Goal: Information Seeking & Learning: Learn about a topic

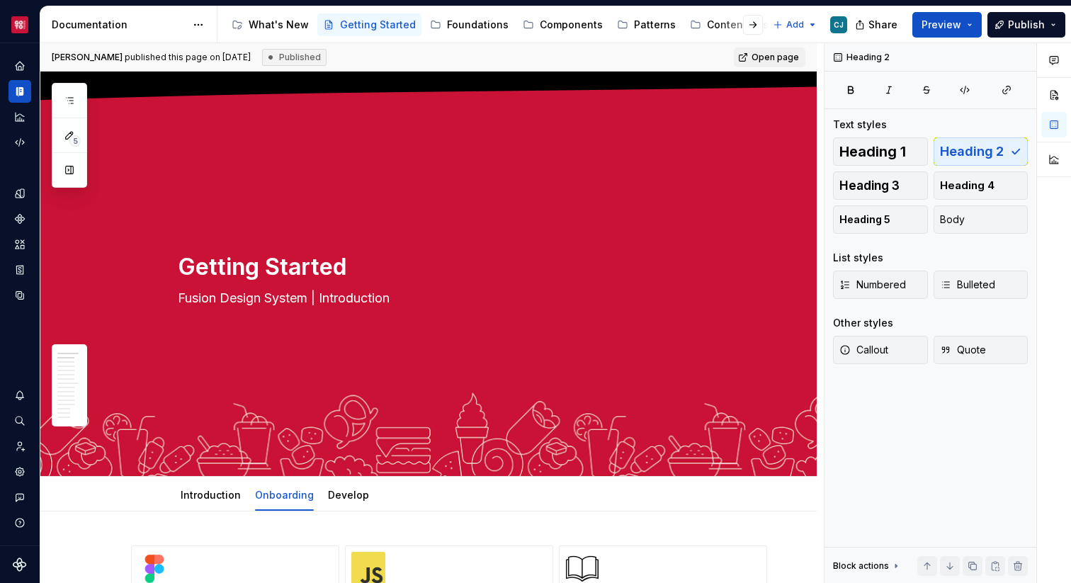
scroll to position [354, 0]
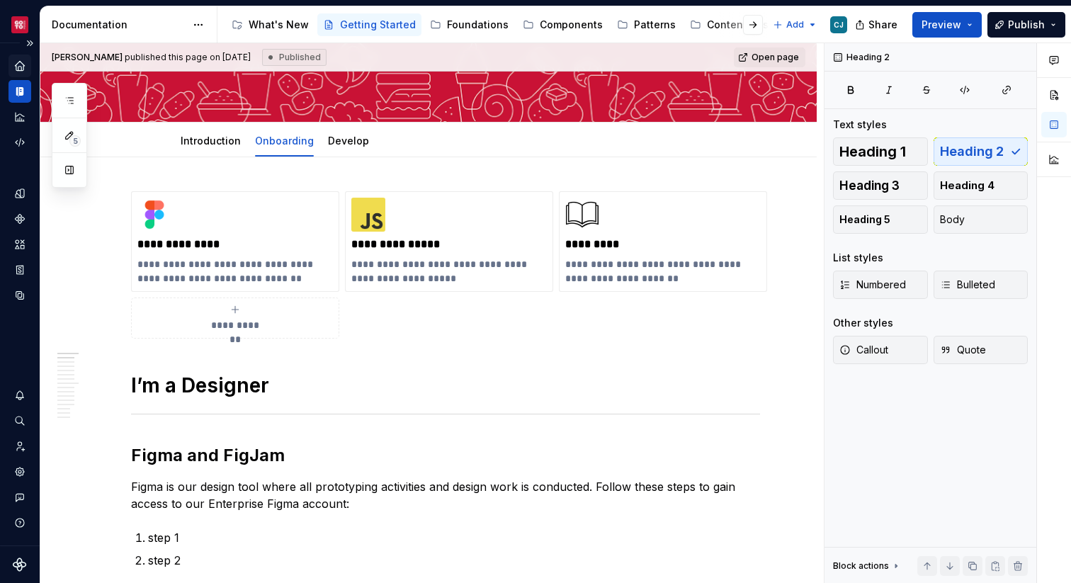
click at [20, 68] on icon "Home" at bounding box center [19, 65] width 13 height 13
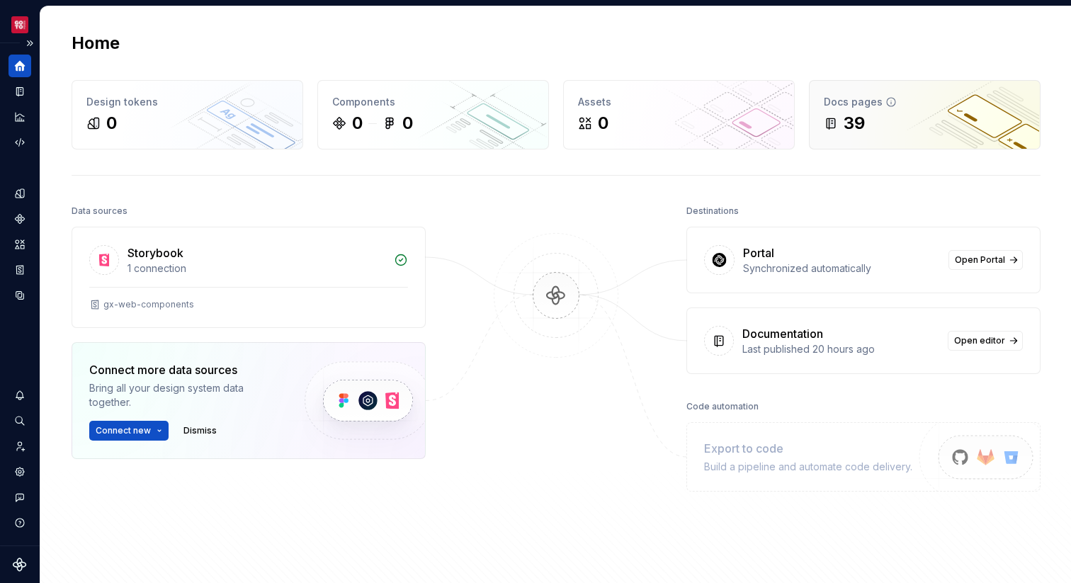
click at [935, 129] on div "39" at bounding box center [924, 123] width 202 height 23
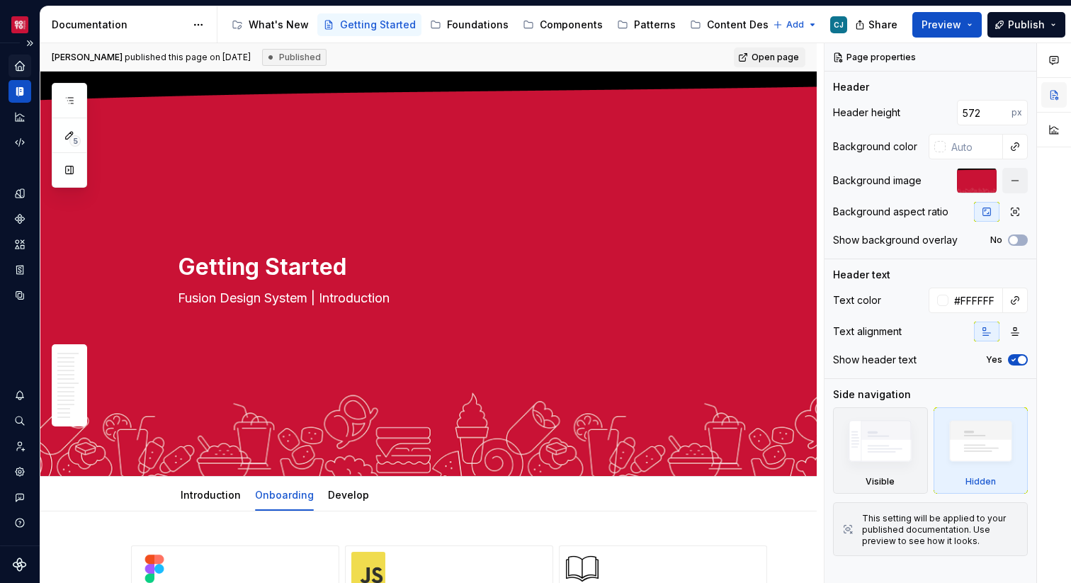
click at [1051, 92] on button "button" at bounding box center [1053, 94] width 25 height 25
click at [1051, 66] on button "button" at bounding box center [1053, 59] width 25 height 25
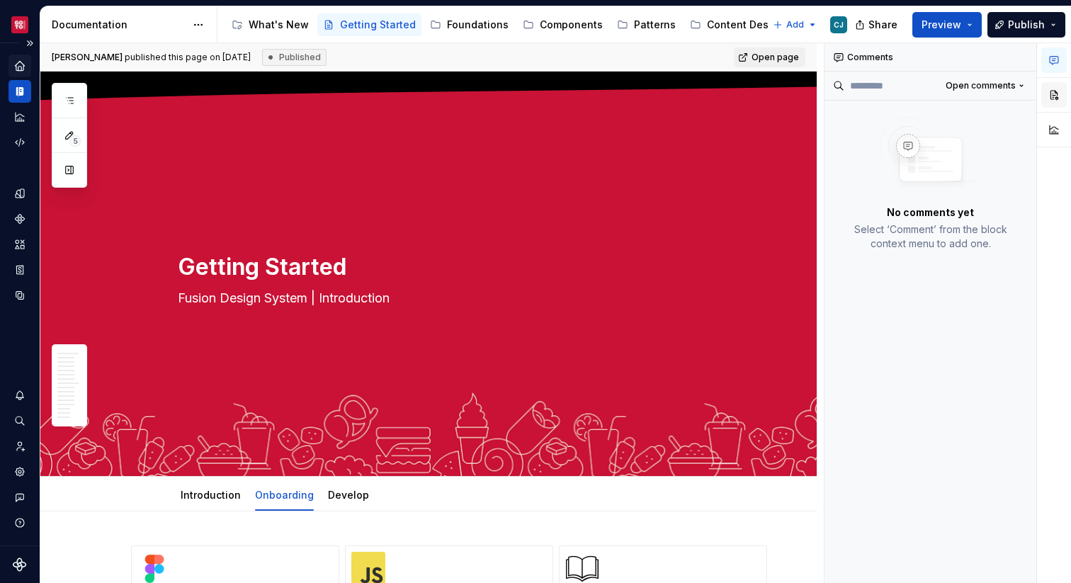
click at [1054, 88] on button "button" at bounding box center [1053, 94] width 25 height 25
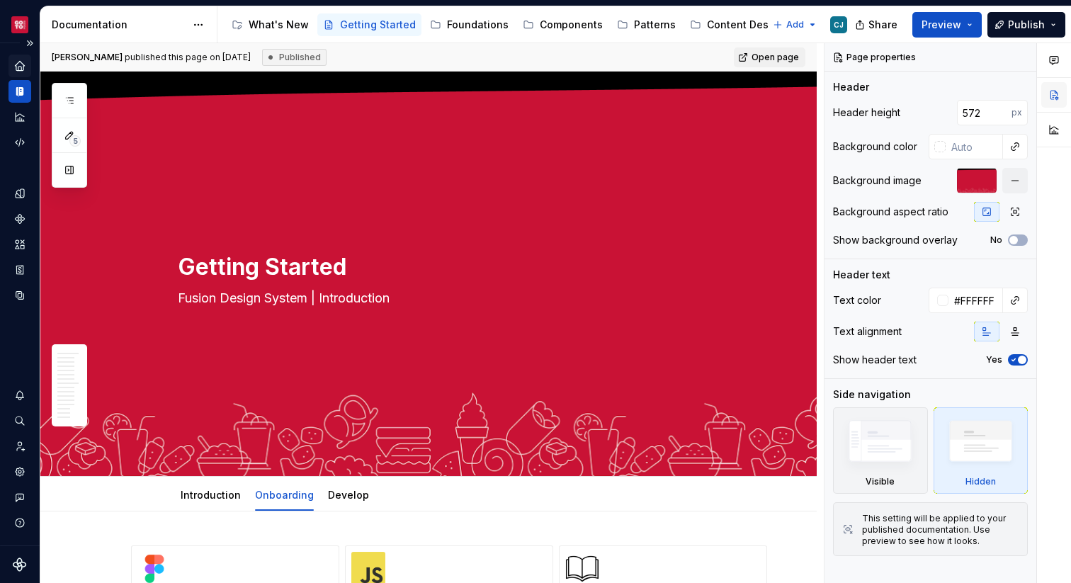
click at [1054, 88] on button "button" at bounding box center [1053, 94] width 25 height 25
click at [1020, 57] on button "button" at bounding box center [1022, 57] width 20 height 20
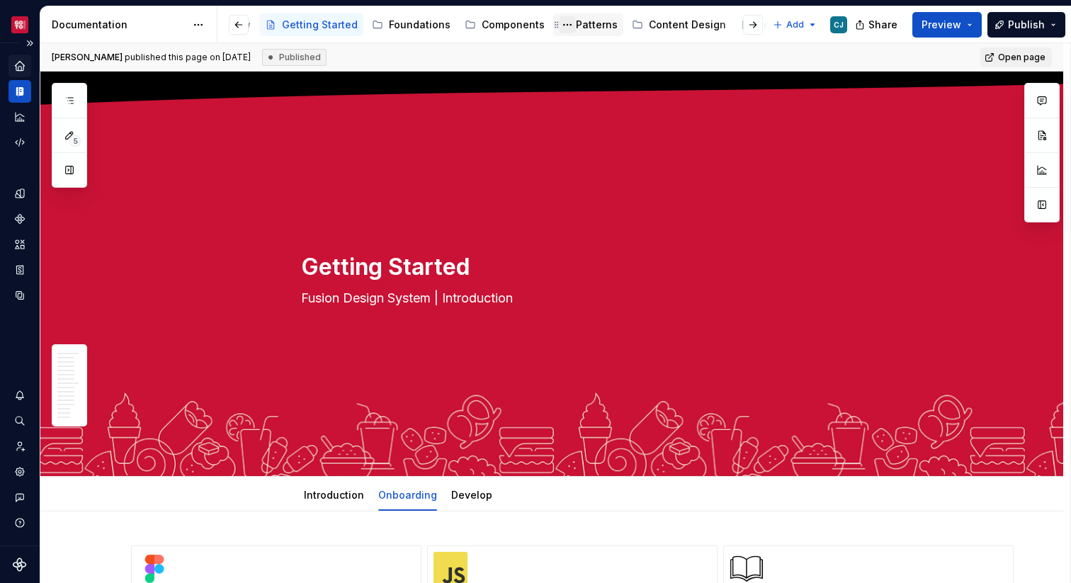
scroll to position [0, 83]
click at [565, 28] on div "Patterns" at bounding box center [572, 25] width 42 height 14
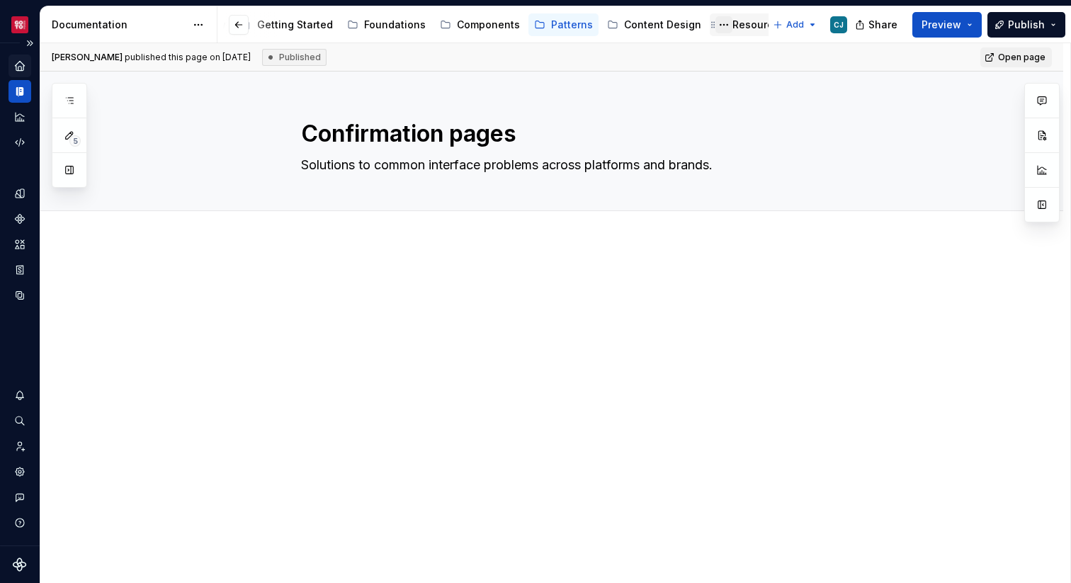
click at [715, 30] on button "Page tree" at bounding box center [723, 24] width 17 height 17
click at [741, 27] on html "Core CJ Design system data Documentation Accessibility guide for tree Page tree…" at bounding box center [535, 291] width 1071 height 583
click at [740, 27] on div "Resources" at bounding box center [758, 25] width 52 height 14
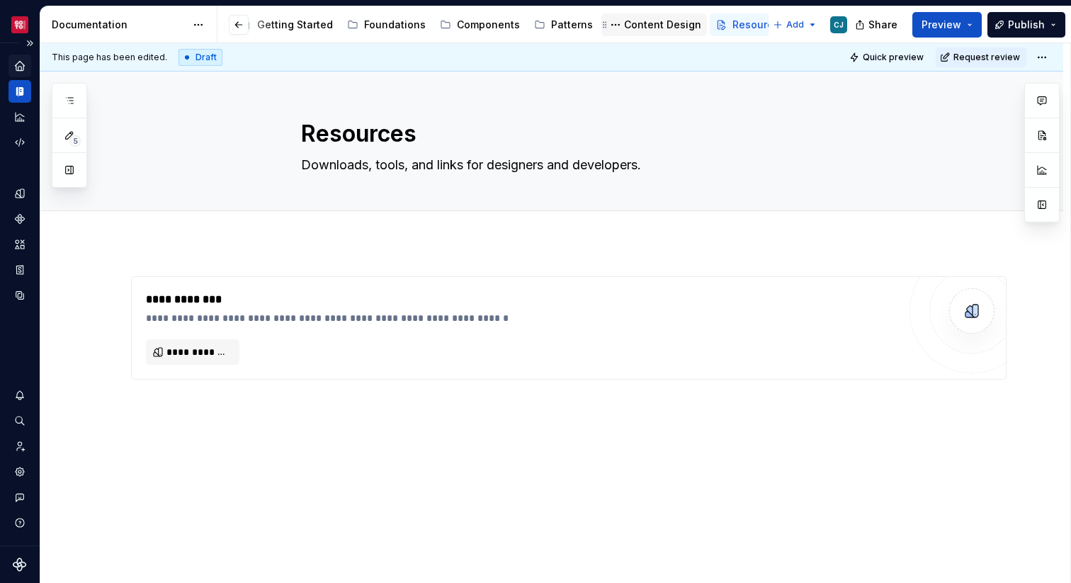
click at [652, 23] on div "Content Design" at bounding box center [662, 25] width 77 height 14
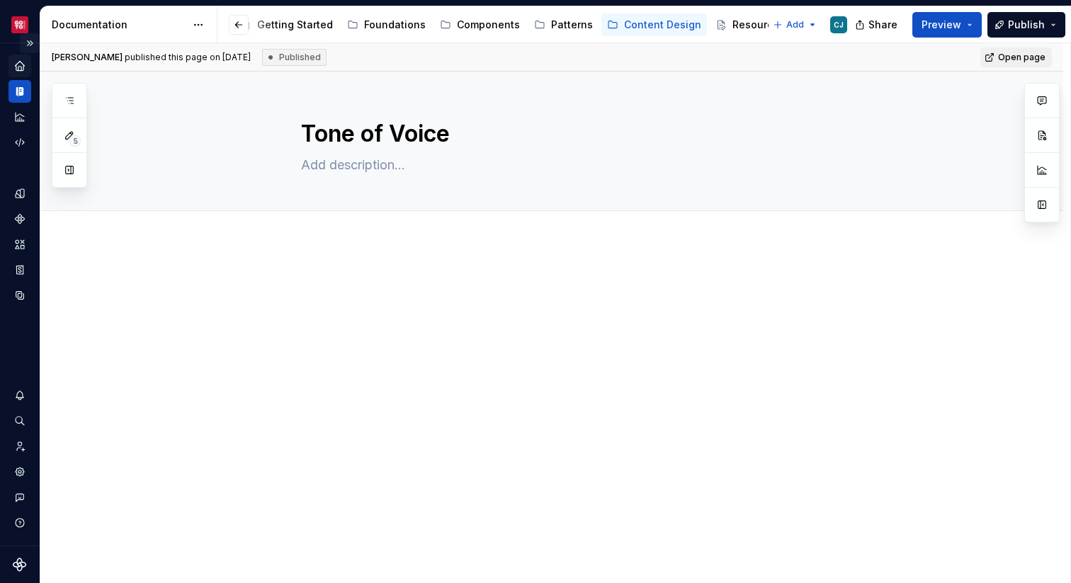
click at [30, 42] on button "Expand sidebar" at bounding box center [30, 43] width 20 height 20
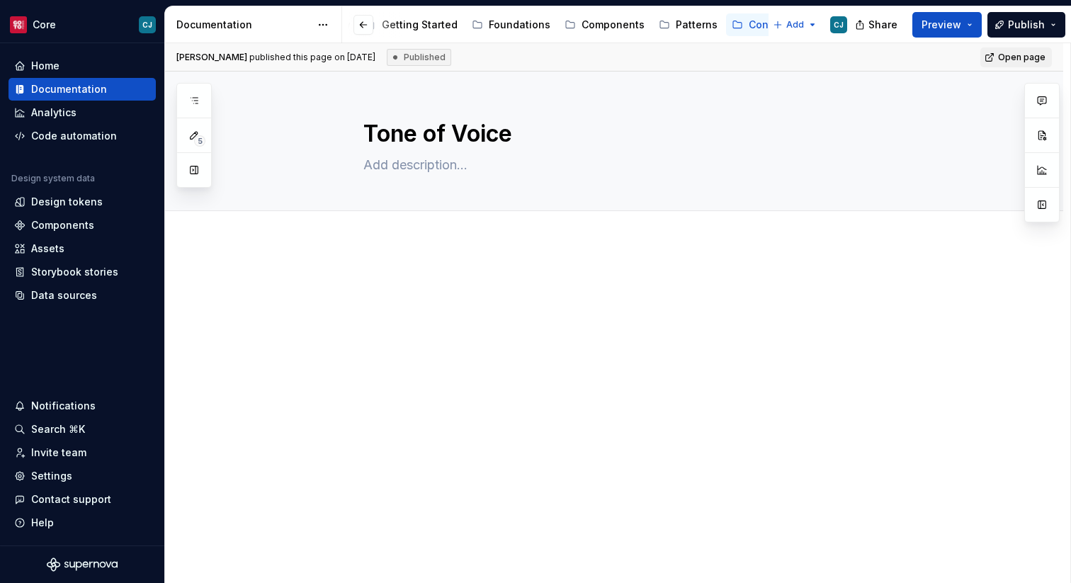
click at [86, 82] on div "Documentation" at bounding box center [69, 89] width 76 height 14
click at [327, 30] on html "Core CJ Home Documentation Analytics Code automation Design system data Design …" at bounding box center [535, 291] width 1071 height 583
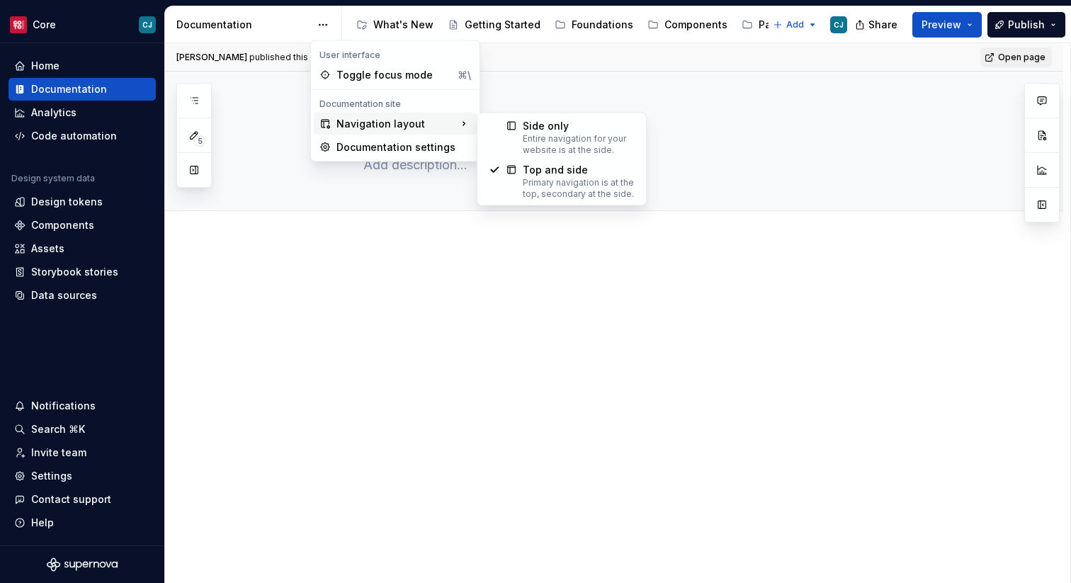
click at [358, 114] on div "Navigation layout" at bounding box center [395, 124] width 163 height 23
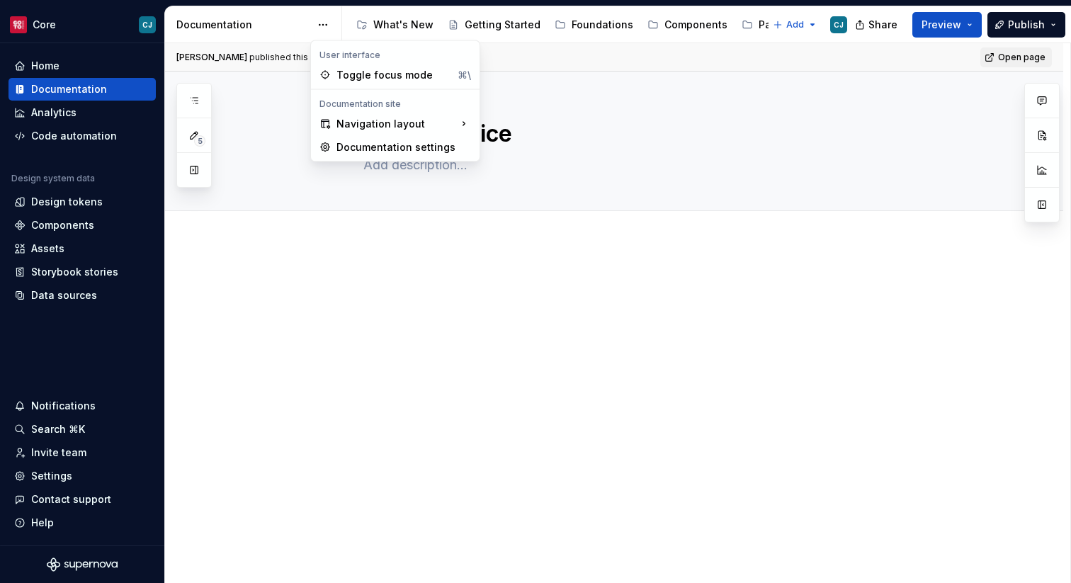
click at [268, 256] on html "Core CJ Home Documentation Analytics Code automation Design system data Design …" at bounding box center [535, 291] width 1071 height 583
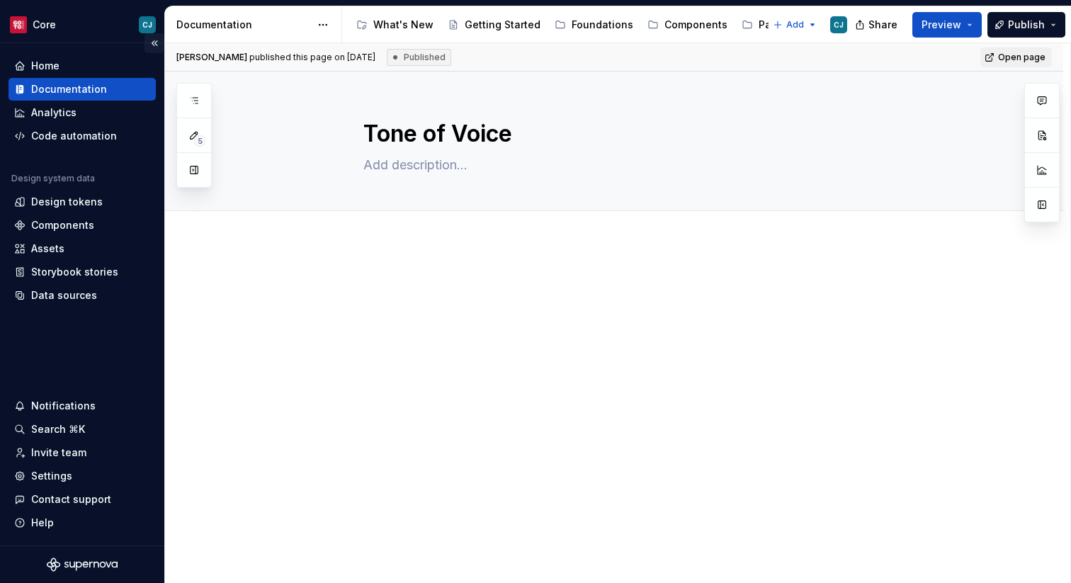
click at [159, 45] on button "Collapse sidebar" at bounding box center [154, 43] width 20 height 20
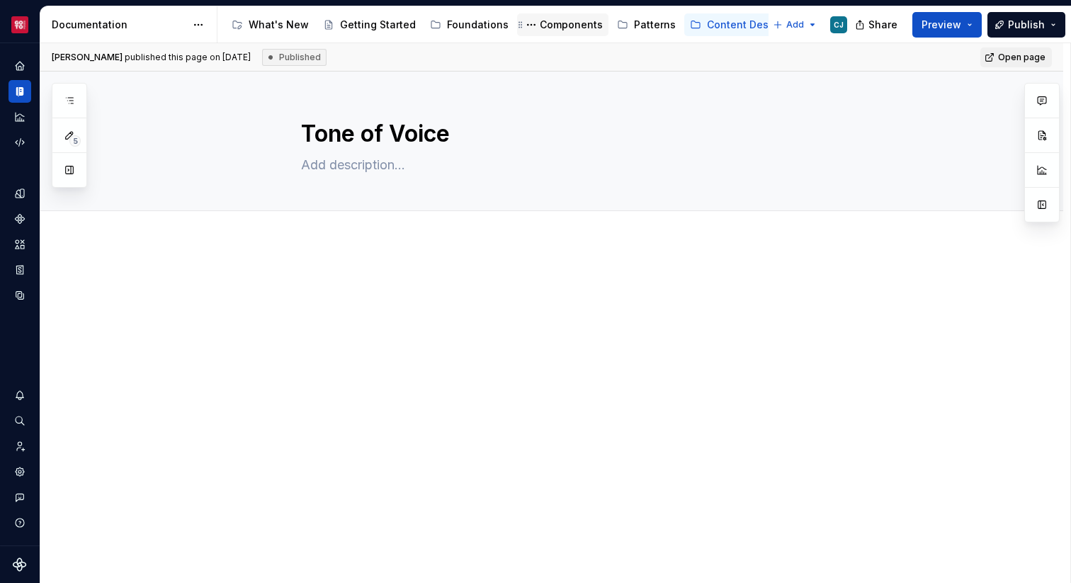
click at [540, 32] on div "Components" at bounding box center [563, 24] width 80 height 17
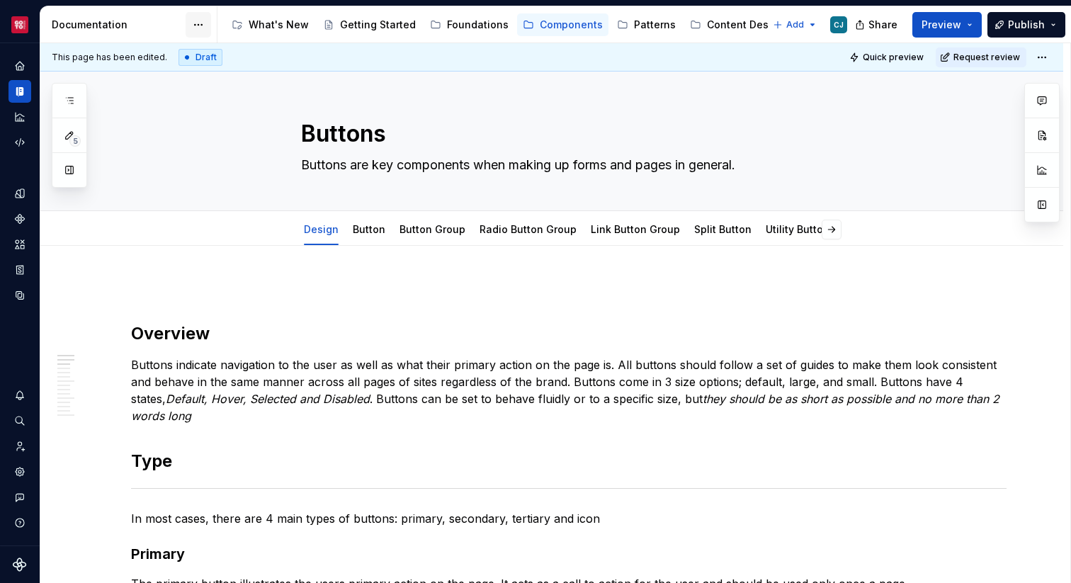
click at [204, 26] on html "Core CJ Design system data Documentation Accessibility guide for tree Page tree…" at bounding box center [535, 291] width 1071 height 583
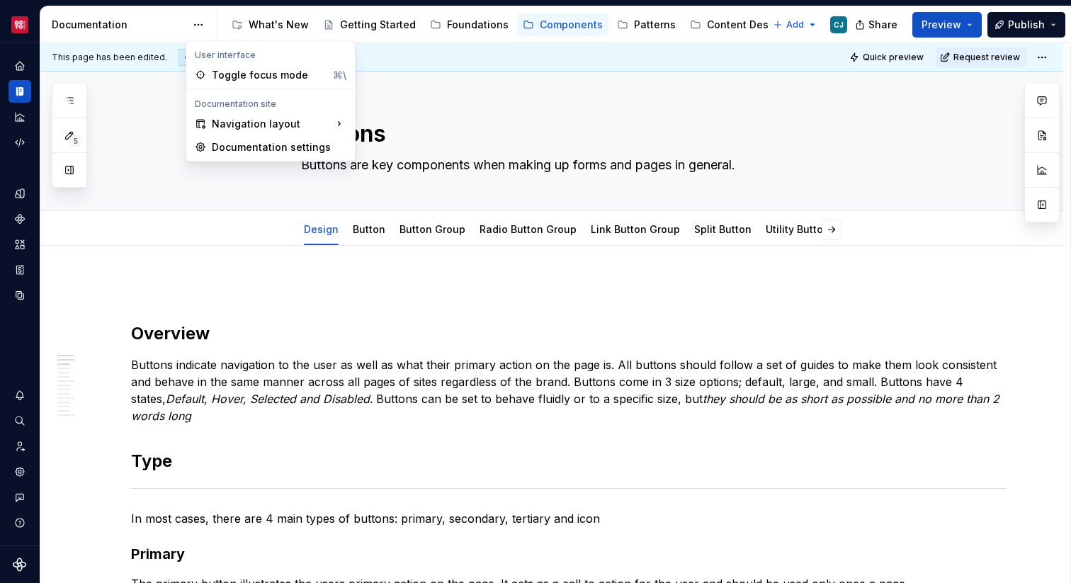
click at [139, 261] on html "Core CJ Design system data Documentation Accessibility guide for tree Page tree…" at bounding box center [535, 291] width 1071 height 583
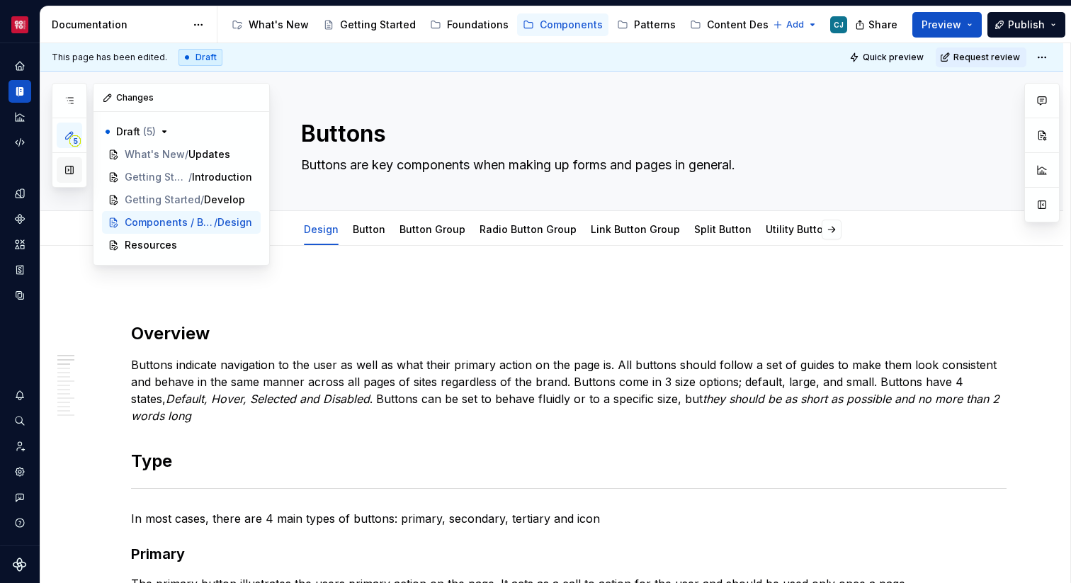
click at [71, 171] on button "button" at bounding box center [69, 169] width 25 height 25
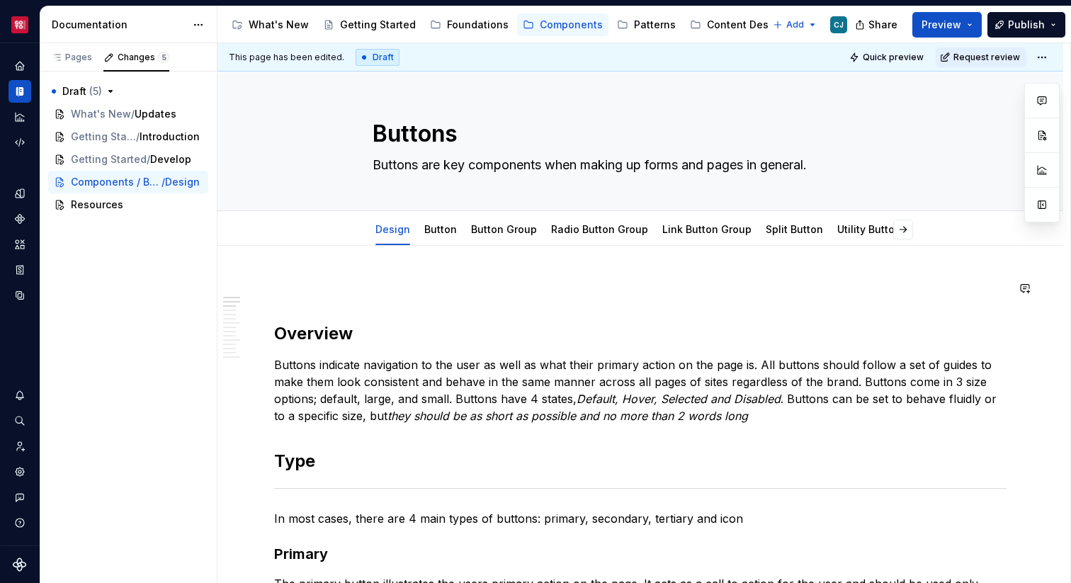
click at [707, 23] on div "Content Design" at bounding box center [745, 25] width 77 height 14
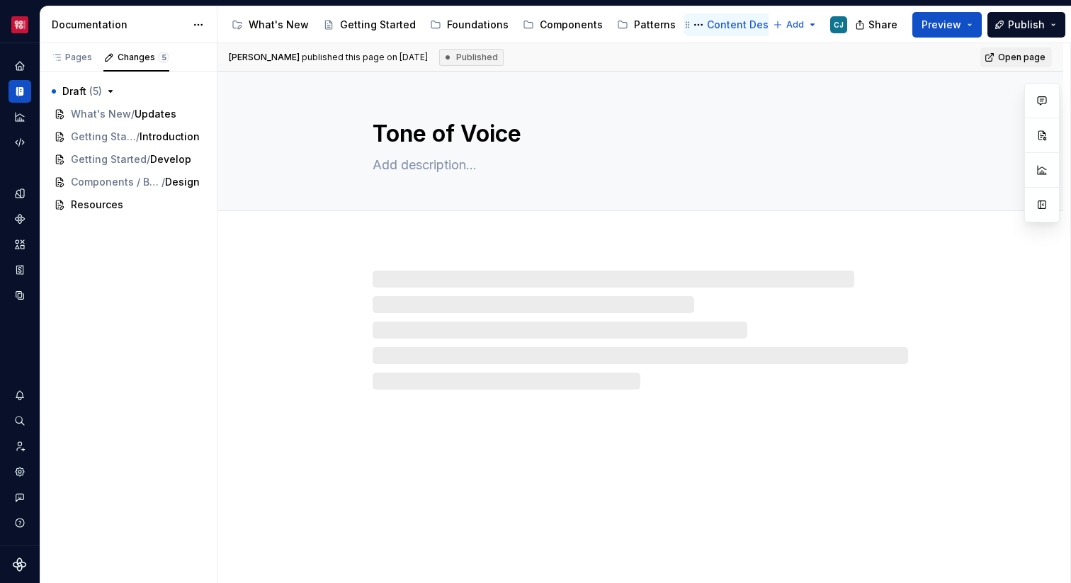
scroll to position [0, 83]
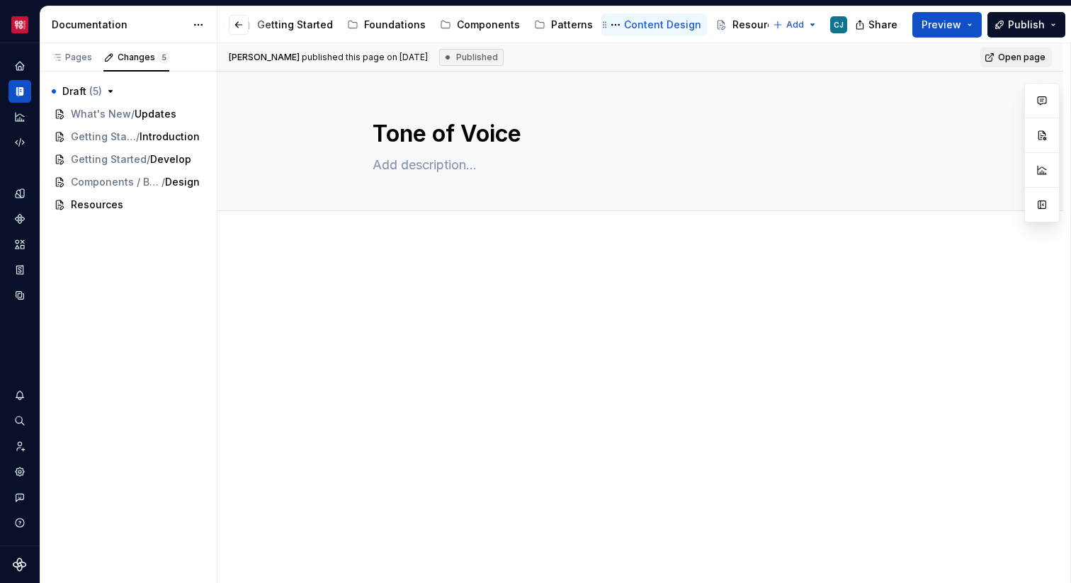
click at [0, 0] on button "Page tree" at bounding box center [0, 0] width 0 height 0
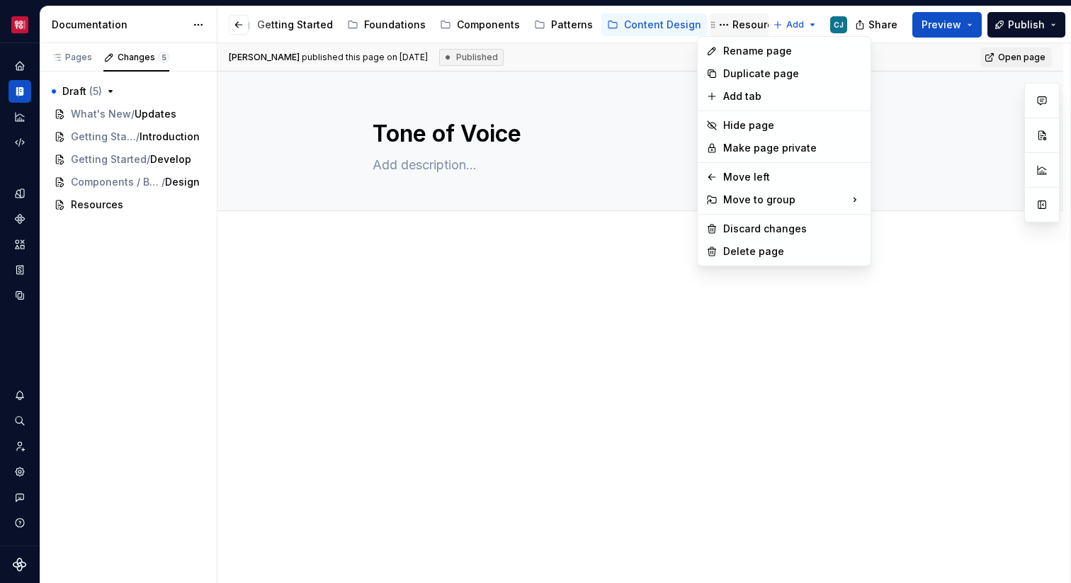
click at [734, 30] on html "Core CJ Design system data Documentation Accessibility guide for tree Page tree…" at bounding box center [535, 291] width 1071 height 583
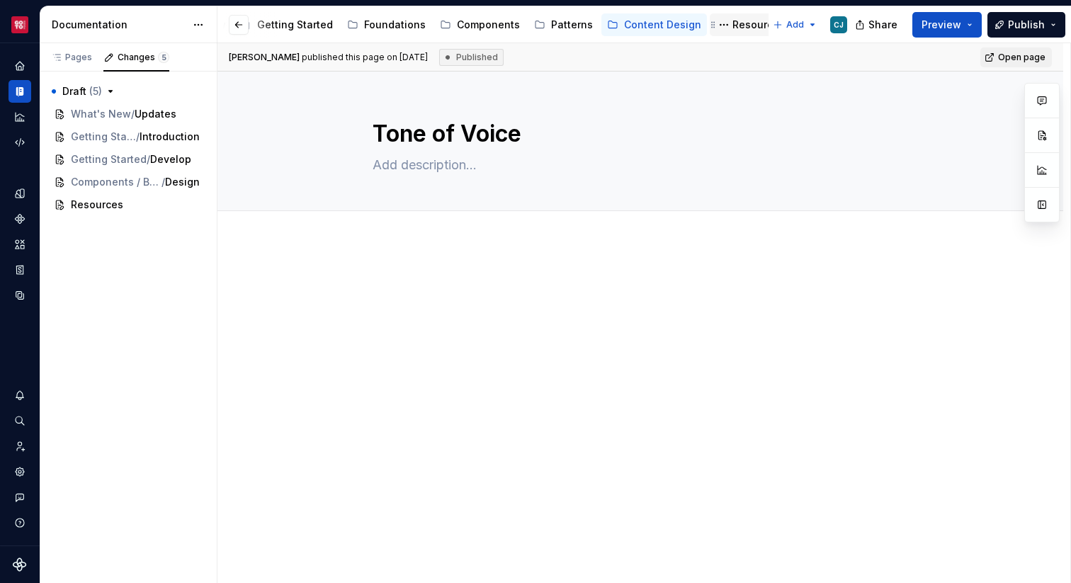
click at [734, 30] on div "Resources" at bounding box center [758, 25] width 52 height 14
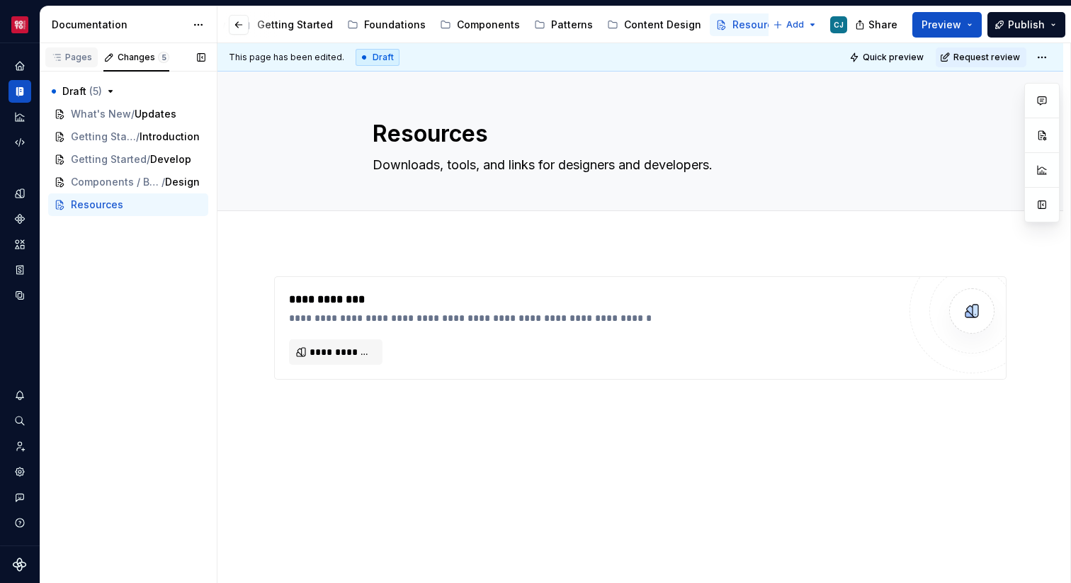
click at [70, 61] on div "Pages" at bounding box center [71, 57] width 41 height 11
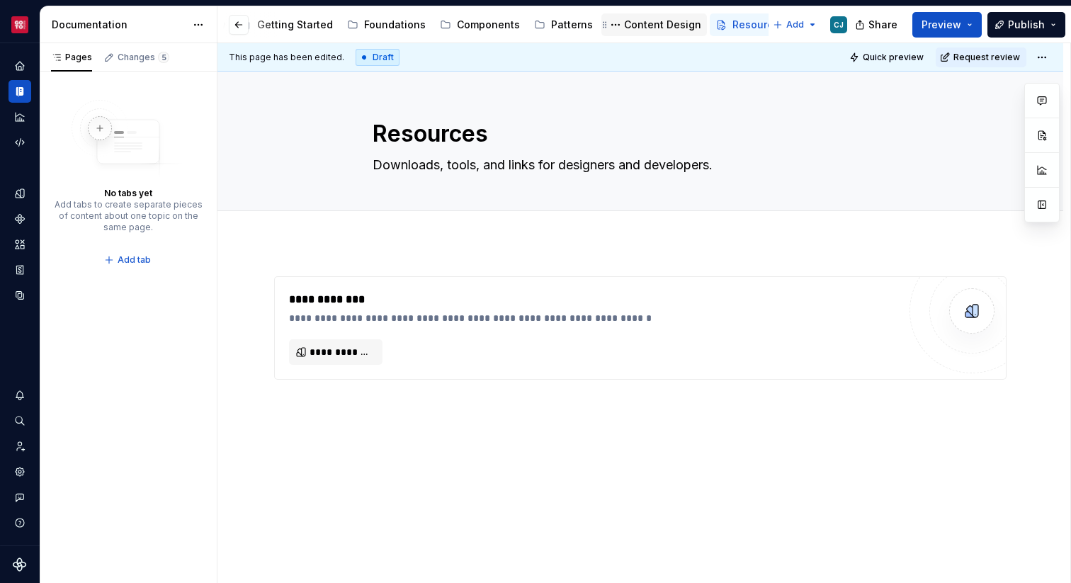
click at [629, 26] on div "Content Design" at bounding box center [662, 25] width 77 height 14
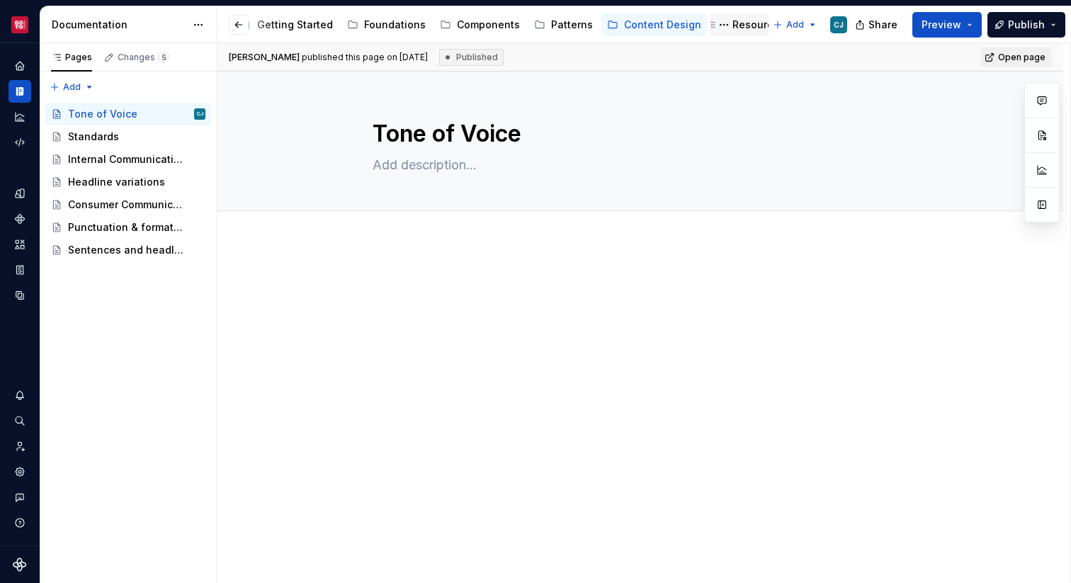
click at [732, 31] on div "Resources" at bounding box center [758, 25] width 52 height 14
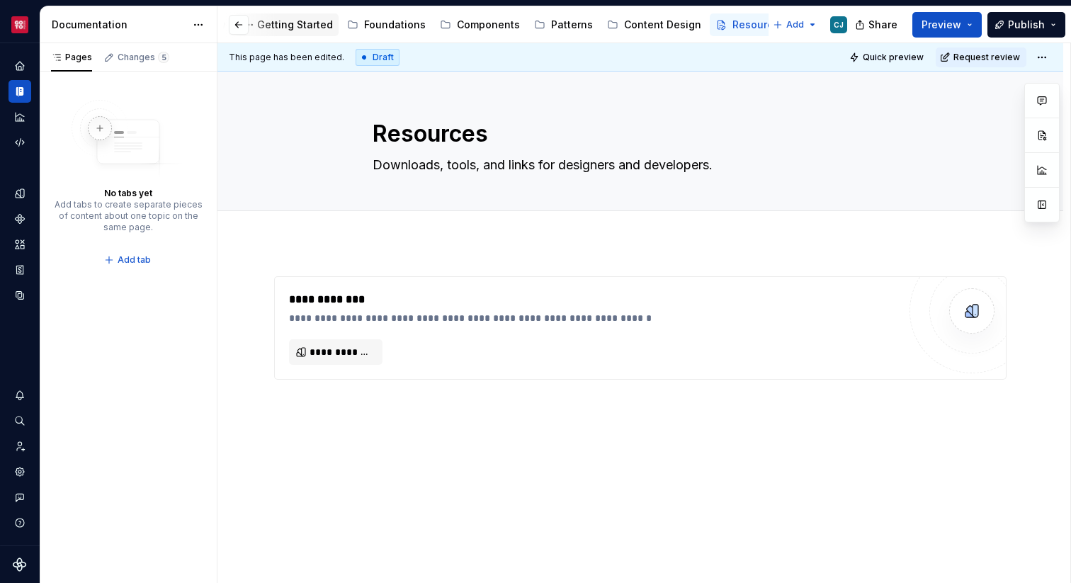
click at [309, 28] on div "Getting Started" at bounding box center [295, 25] width 76 height 14
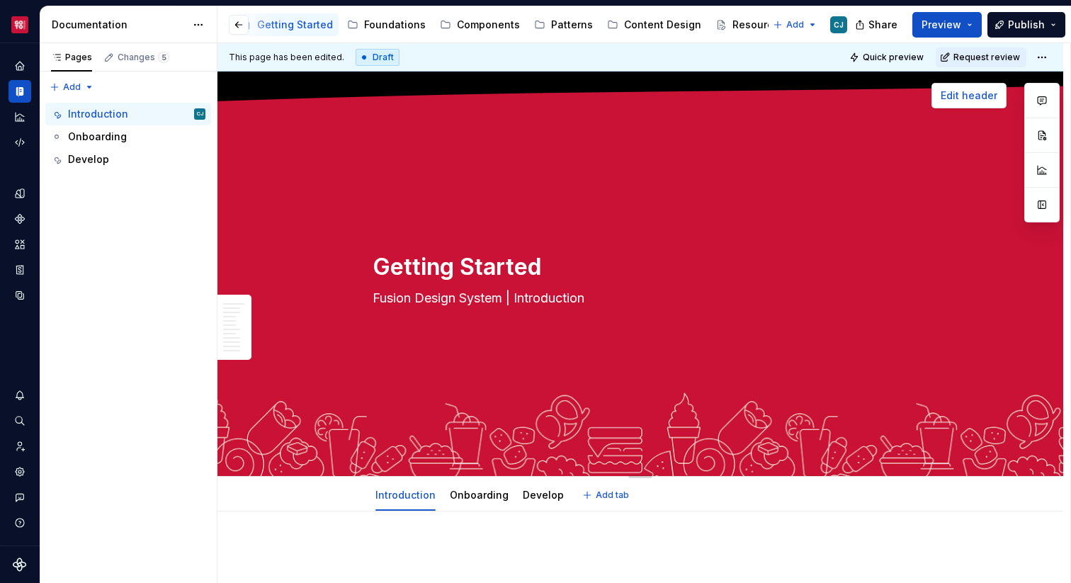
click at [989, 94] on span "Edit header" at bounding box center [968, 96] width 57 height 14
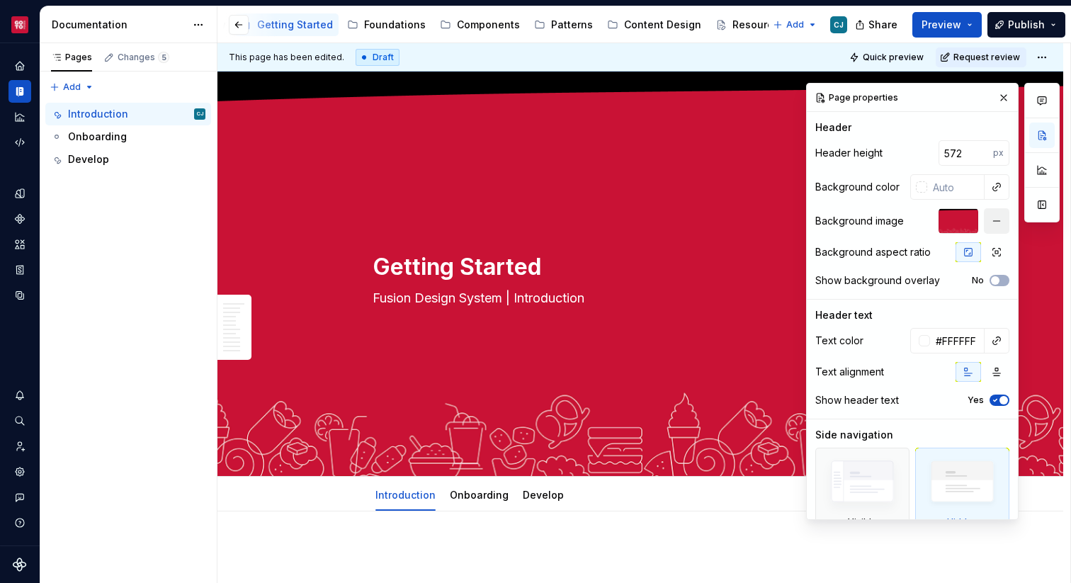
click at [996, 223] on button "button" at bounding box center [996, 220] width 25 height 25
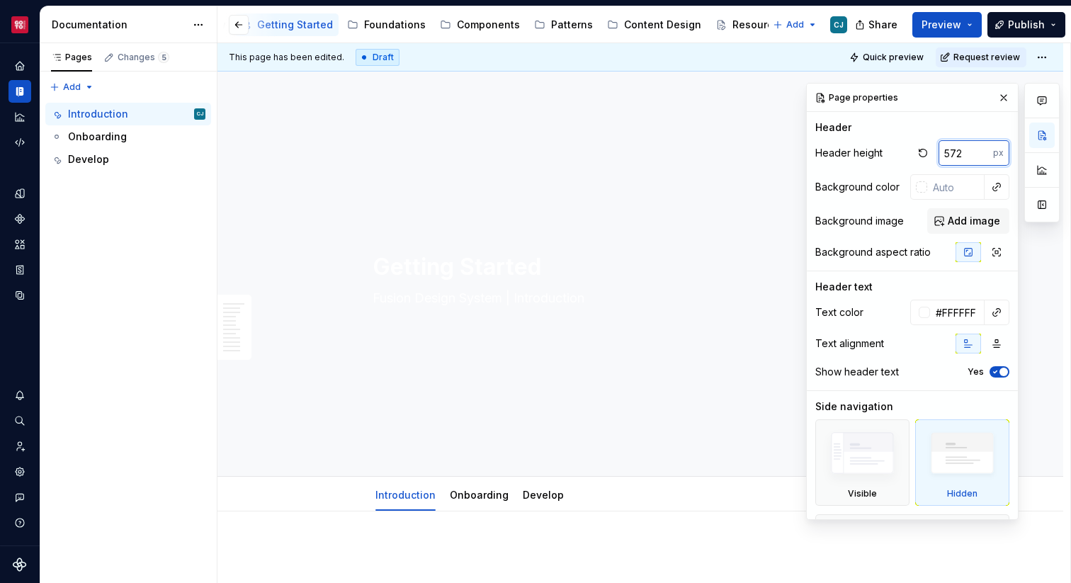
click at [964, 156] on input "572" at bounding box center [965, 152] width 55 height 25
click at [923, 154] on button "button" at bounding box center [923, 153] width 20 height 20
type textarea "*"
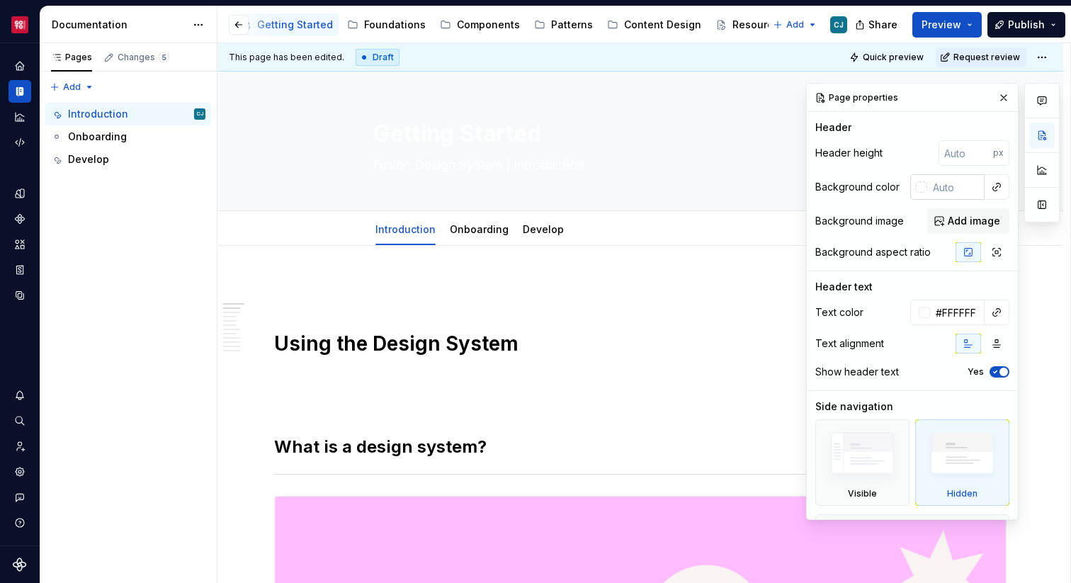
click at [928, 186] on input "text" at bounding box center [955, 186] width 57 height 25
click at [720, 341] on h1 "Using the Design System" at bounding box center [640, 343] width 732 height 25
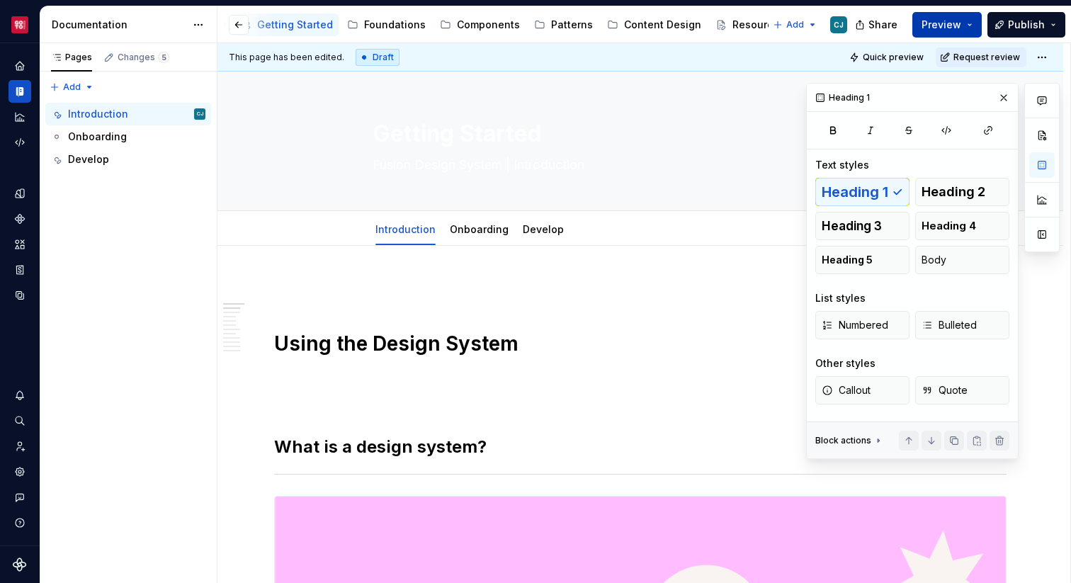
click at [957, 28] on span "Preview" at bounding box center [941, 25] width 40 height 14
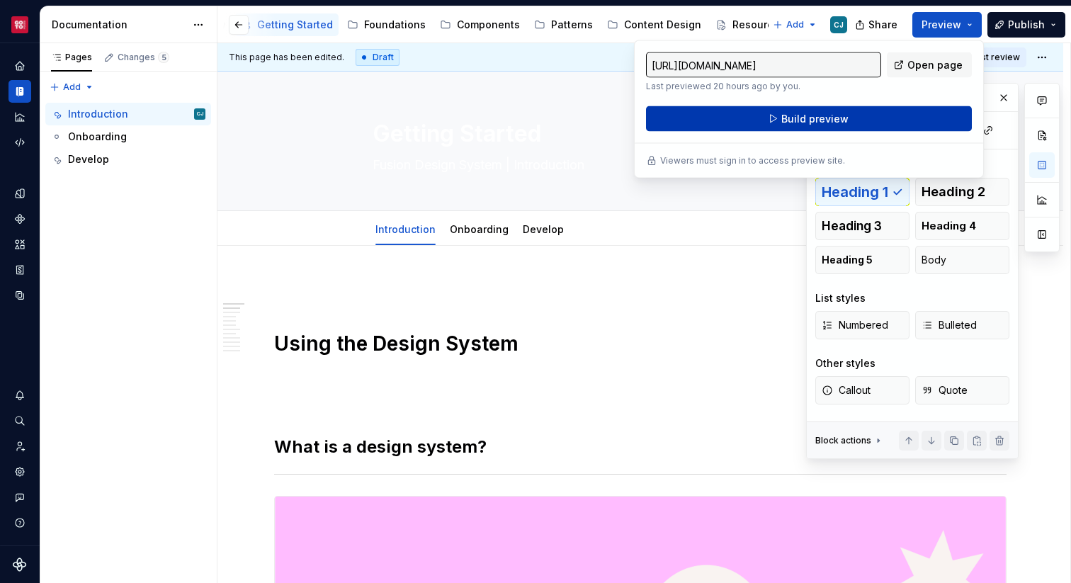
click at [869, 112] on button "Build preview" at bounding box center [809, 118] width 326 height 25
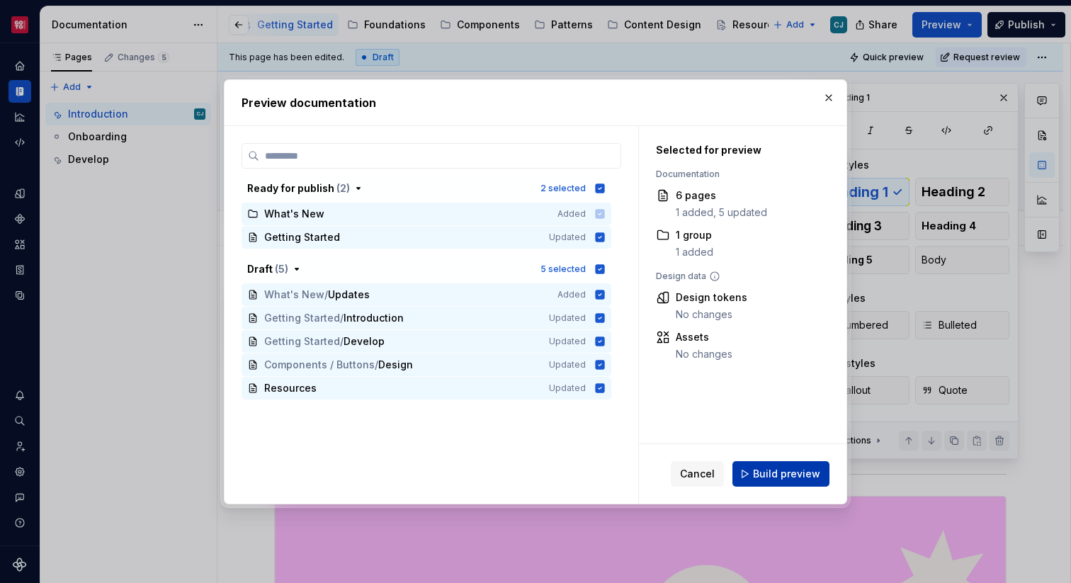
click at [769, 470] on span "Build preview" at bounding box center [786, 474] width 67 height 14
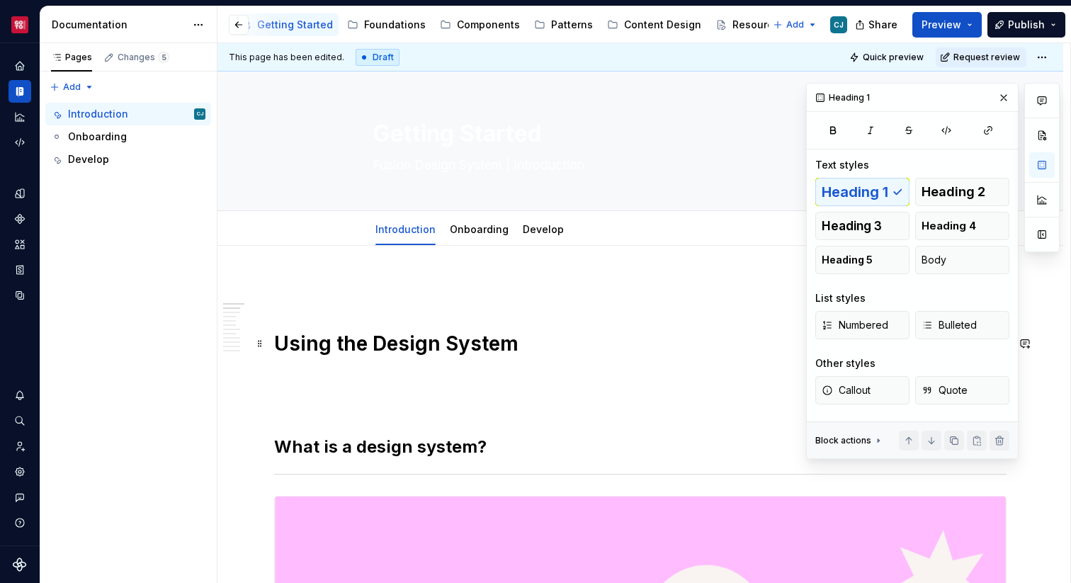
click at [732, 331] on h1 "Using the Design System" at bounding box center [640, 343] width 732 height 25
click at [942, 35] on button "Preview" at bounding box center [946, 24] width 69 height 25
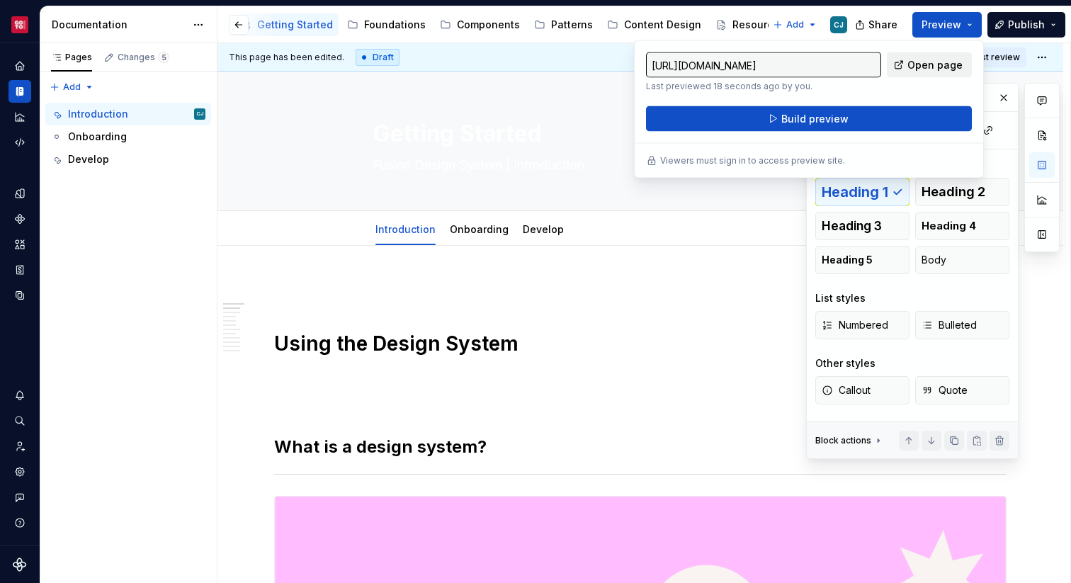
click at [930, 58] on span "Open page" at bounding box center [934, 65] width 55 height 14
click at [423, 226] on link "Introduction" at bounding box center [405, 229] width 60 height 12
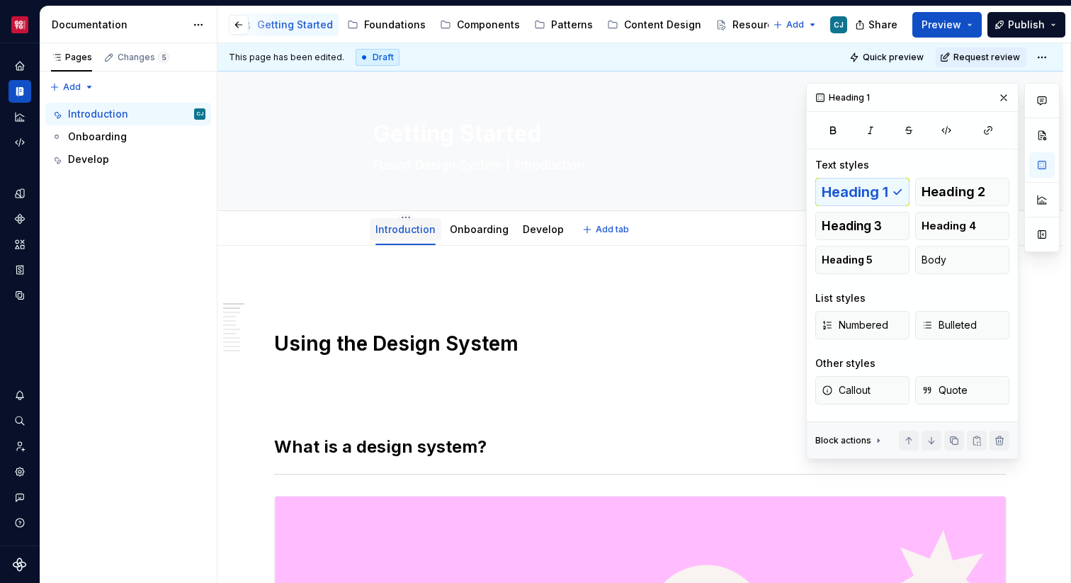
click at [423, 226] on link "Introduction" at bounding box center [405, 229] width 60 height 12
click at [1003, 96] on button "button" at bounding box center [1003, 98] width 20 height 20
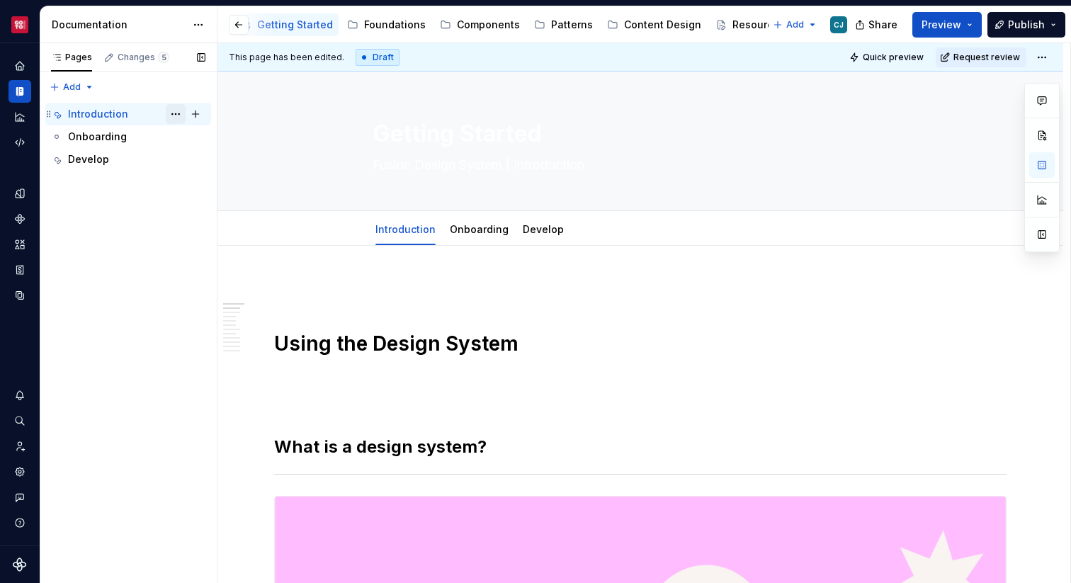
click at [171, 115] on button "Page tree" at bounding box center [176, 114] width 20 height 20
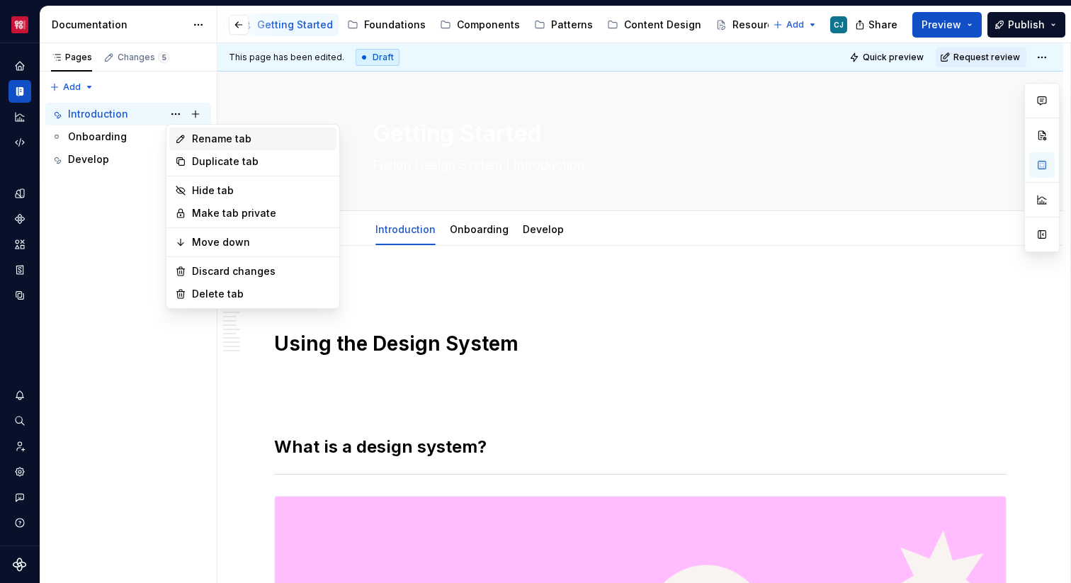
click at [200, 141] on div "Rename tab" at bounding box center [261, 139] width 139 height 14
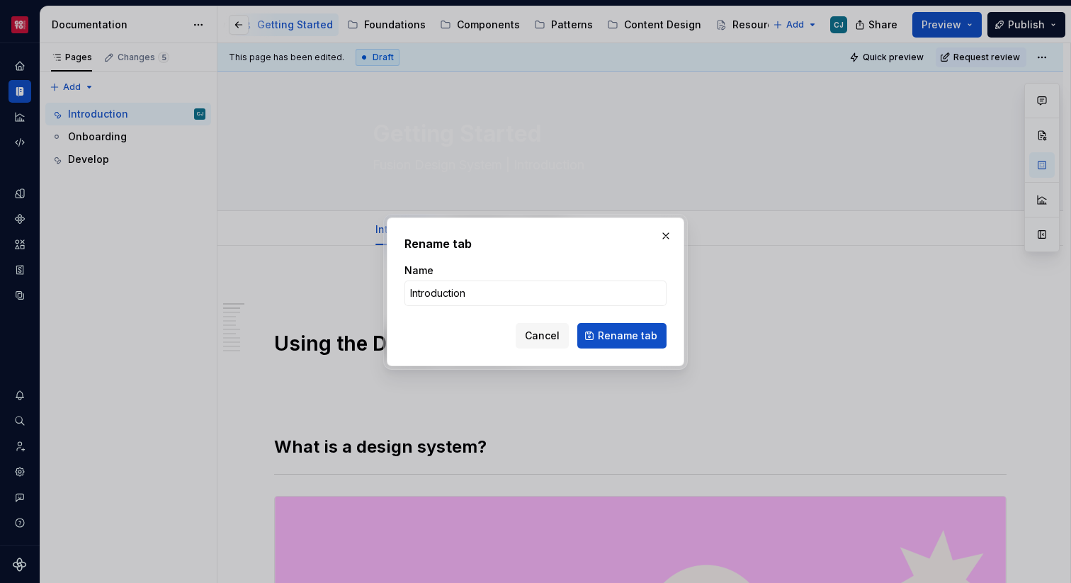
type textarea "*"
type input "Overview"
click button "Rename tab" at bounding box center [621, 335] width 89 height 25
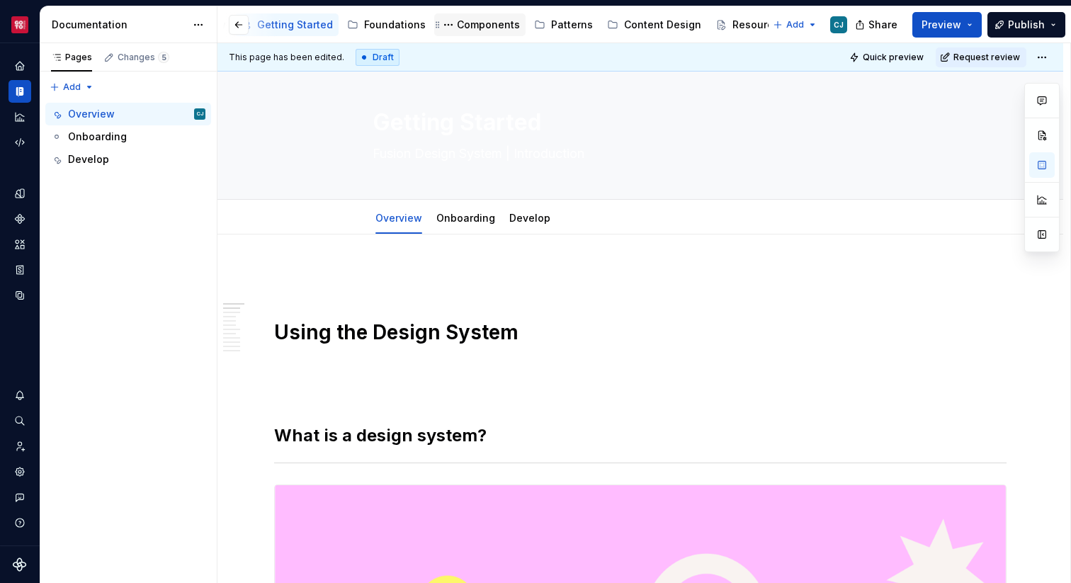
scroll to position [6, 0]
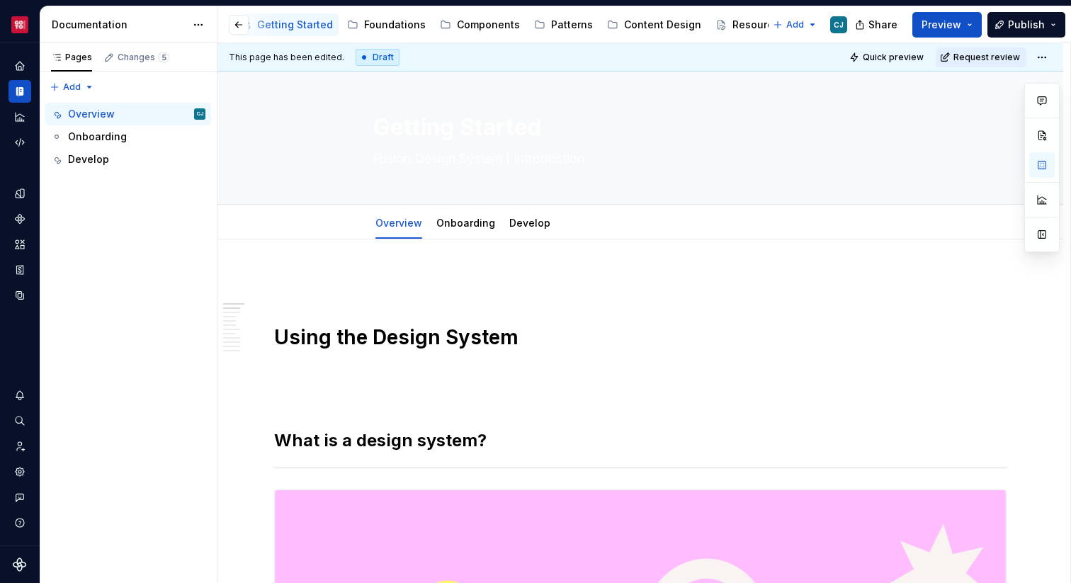
click at [314, 283] on p at bounding box center [640, 281] width 732 height 17
click at [259, 280] on span at bounding box center [259, 282] width 11 height 20
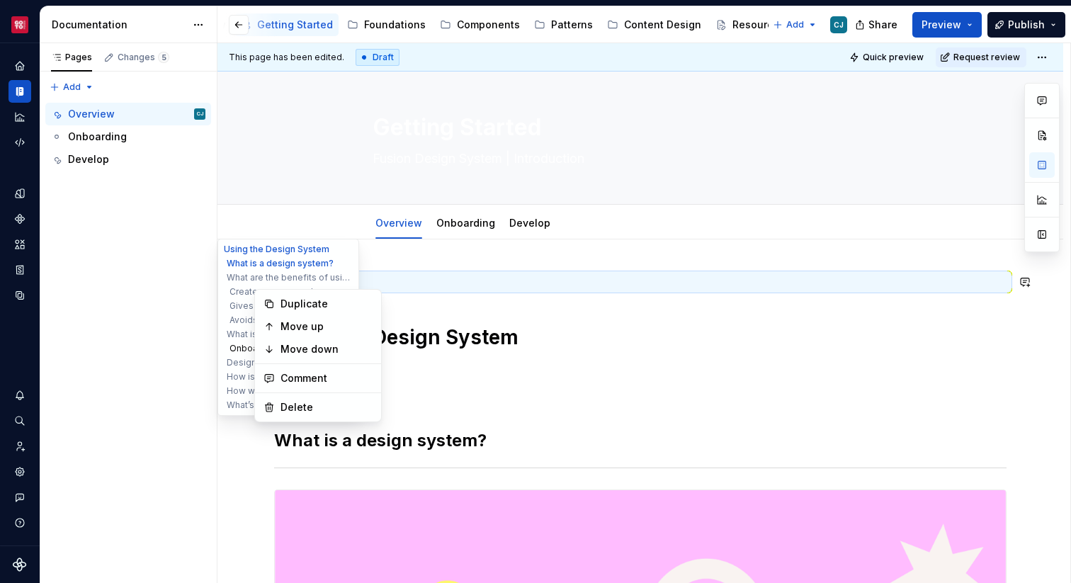
click at [234, 341] on button "Onboarding" at bounding box center [288, 348] width 135 height 14
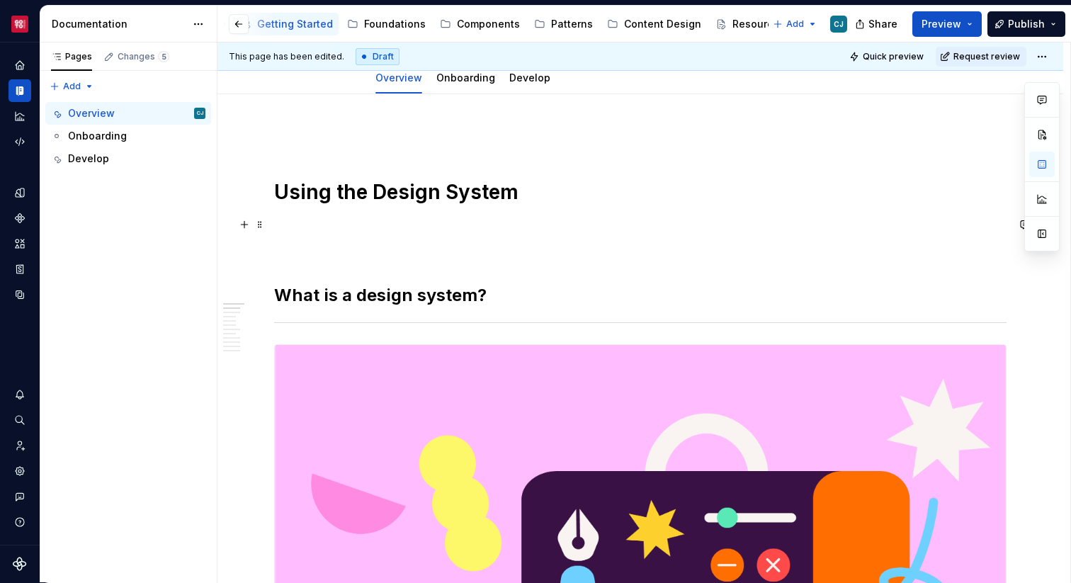
scroll to position [0, 0]
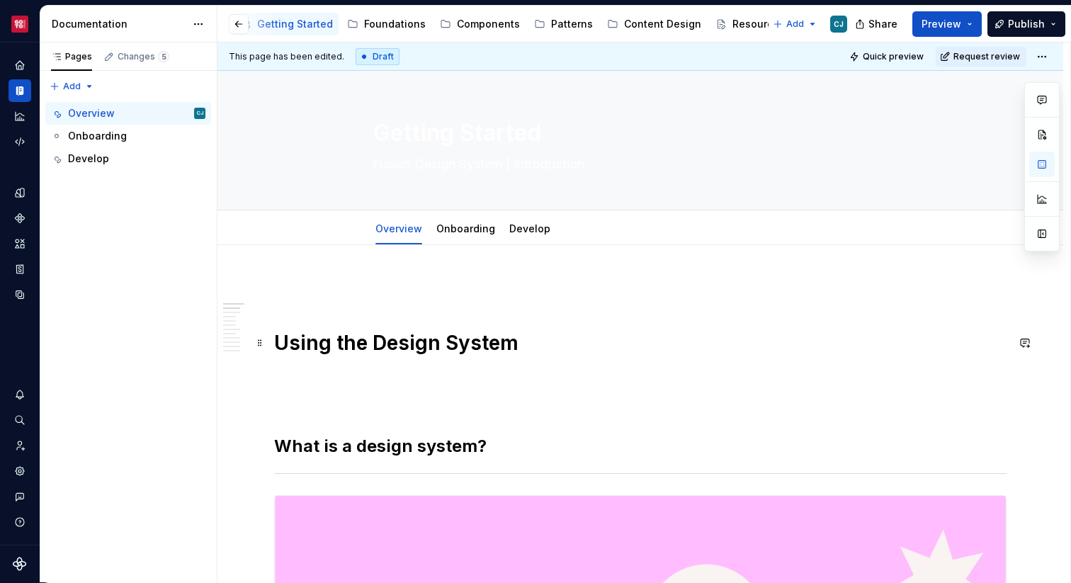
click at [294, 338] on h1 "Using the Design System" at bounding box center [640, 342] width 732 height 25
click at [389, 286] on p at bounding box center [640, 287] width 732 height 17
click at [443, 343] on h1 "Using the Design System" at bounding box center [640, 342] width 732 height 25
click at [826, 294] on p at bounding box center [640, 287] width 732 height 17
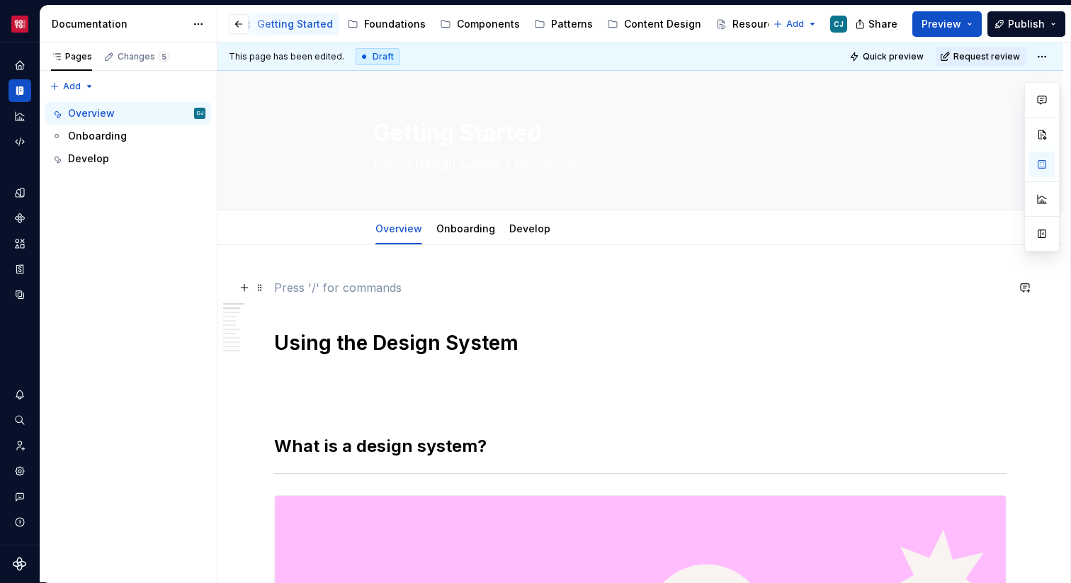
click at [453, 295] on p at bounding box center [640, 287] width 732 height 17
click at [258, 447] on span at bounding box center [259, 446] width 11 height 20
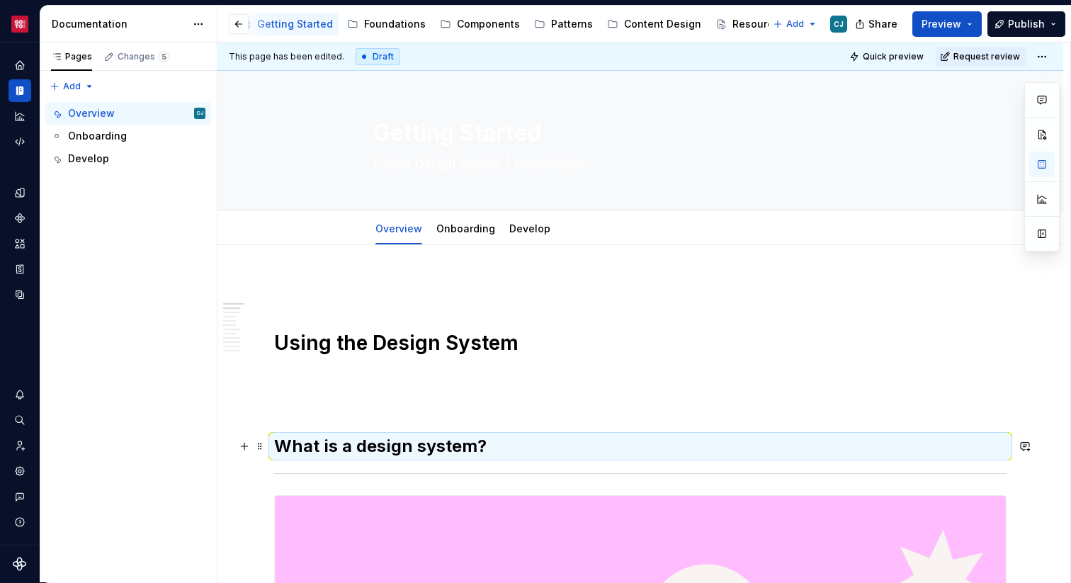
click at [355, 279] on p at bounding box center [640, 287] width 732 height 17
click at [368, 339] on h1 "Using the Design System" at bounding box center [640, 342] width 732 height 25
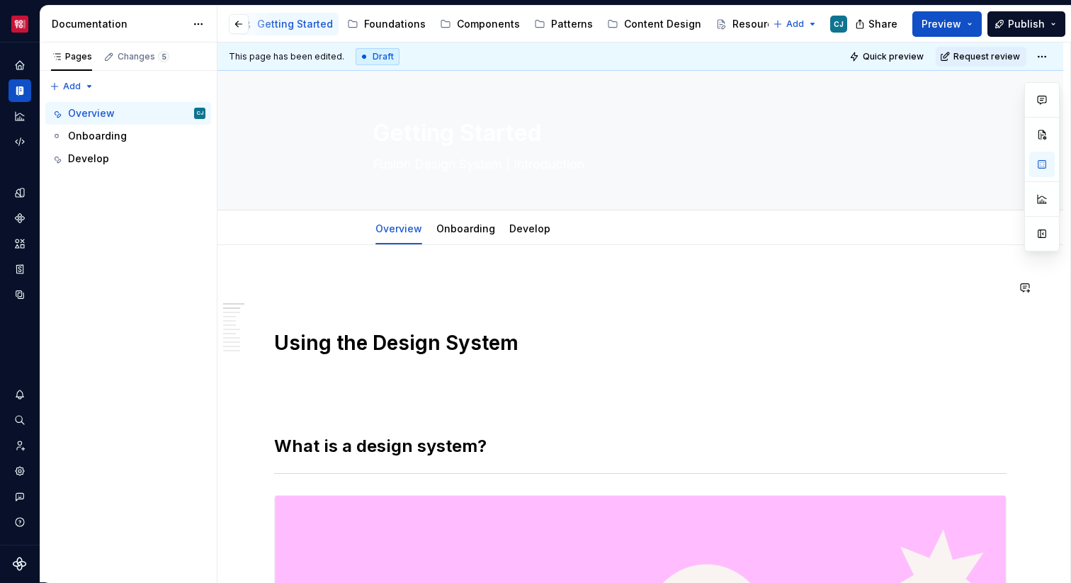
click at [180, 117] on button "Page tree" at bounding box center [176, 113] width 20 height 20
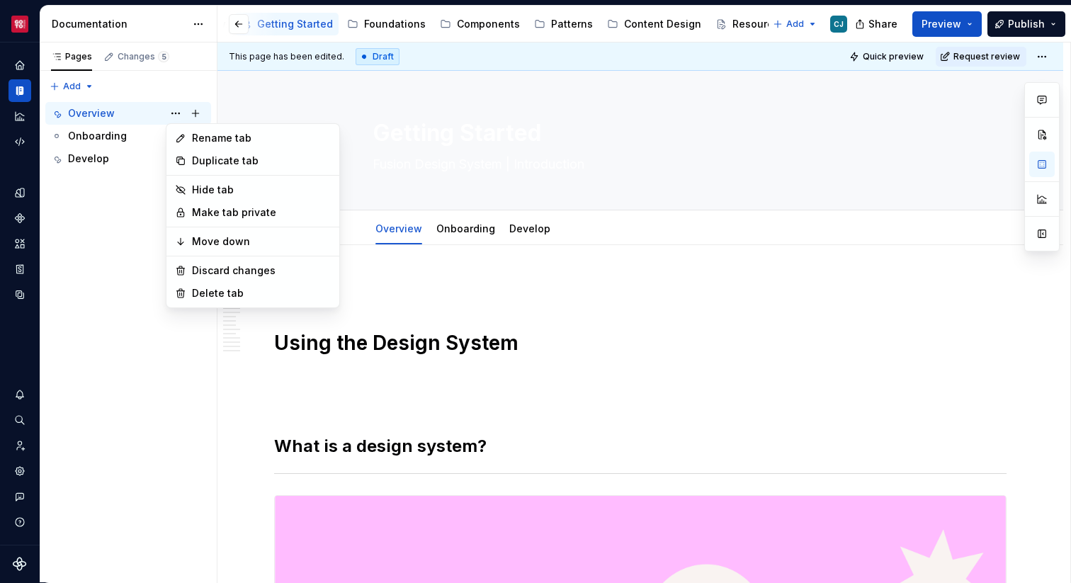
click at [414, 278] on html "Core CJ Design system data Documentation Accessibility guide for tree Page tree…" at bounding box center [535, 291] width 1071 height 583
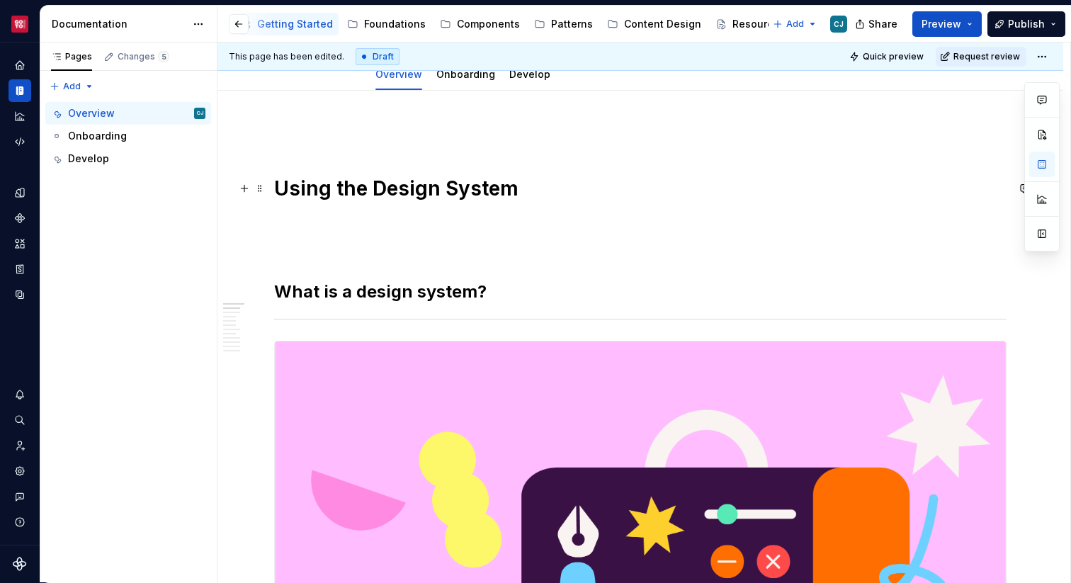
scroll to position [156, 0]
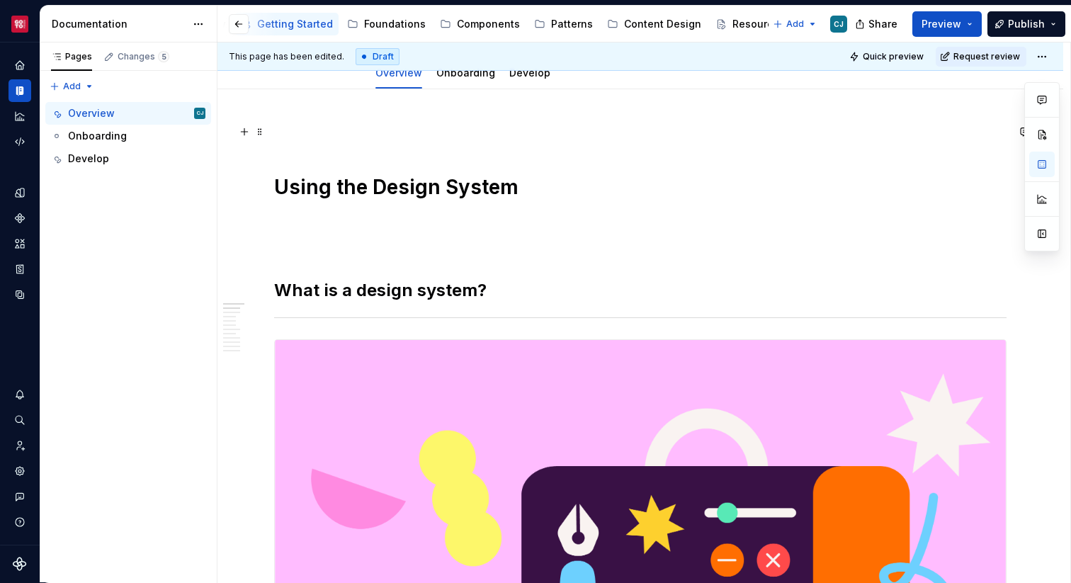
click at [319, 135] on p at bounding box center [640, 131] width 732 height 17
click at [253, 132] on button "button" at bounding box center [244, 132] width 20 height 20
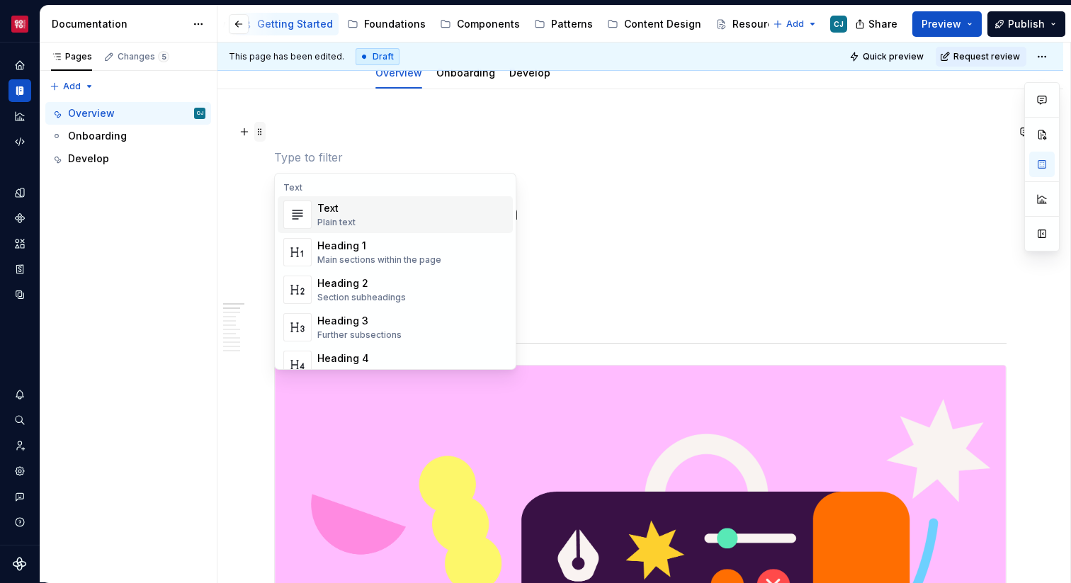
click at [257, 132] on span at bounding box center [259, 132] width 11 height 20
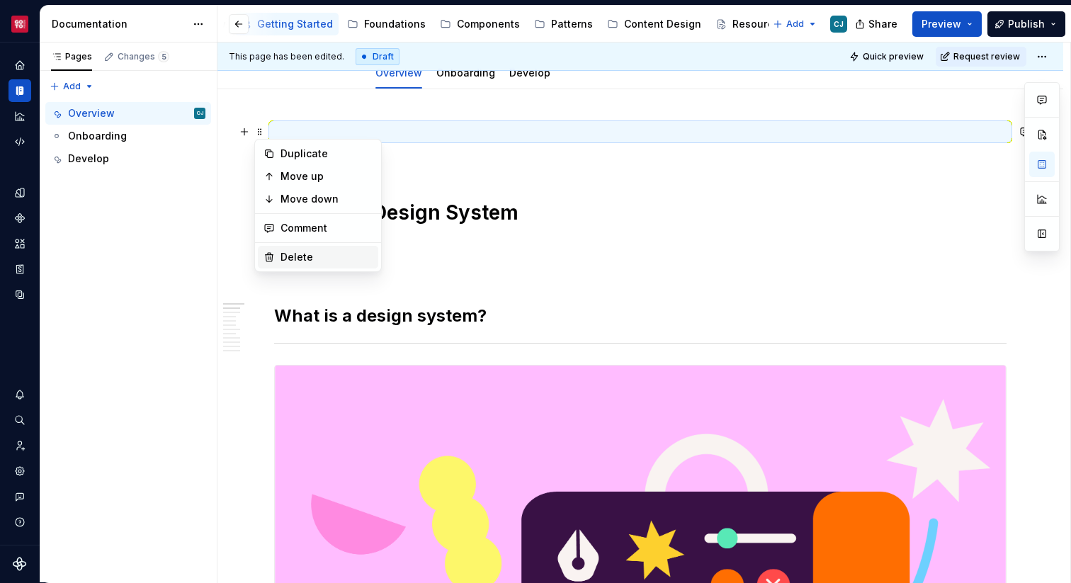
click at [295, 251] on div "Delete" at bounding box center [326, 257] width 92 height 14
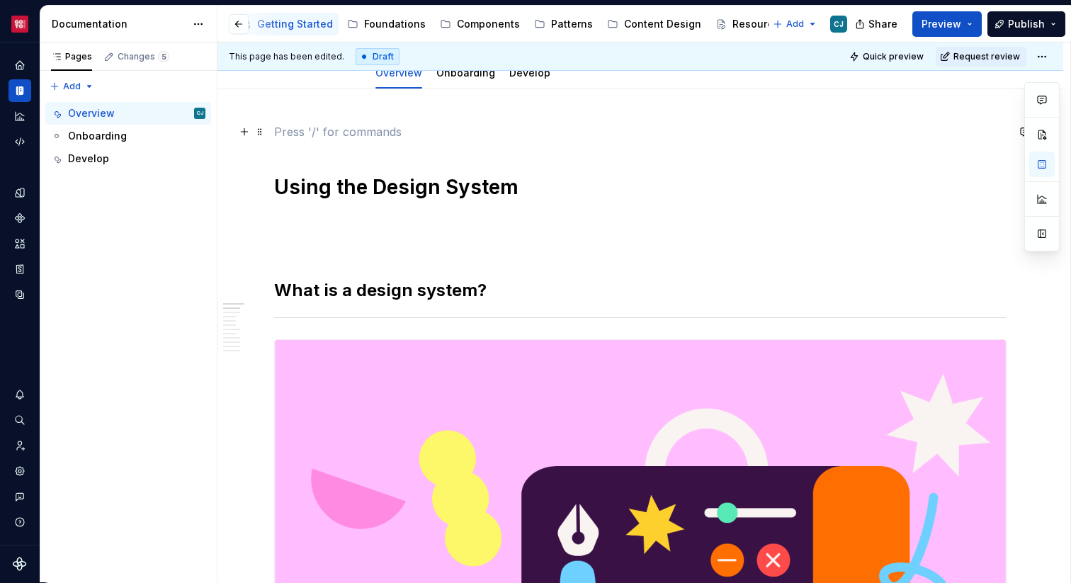
click at [290, 139] on p at bounding box center [640, 131] width 732 height 17
click at [257, 127] on span at bounding box center [259, 132] width 11 height 20
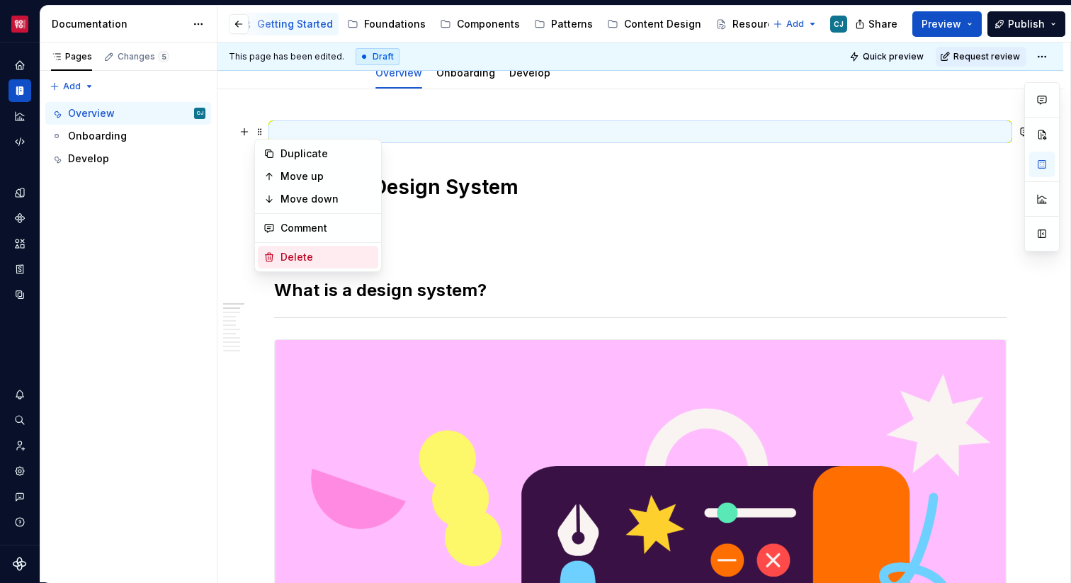
click at [292, 256] on div "Delete" at bounding box center [326, 257] width 92 height 14
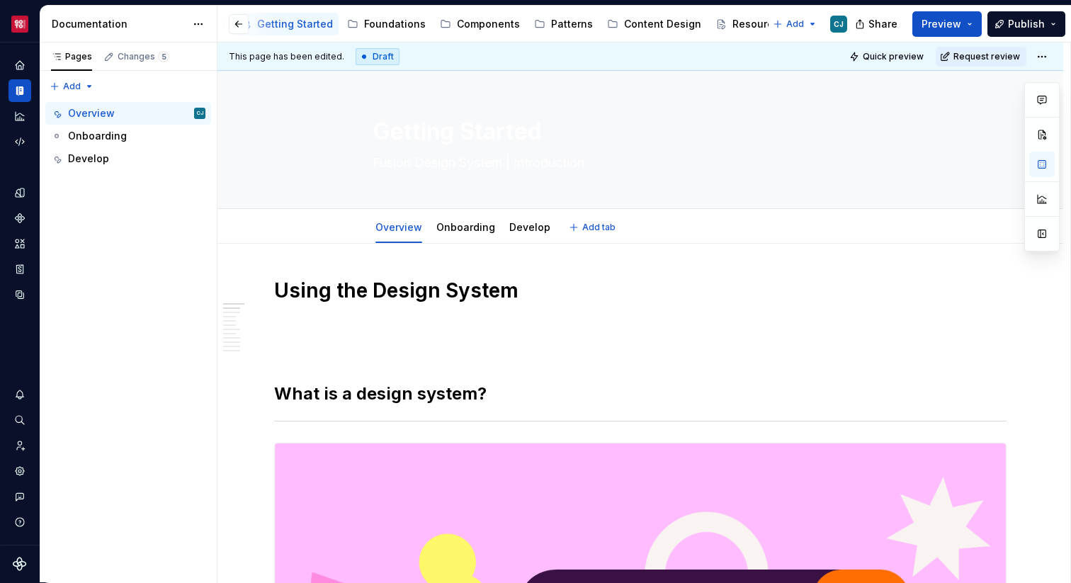
scroll to position [0, 0]
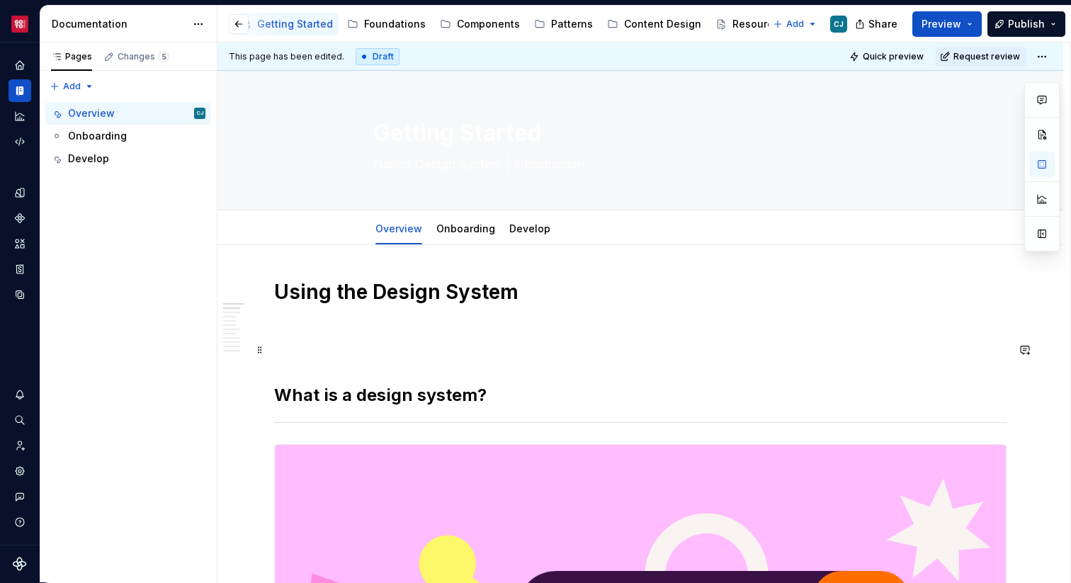
click at [365, 290] on h1 "Using the Design System" at bounding box center [640, 291] width 732 height 25
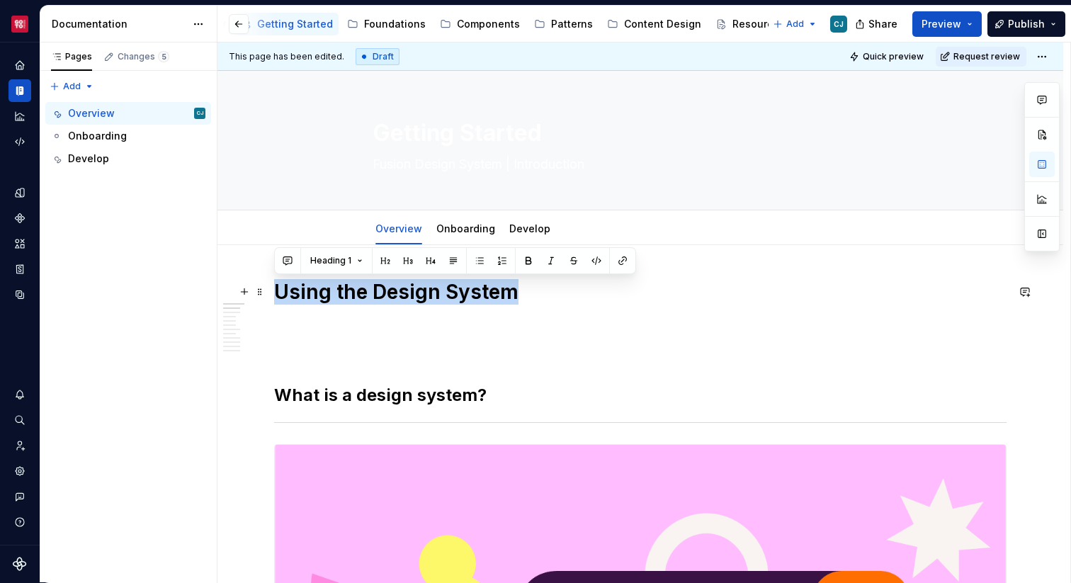
click at [365, 290] on h1 "Using the Design System" at bounding box center [640, 291] width 732 height 25
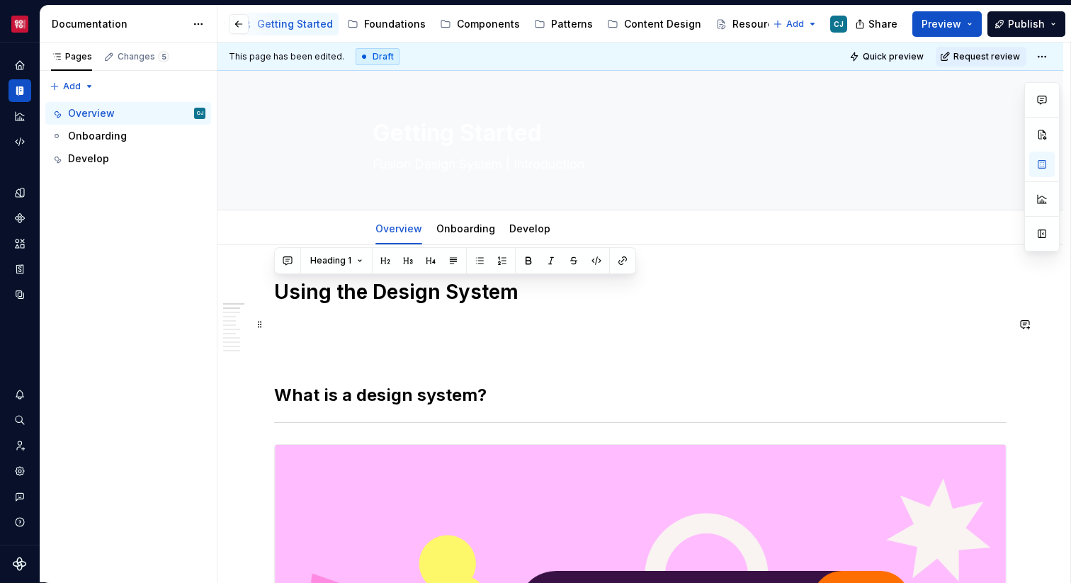
click at [352, 331] on p at bounding box center [640, 324] width 732 height 17
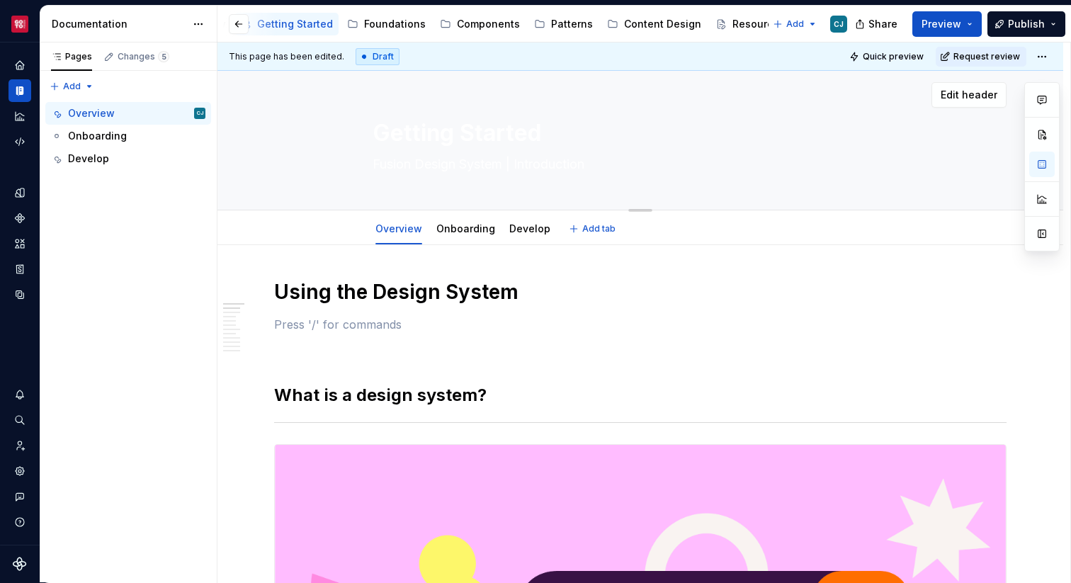
click at [417, 160] on textarea "Fusion Design System | Introduction" at bounding box center [637, 164] width 535 height 23
click at [417, 161] on textarea "Fusion Design System | Introduction" at bounding box center [637, 164] width 535 height 23
paste textarea "Everything you need to understand and implement our multi-brand design system a…"
type textarea "*"
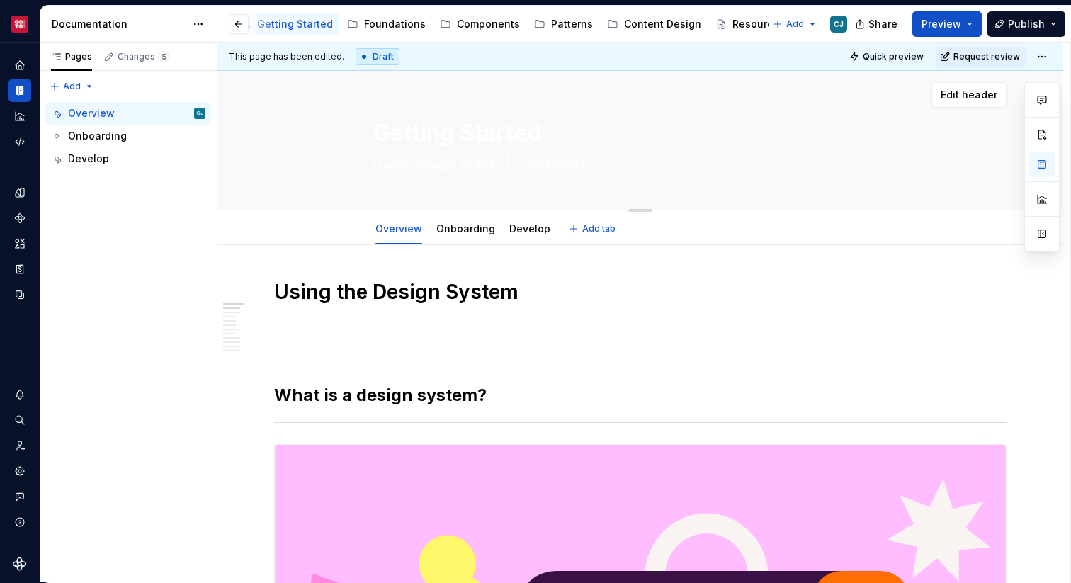
type textarea "Everything you need to understand and implement our multi-brand design system a…"
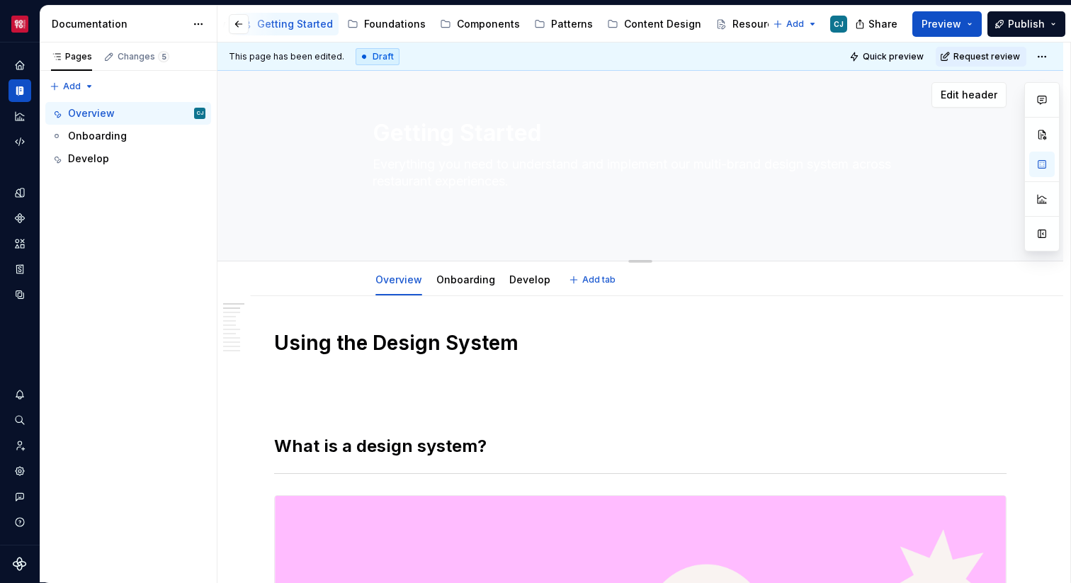
click at [440, 207] on textarea "Everything you need to understand and implement our multi-brand design system a…" at bounding box center [637, 190] width 535 height 74
type textarea "*"
click at [481, 193] on textarea "Everything you need to understand and implement our multi-brand design system a…" at bounding box center [637, 190] width 535 height 74
click at [481, 183] on textarea "Everything you need to understand and implement our multi-brand design system a…" at bounding box center [637, 190] width 535 height 74
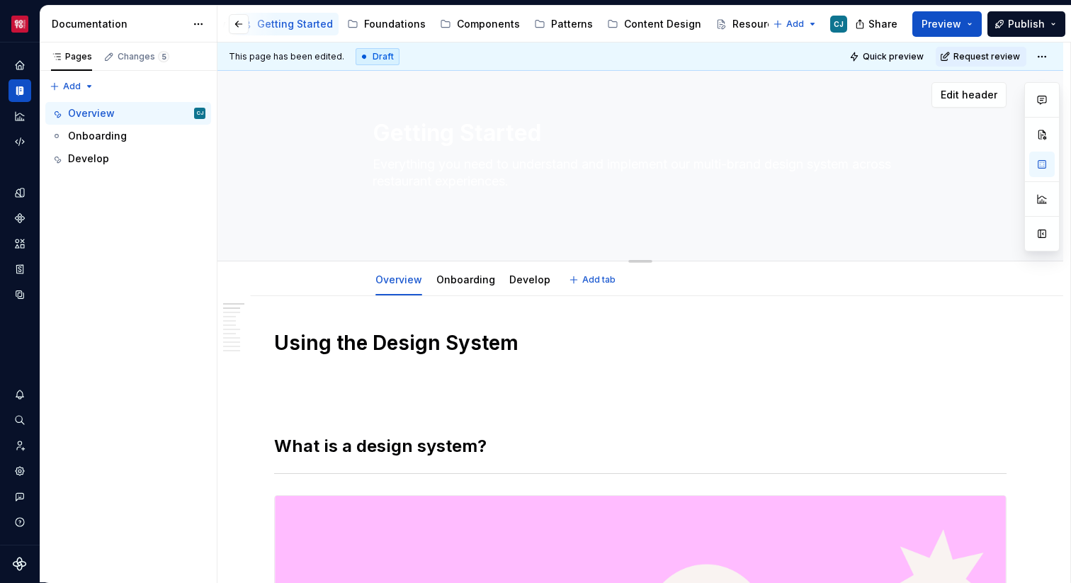
click at [481, 183] on textarea "Everything you need to understand and implement our multi-brand design system a…" at bounding box center [637, 190] width 535 height 74
type textarea "Everything you need to understand and implement our multi-brand design system a…"
click at [594, 183] on textarea "Everything you need to understand and implement our multi-brand design system a…" at bounding box center [637, 190] width 535 height 74
click at [583, 185] on textarea "Everything you need to understand and implement our multi-brand design system a…" at bounding box center [637, 190] width 535 height 74
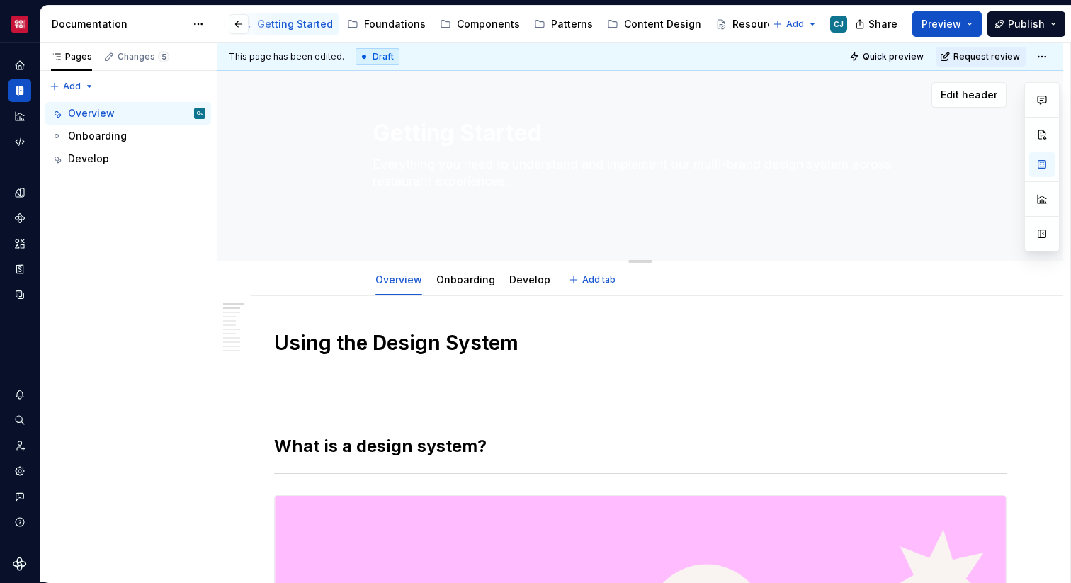
click at [583, 185] on textarea "Everything you need to understand and implement our multi-brand design system a…" at bounding box center [637, 190] width 535 height 74
click at [565, 182] on textarea "Everything you need to understand and implement our multi-brand design system a…" at bounding box center [637, 190] width 535 height 74
click at [558, 209] on textarea "Everything you need to understand and implement our multi-brand design system a…" at bounding box center [637, 190] width 535 height 74
click at [990, 101] on span "Edit header" at bounding box center [968, 95] width 57 height 14
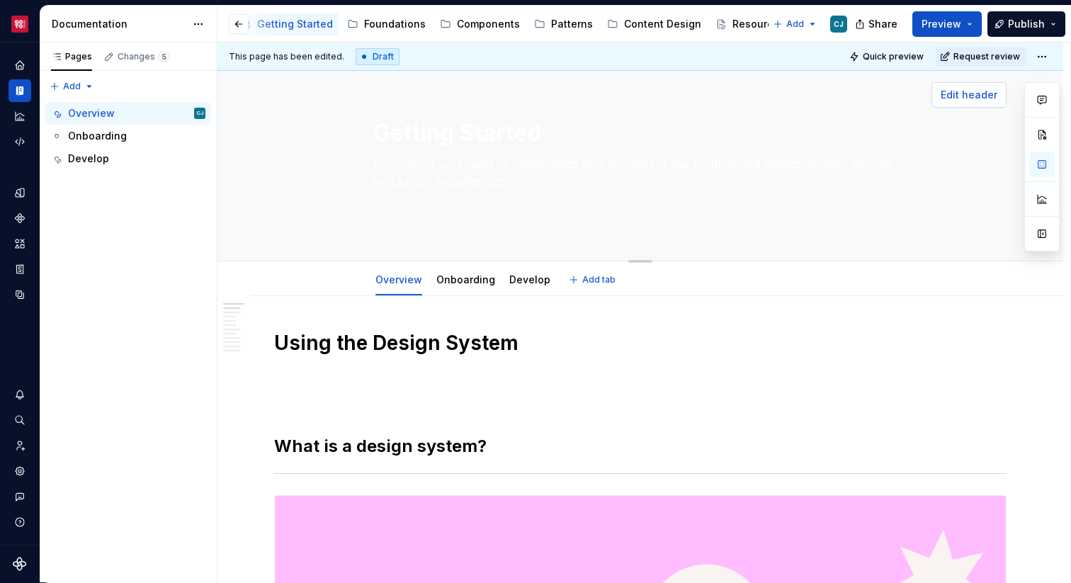
type textarea "*"
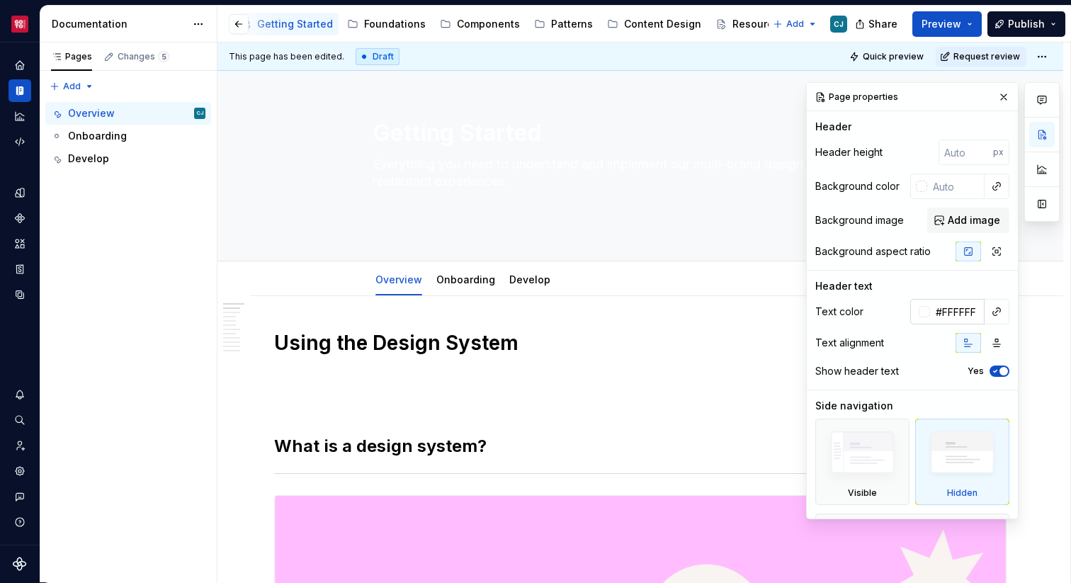
click at [923, 314] on div at bounding box center [923, 311] width 11 height 11
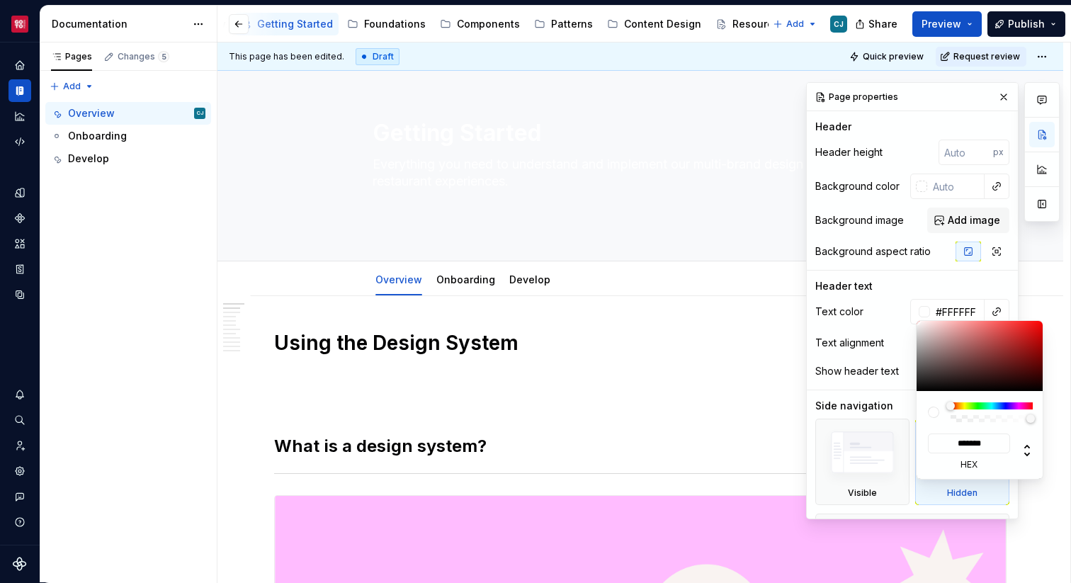
type input "#3E3A3A"
type input "*******"
type textarea "*"
type input "#363333"
type input "*******"
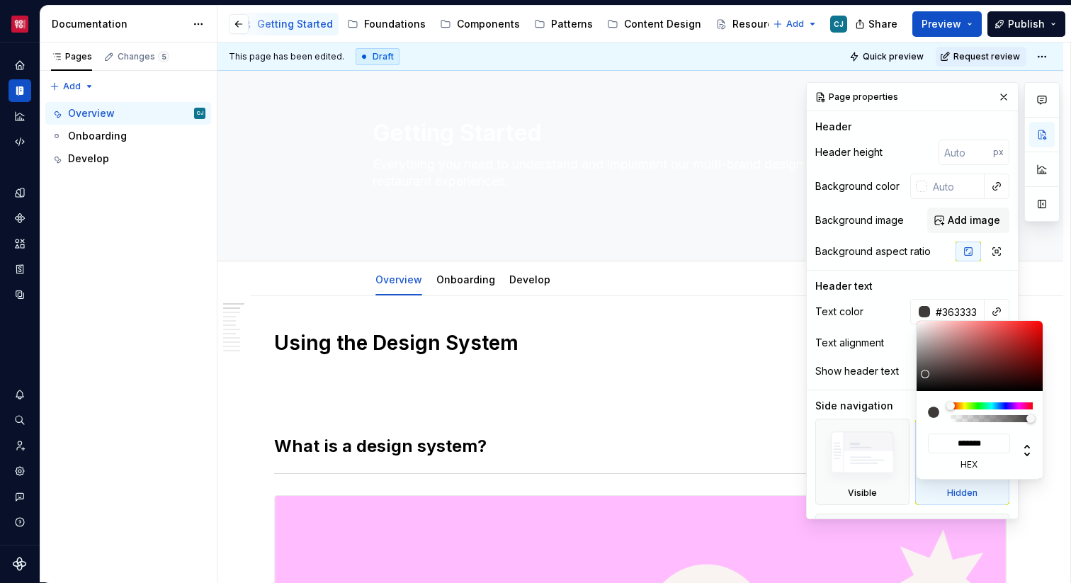
type input "#050505"
type input "*******"
type input "#000000"
type input "*******"
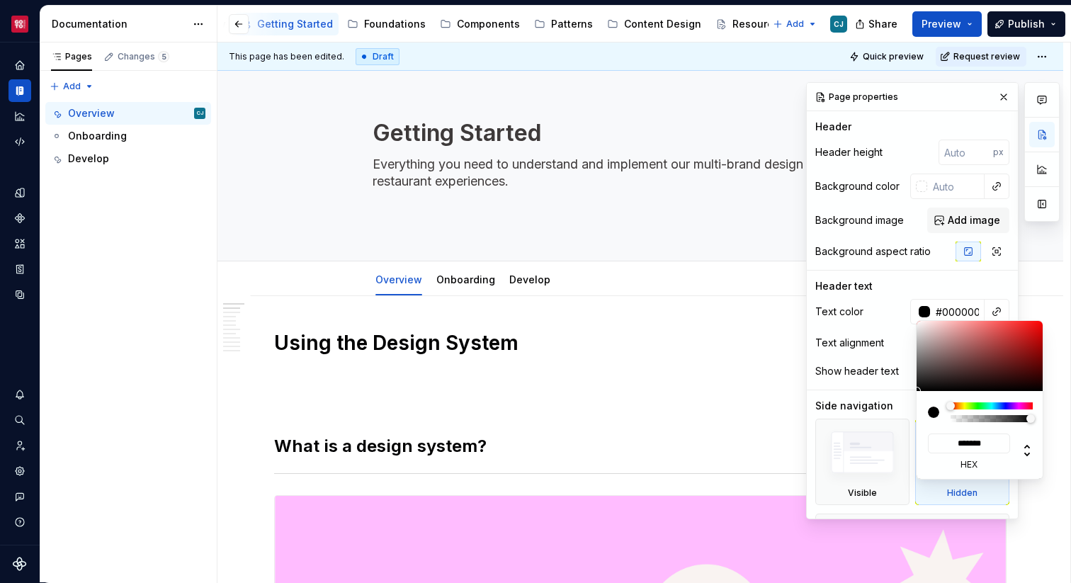
drag, startPoint x: 924, startPoint y: 374, endPoint x: 923, endPoint y: 416, distance: 42.5
click at [923, 416] on div "******* hex" at bounding box center [979, 400] width 127 height 158
type textarea "*"
type textarea "Fusion Design System | Introduction"
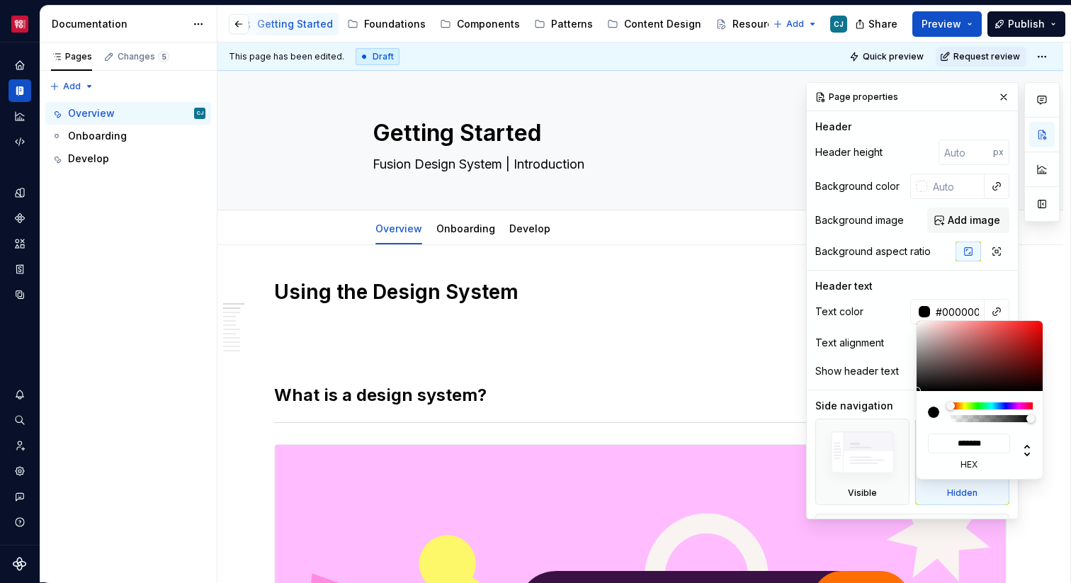
type textarea "*"
type textarea "Everything you need to understand and implement our multi-brand design system a…"
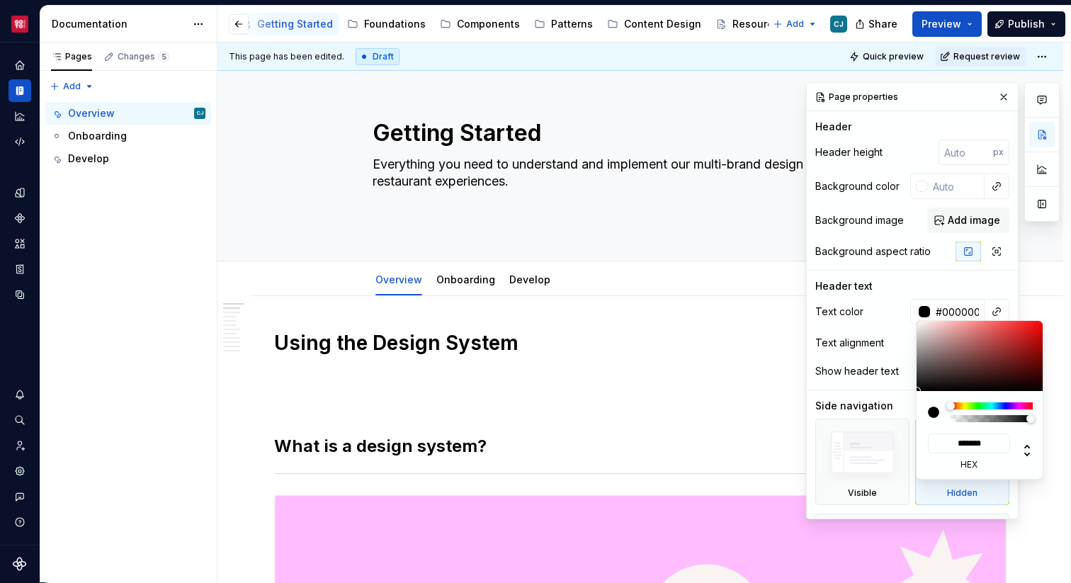
type textarea "*"
type input "#271C1C"
type input "*******"
type input "#796464"
type input "*******"
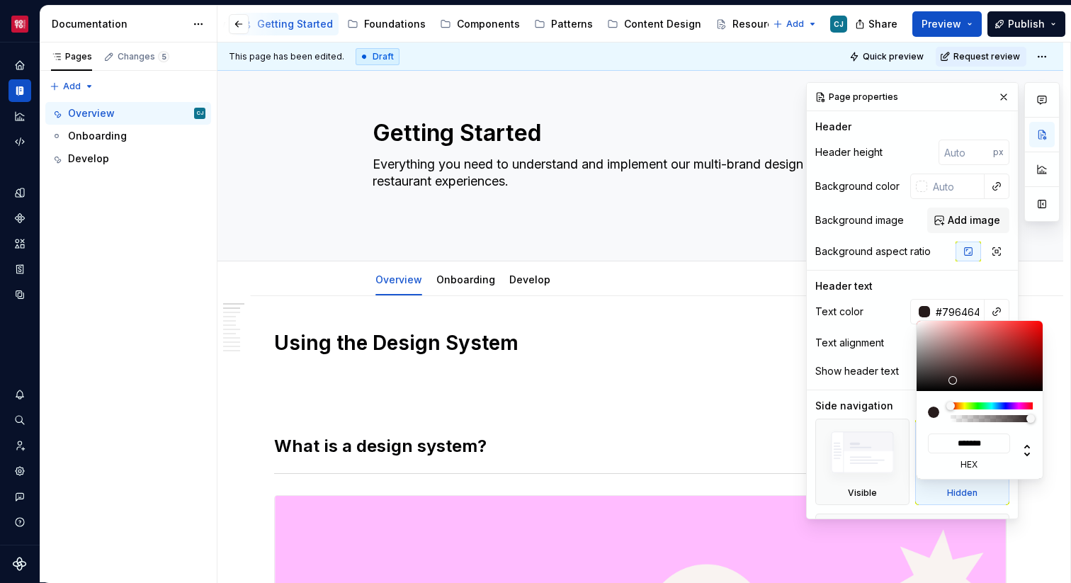
type input "#E3CBCB"
type input "*******"
type input "#FFEEEE"
type input "*******"
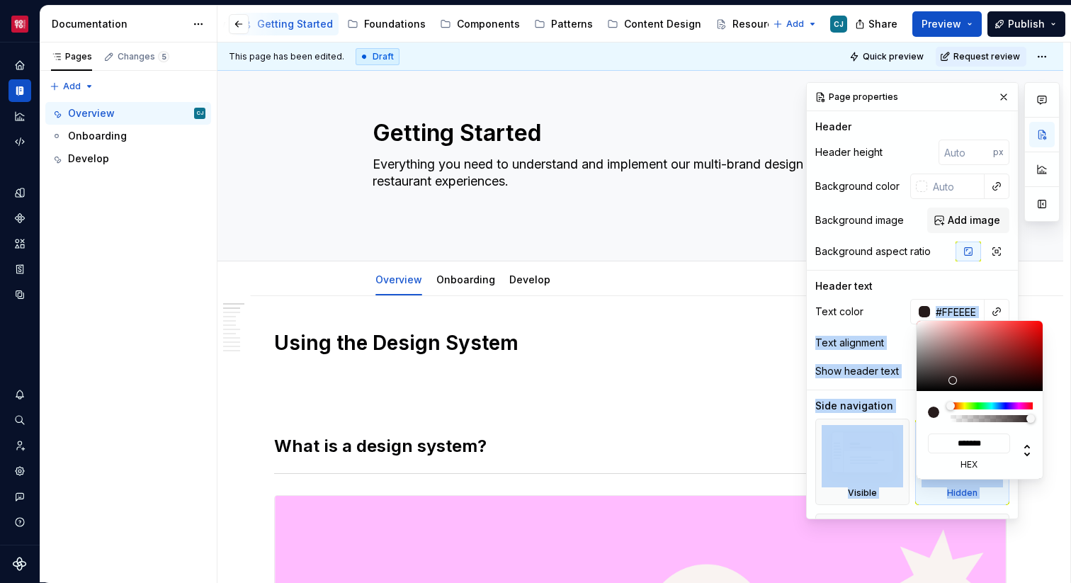
type input "#FFF5F5"
type input "*******"
type input "#FFFCFC"
type input "*******"
type input "#FFFFFF"
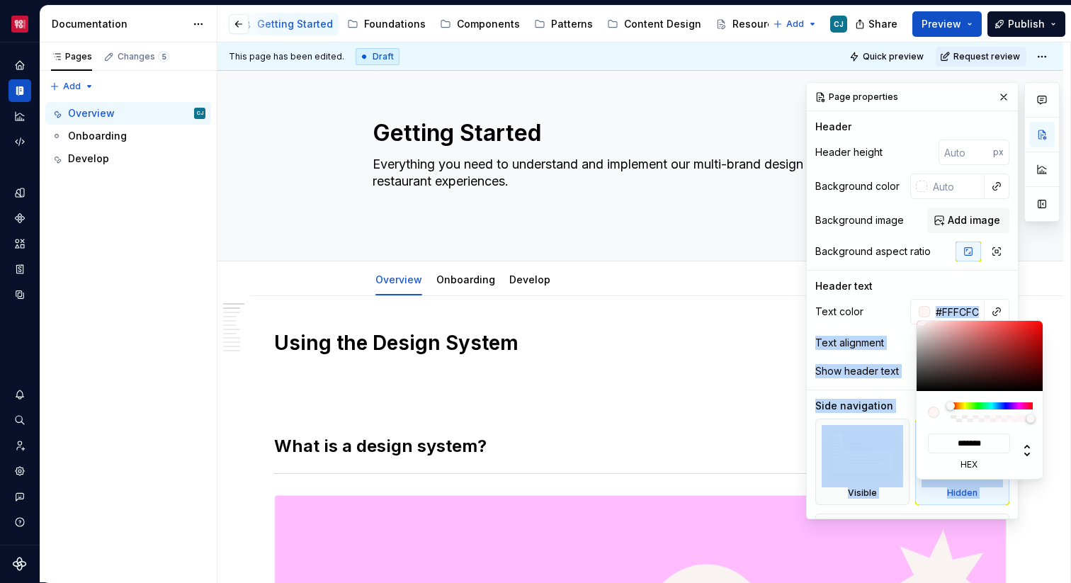
type input "*******"
drag, startPoint x: 952, startPoint y: 380, endPoint x: 896, endPoint y: 313, distance: 87.0
click at [896, 313] on body "Core CJ Design system data Documentation Accessibility guide for tree Page tree…" at bounding box center [535, 291] width 1071 height 583
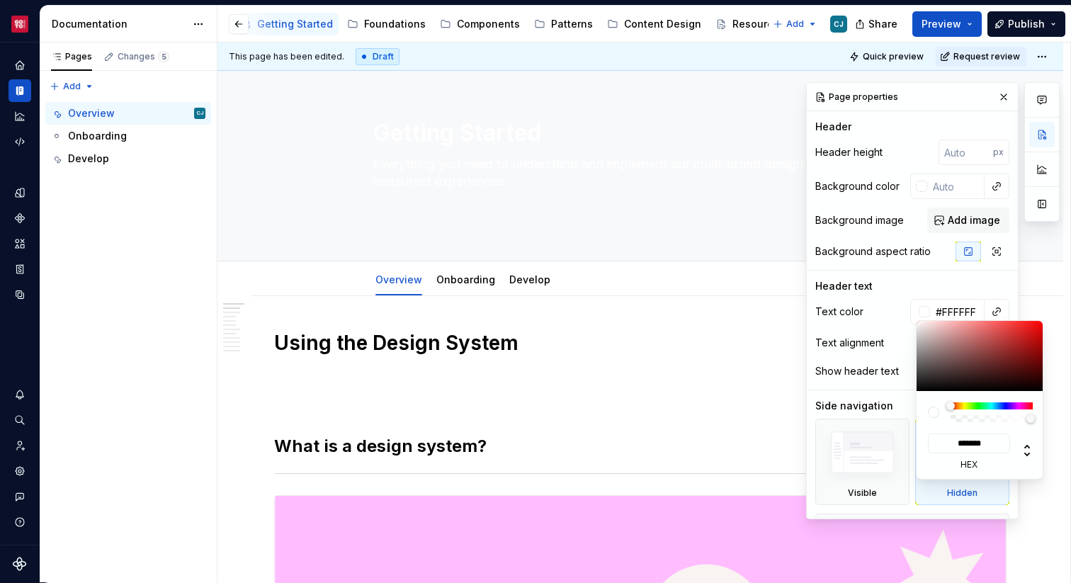
click at [889, 268] on div "Comments Open comments No comments yet Select ‘Comment’ from the block context …" at bounding box center [932, 300] width 253 height 437
type textarea "*"
click at [934, 186] on div "Comments Open comments No comments yet Select ‘Comment’ from the block context …" at bounding box center [932, 300] width 253 height 437
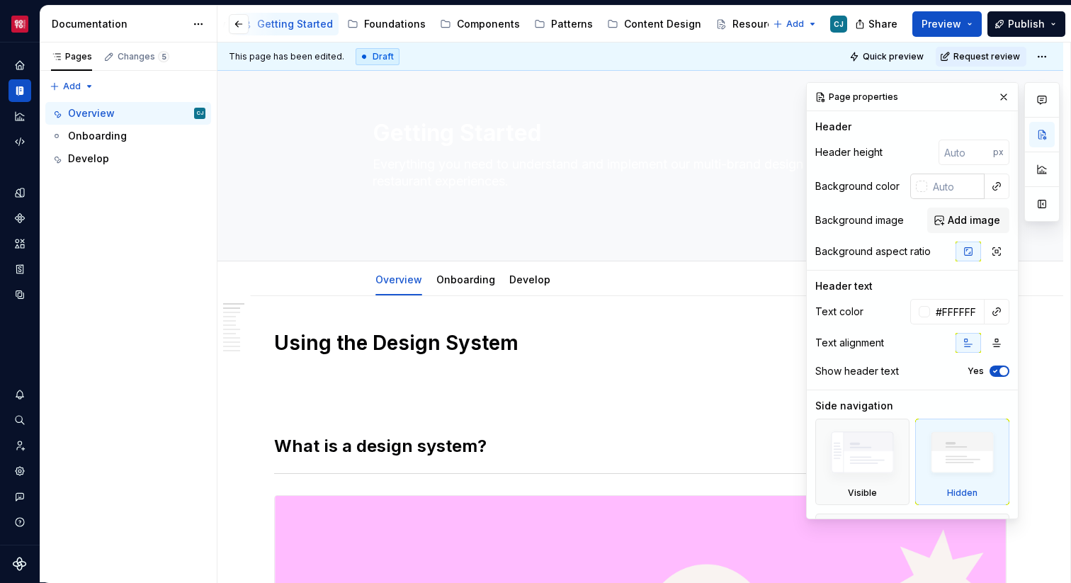
click at [917, 189] on div at bounding box center [921, 186] width 11 height 11
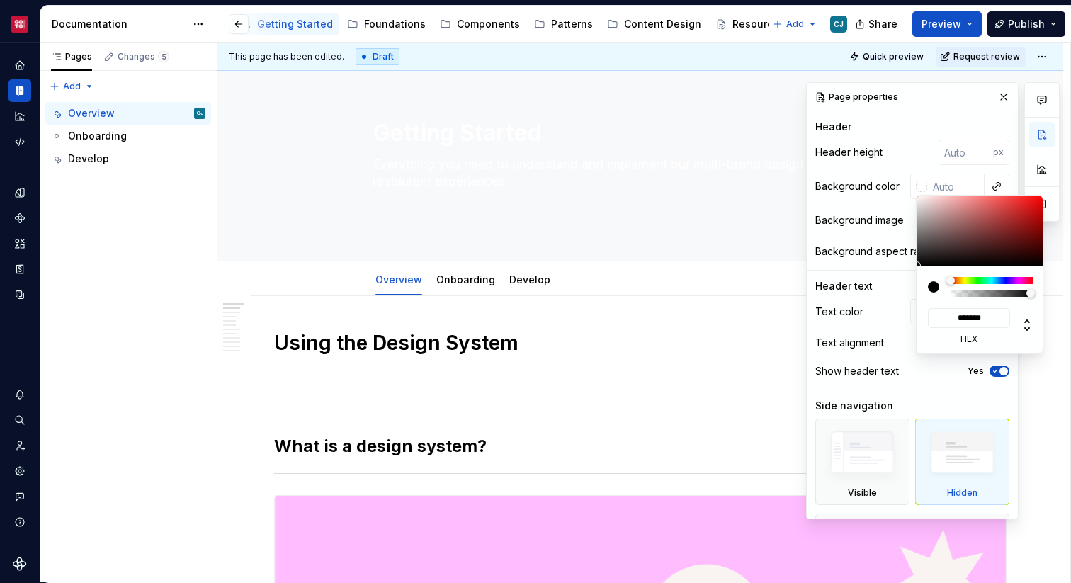
type input "#9D8D8D"
type input "*******"
type textarea "*"
type input "#837575"
type input "*******"
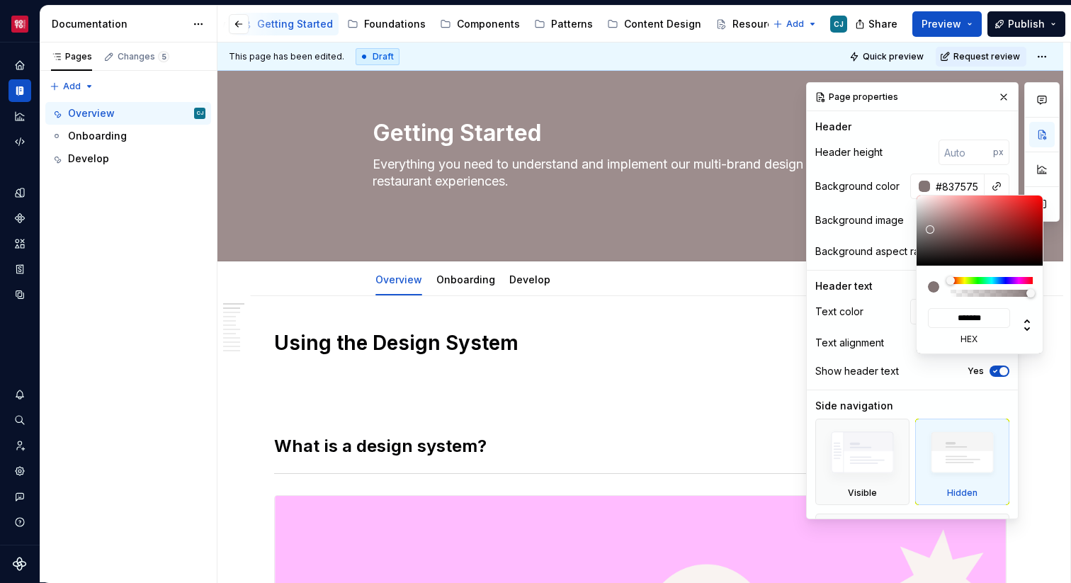
type input "#2C2828"
type input "*******"
type input "#000000"
type input "*******"
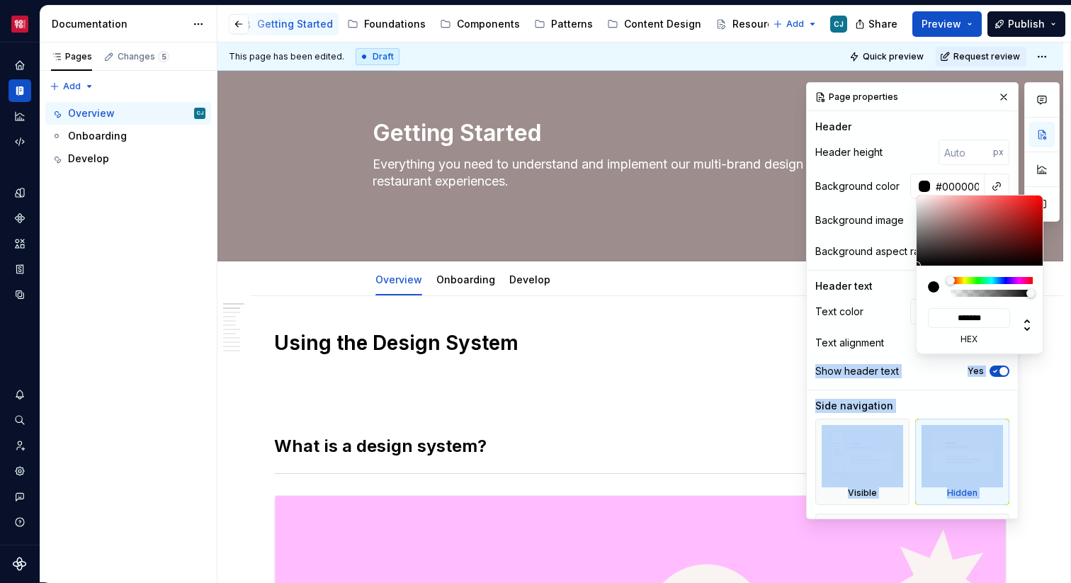
type textarea "*"
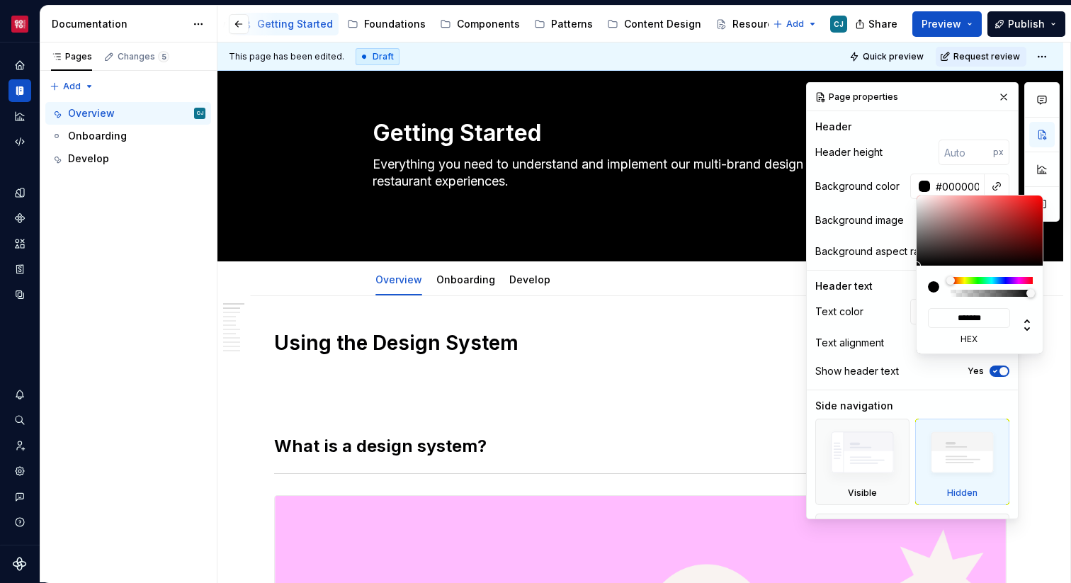
type input "#151414"
type input "*******"
type input "#292626"
type input "*******"
type input "#2C2828"
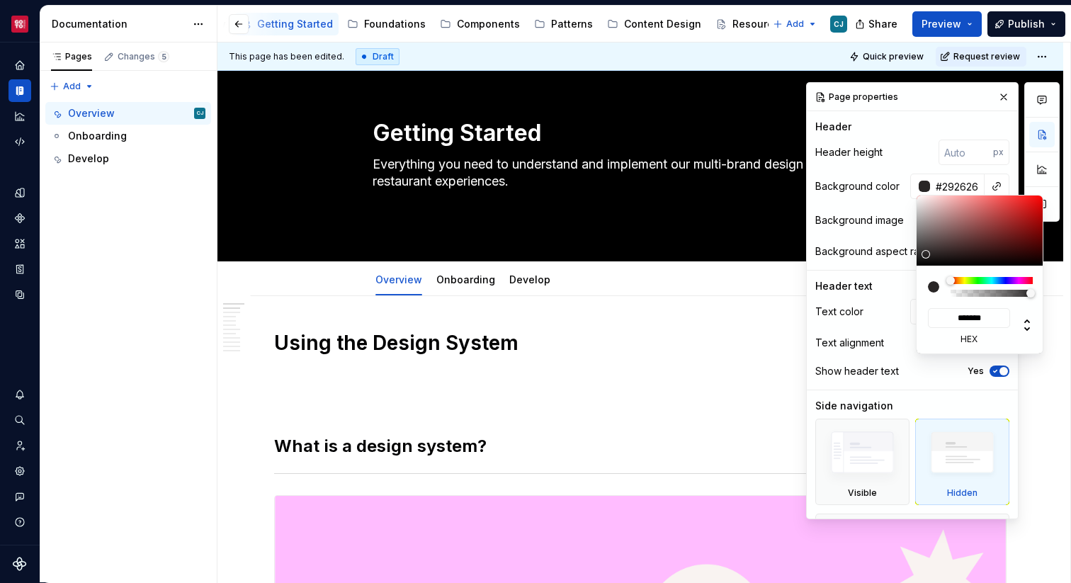
type input "*******"
type input "#242222"
type input "*******"
type input "#000000"
type input "*******"
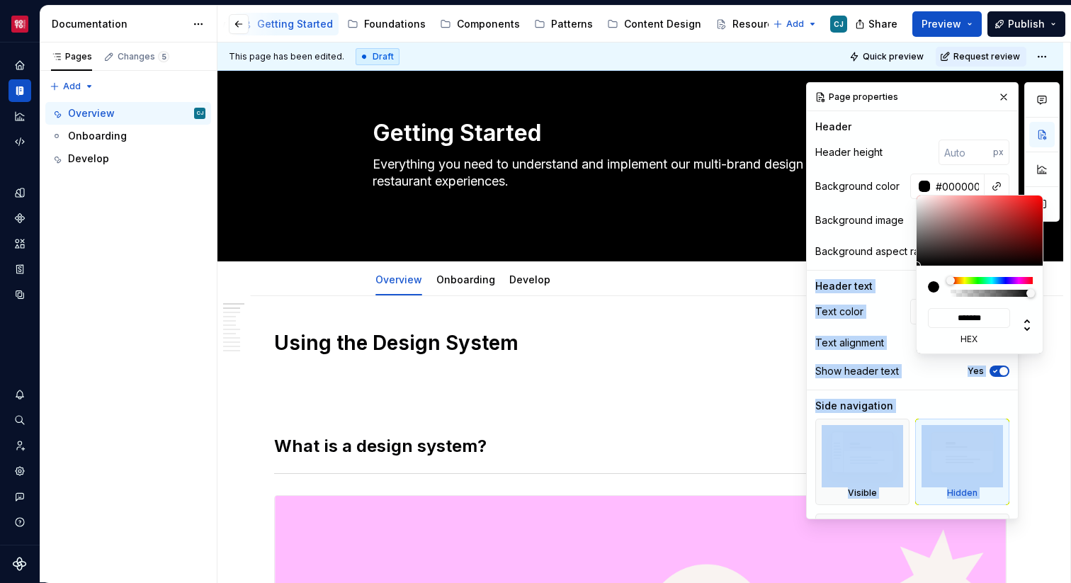
drag, startPoint x: 930, startPoint y: 222, endPoint x: 899, endPoint y: 275, distance: 61.6
click at [899, 275] on body "Core CJ Design system data Documentation Accessibility guide for tree Page tree…" at bounding box center [535, 291] width 1071 height 583
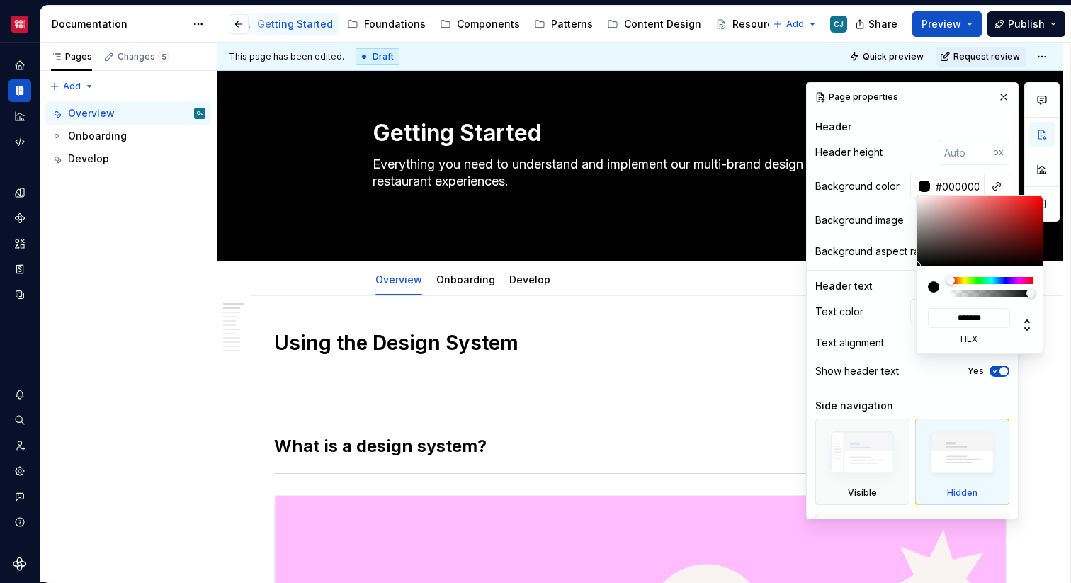
click at [709, 314] on html "Core CJ Design system data Documentation Accessibility guide for tree Page tree…" at bounding box center [535, 291] width 1071 height 583
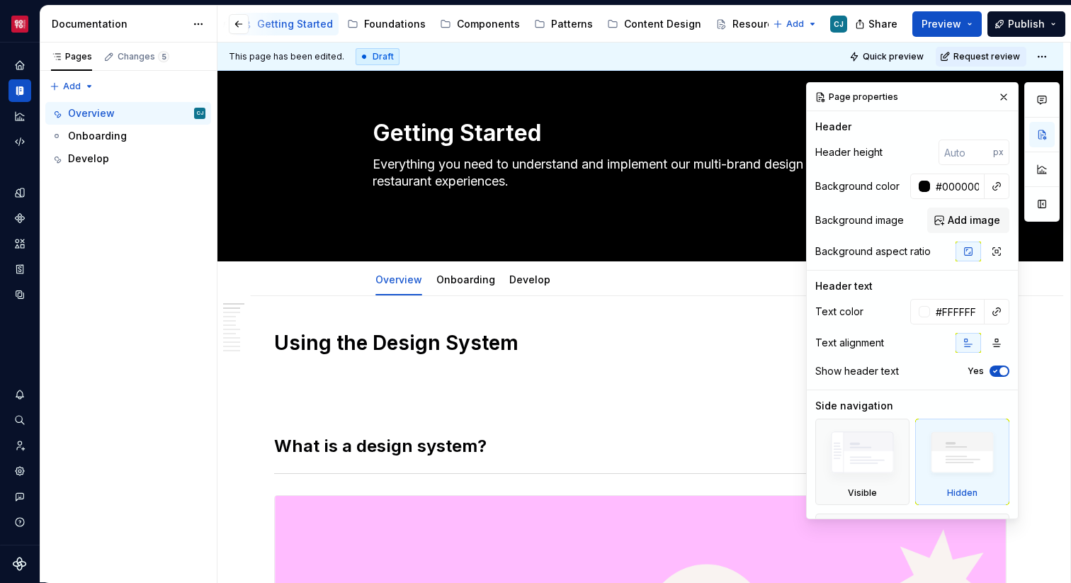
click at [709, 314] on html "Core CJ Design system data Documentation Accessibility guide for tree Page tree…" at bounding box center [535, 291] width 1071 height 583
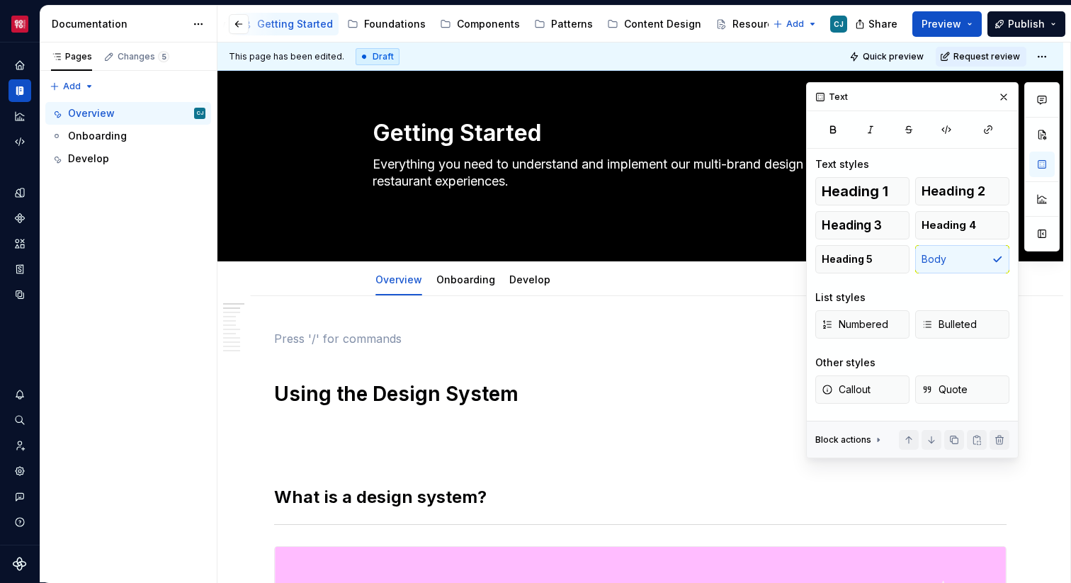
click at [1001, 98] on button "button" at bounding box center [1003, 97] width 20 height 20
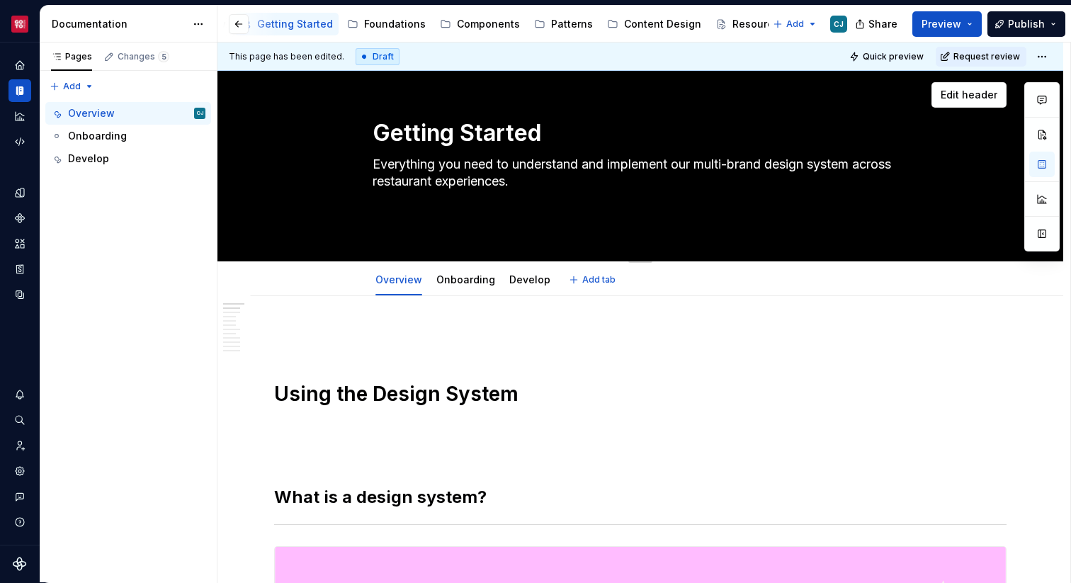
click at [733, 188] on textarea "Everything you need to understand and implement our multi-brand design system a…" at bounding box center [637, 190] width 535 height 74
click at [717, 203] on textarea "Everything you need to understand and implement our multi-brand design system a…" at bounding box center [637, 190] width 535 height 74
type textarea "*"
type textarea "Everything you need to understand and implement our multi-brand design system a…"
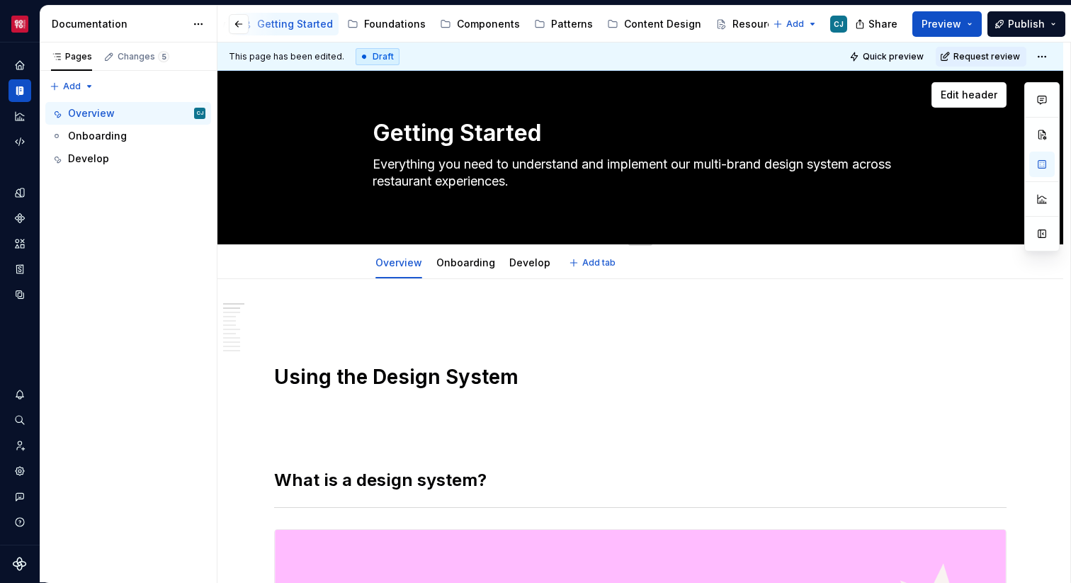
type textarea "*"
type textarea "Everything you need to understand and implement our multi-brand design system a…"
type textarea "*"
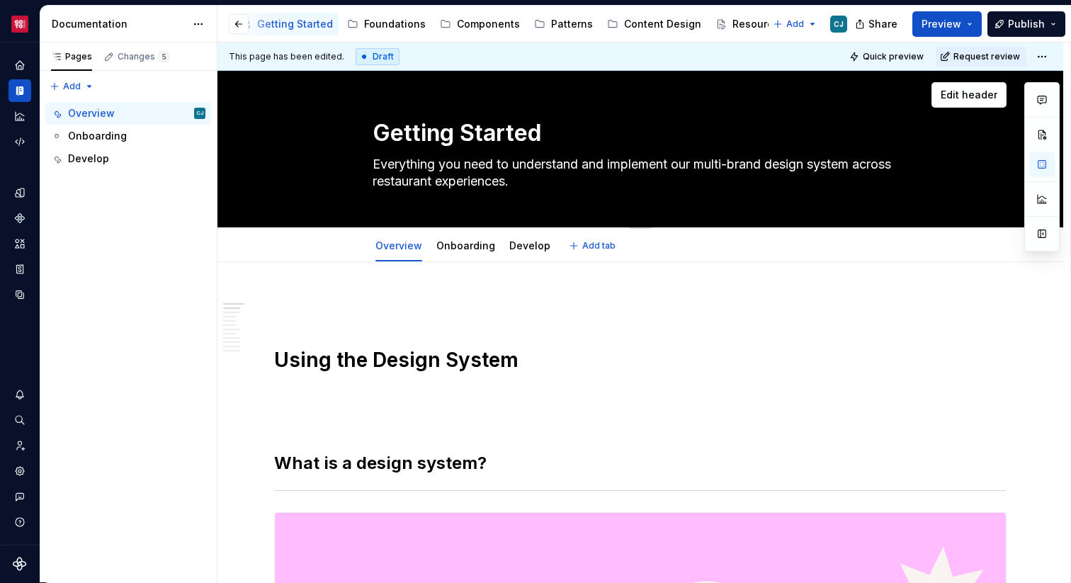
type textarea "Everything you need to understand and implement our multi-brand design system a…"
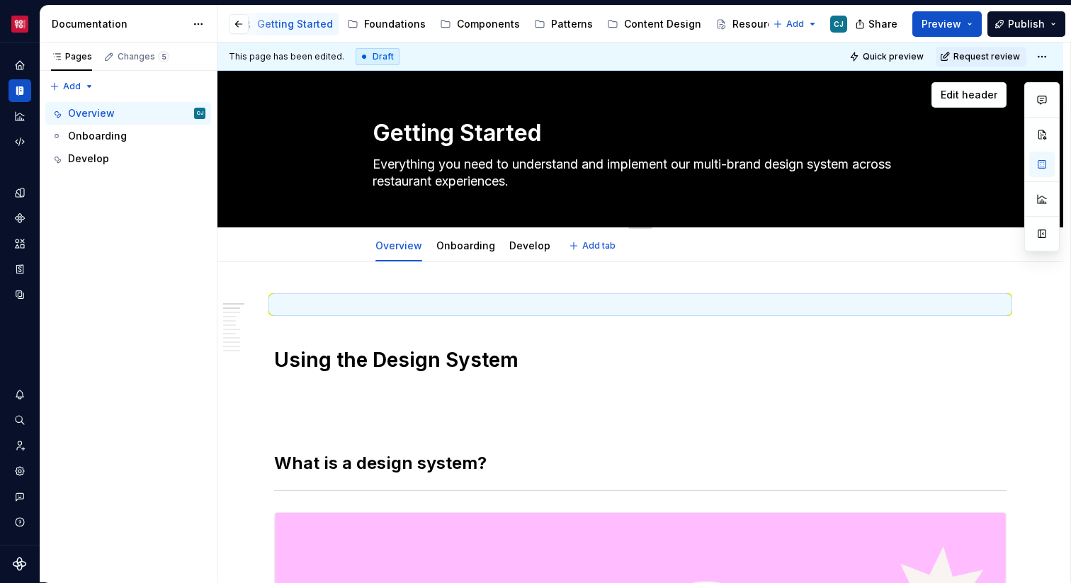
click at [465, 106] on div "Edit header" at bounding box center [611, 94] width 789 height 25
click at [455, 117] on textarea "Getting Started" at bounding box center [637, 133] width 535 height 34
click at [509, 163] on textarea "Everything you need to understand and implement our multi-brand design system a…" at bounding box center [637, 173] width 535 height 40
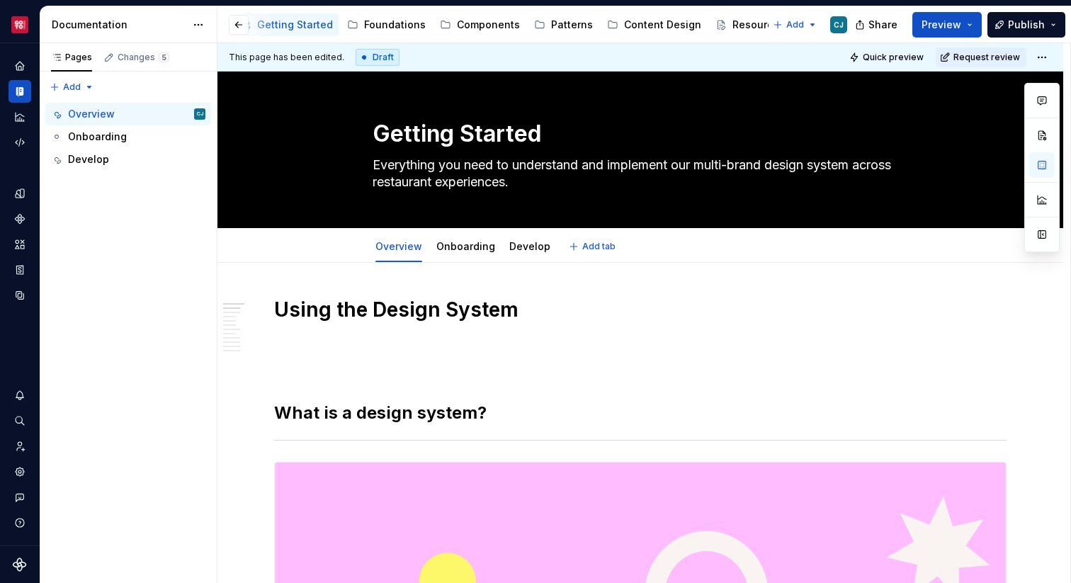
type textarea "*"
click at [669, 345] on p at bounding box center [640, 341] width 732 height 17
click at [618, 311] on h1 "Welcome to the Fusion Design System" at bounding box center [640, 309] width 732 height 25
click at [681, 303] on h1 "Welcome to the Fusion Design System" at bounding box center [640, 309] width 732 height 25
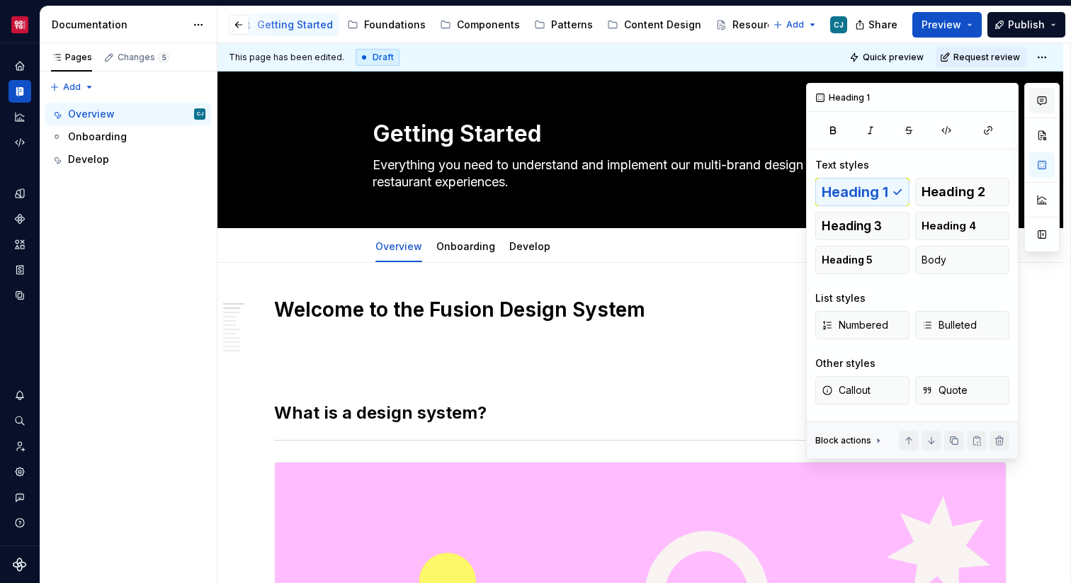
click at [1036, 108] on button "button" at bounding box center [1041, 100] width 25 height 25
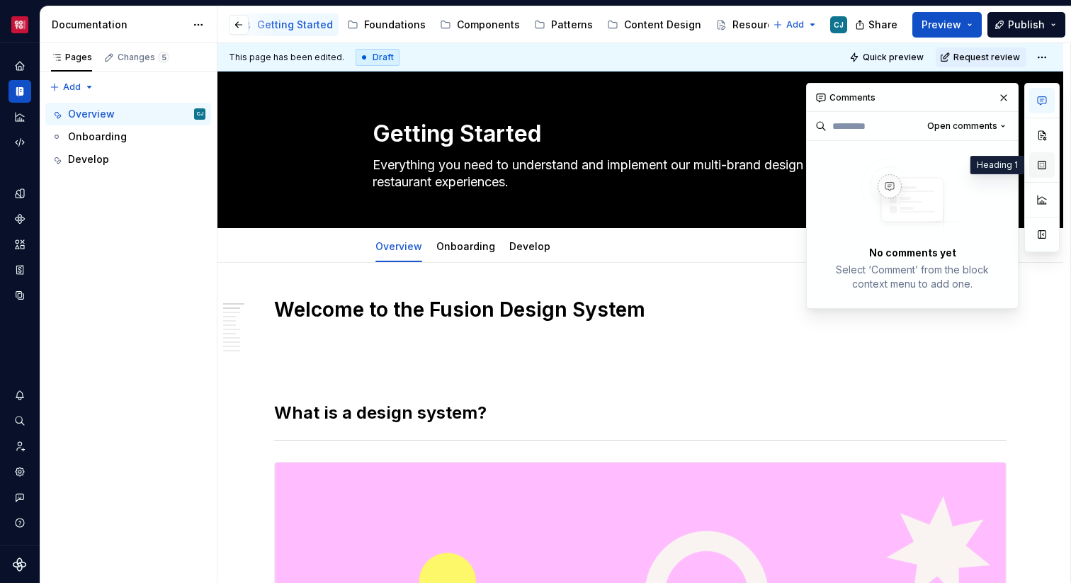
click at [1041, 169] on button "button" at bounding box center [1041, 164] width 25 height 25
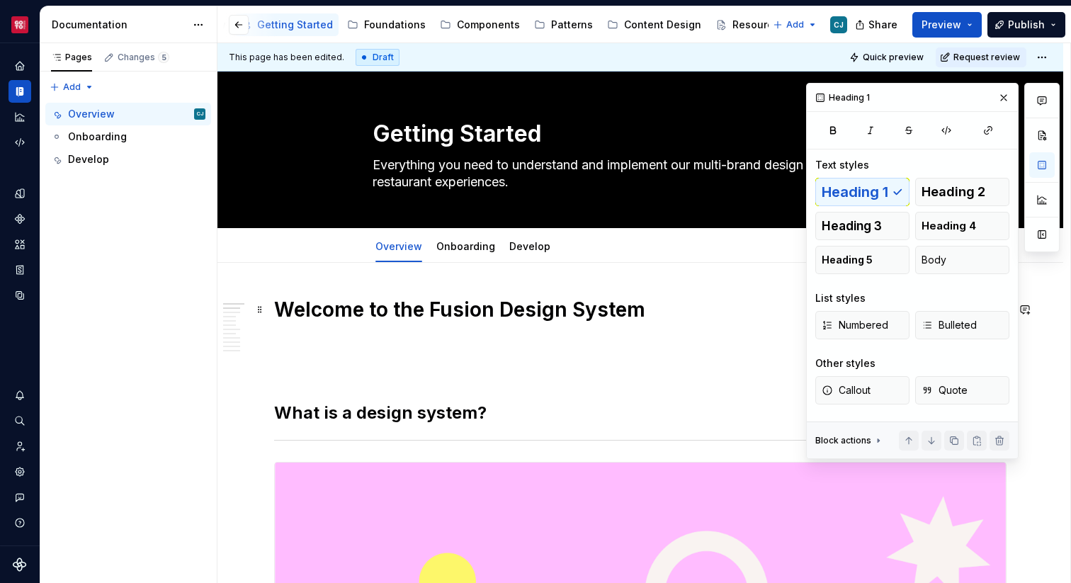
click at [525, 315] on h1 "Welcome to the Fusion Design System" at bounding box center [640, 309] width 732 height 25
click at [259, 310] on span at bounding box center [259, 310] width 11 height 20
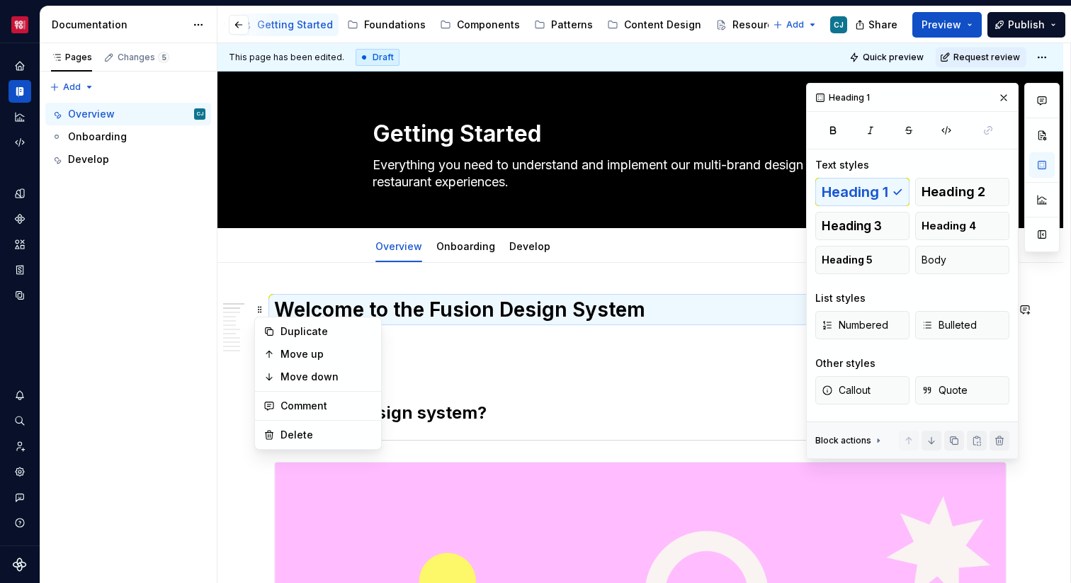
click at [489, 346] on p at bounding box center [640, 341] width 732 height 17
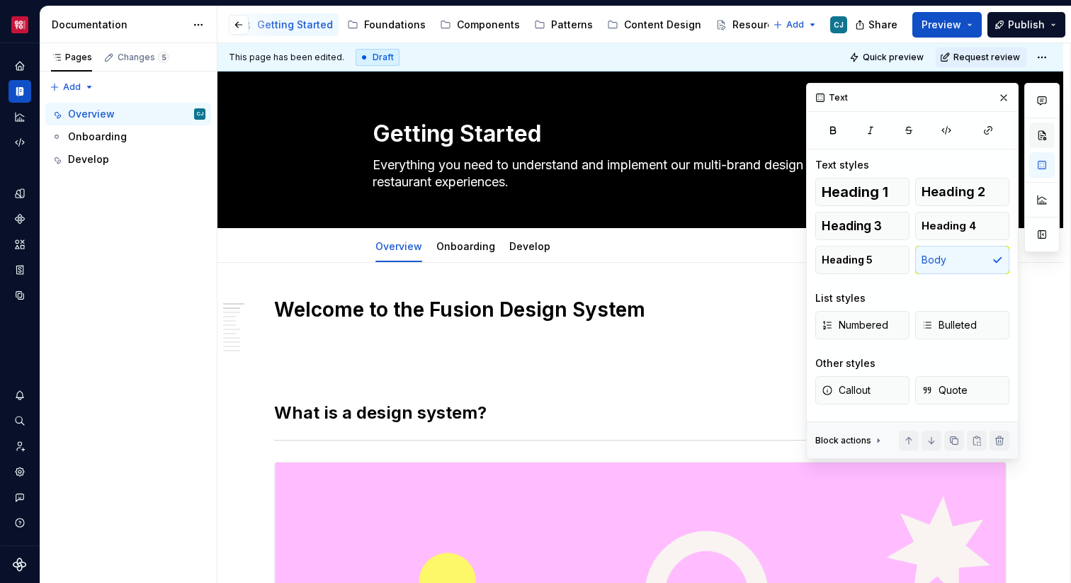
click at [1042, 137] on button "button" at bounding box center [1041, 134] width 25 height 25
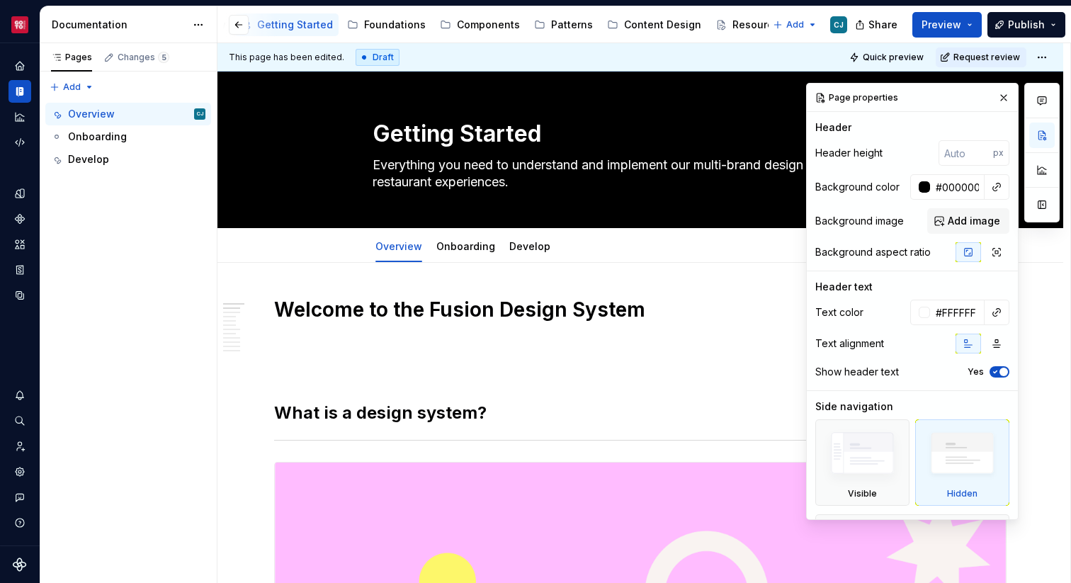
scroll to position [57, 0]
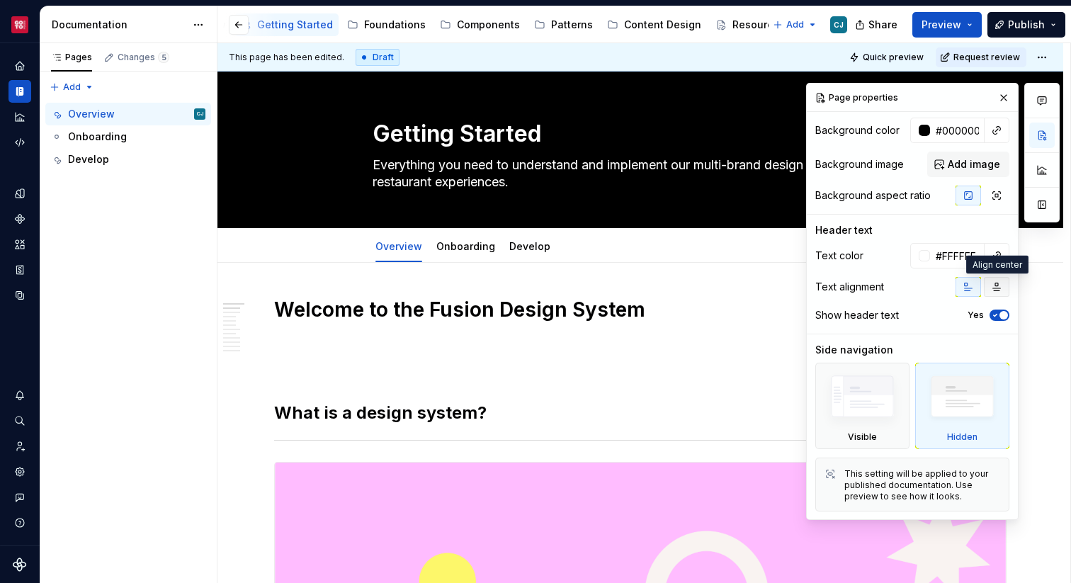
click at [997, 293] on button "button" at bounding box center [996, 287] width 25 height 20
type textarea "*"
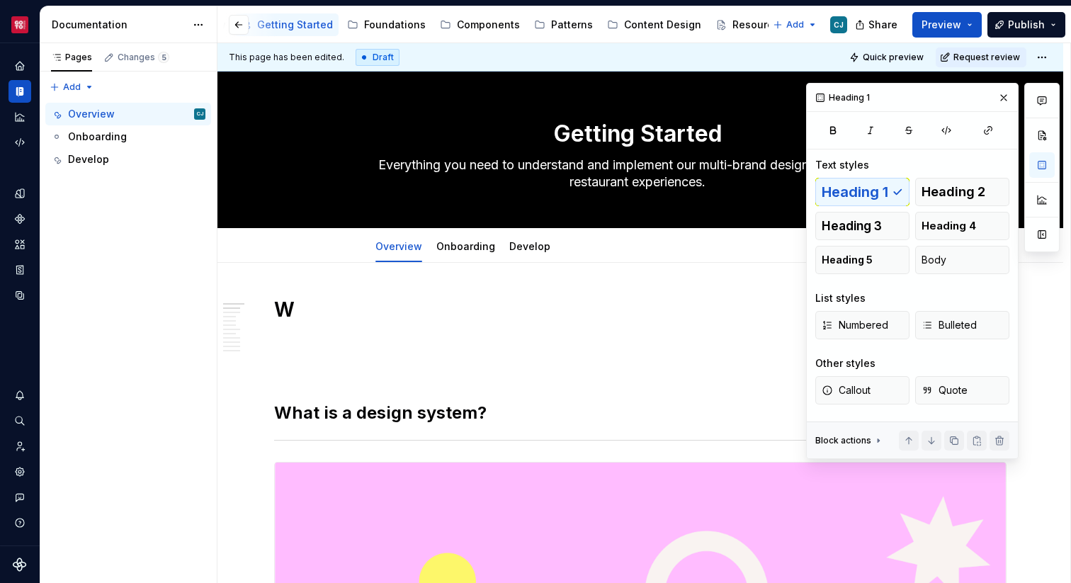
scroll to position [0, 0]
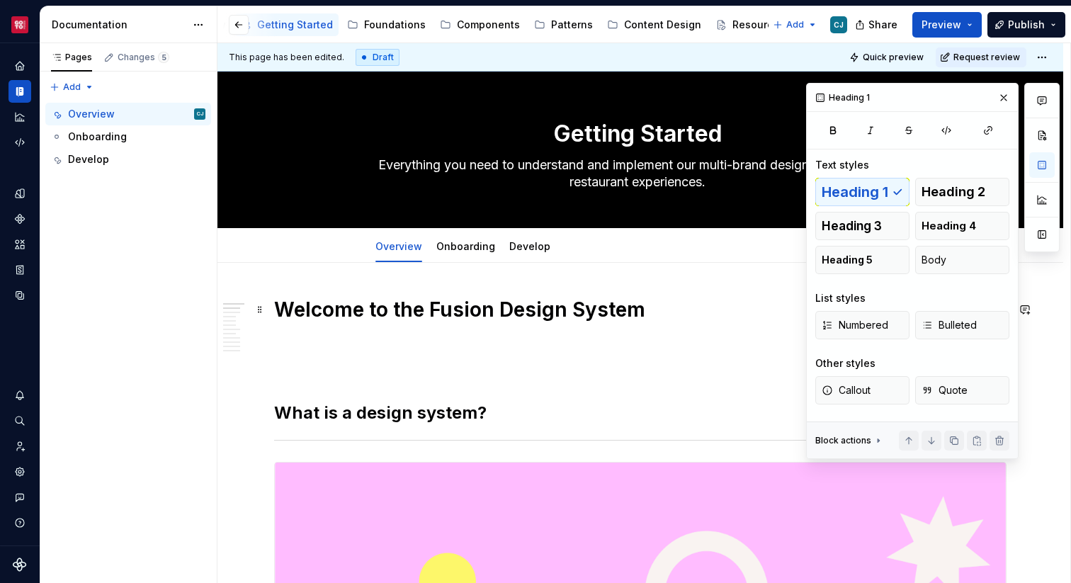
click at [490, 308] on h1 "Welcome to the Fusion Design System" at bounding box center [640, 309] width 732 height 25
click at [1044, 127] on button "button" at bounding box center [1041, 134] width 25 height 25
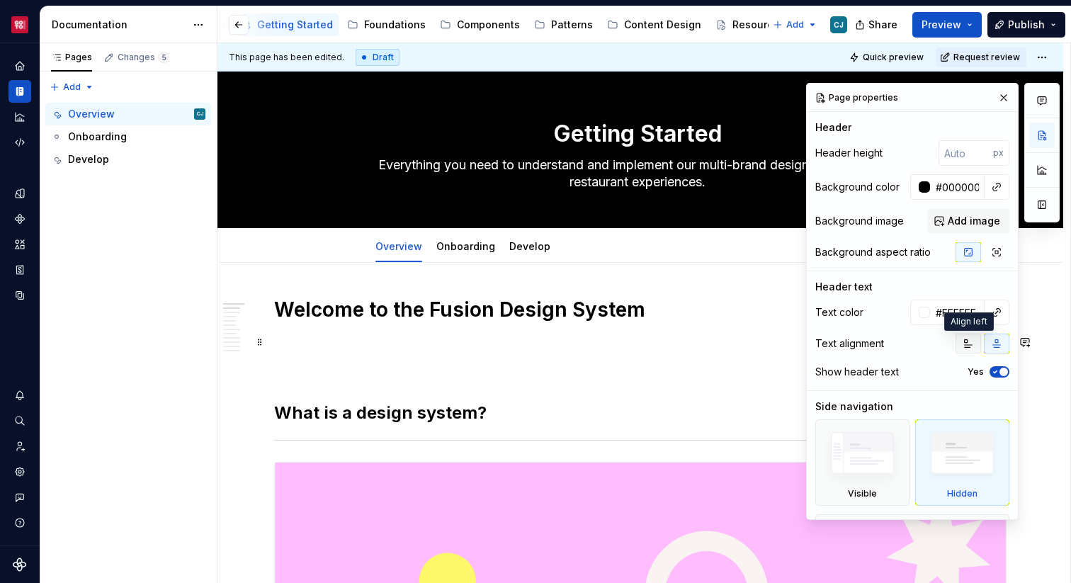
click at [971, 347] on icon "button" at bounding box center [967, 343] width 11 height 11
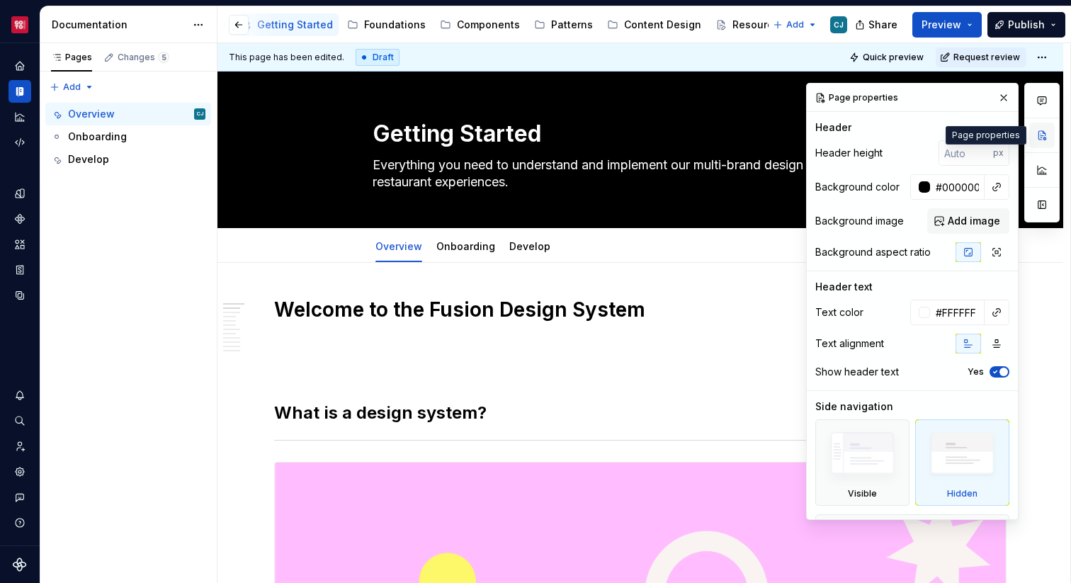
click at [1039, 132] on button "button" at bounding box center [1041, 134] width 25 height 25
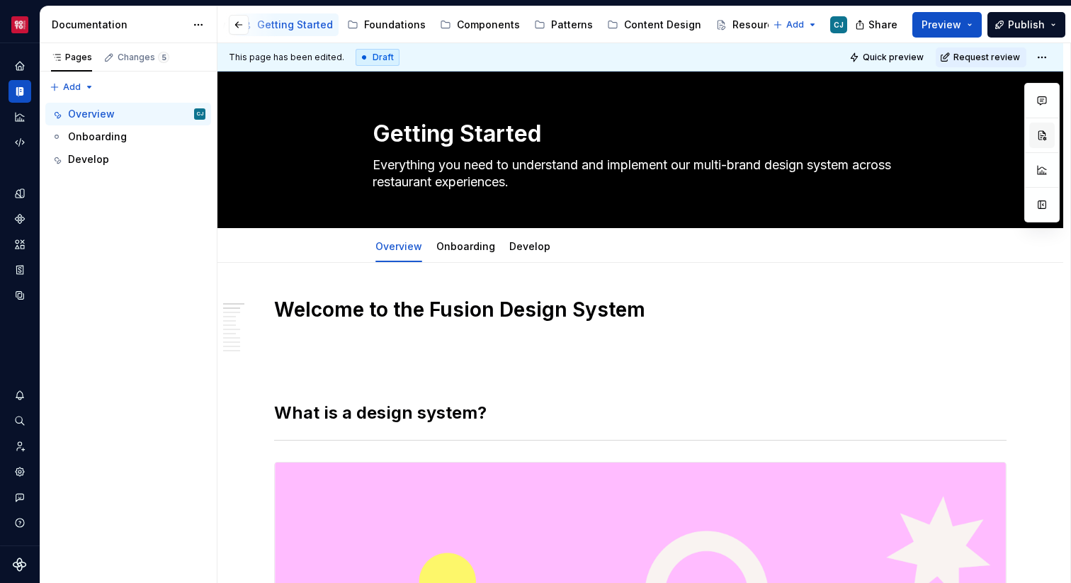
click at [1039, 132] on button "button" at bounding box center [1041, 134] width 25 height 25
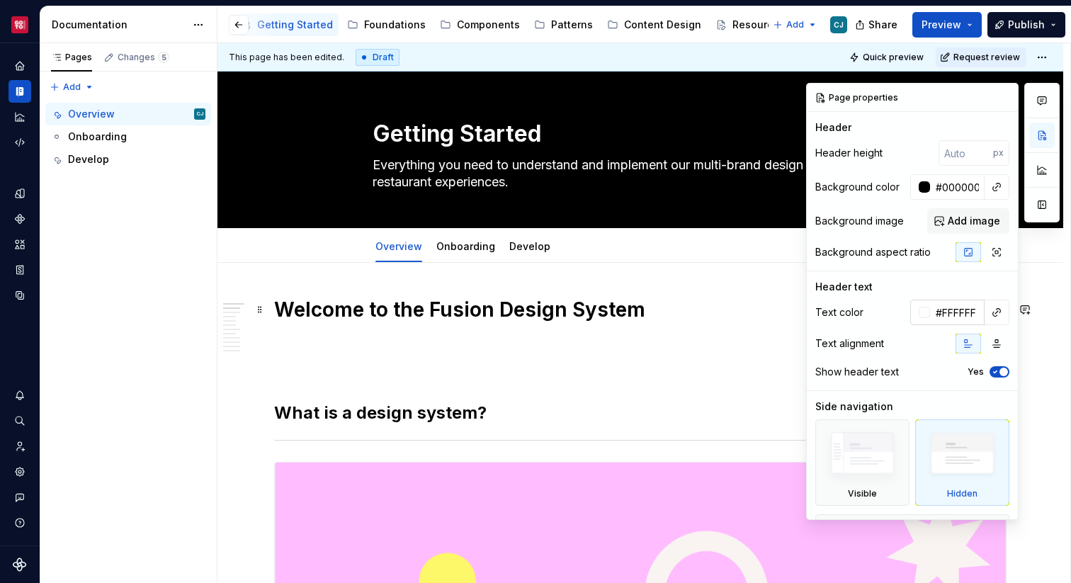
scroll to position [57, 0]
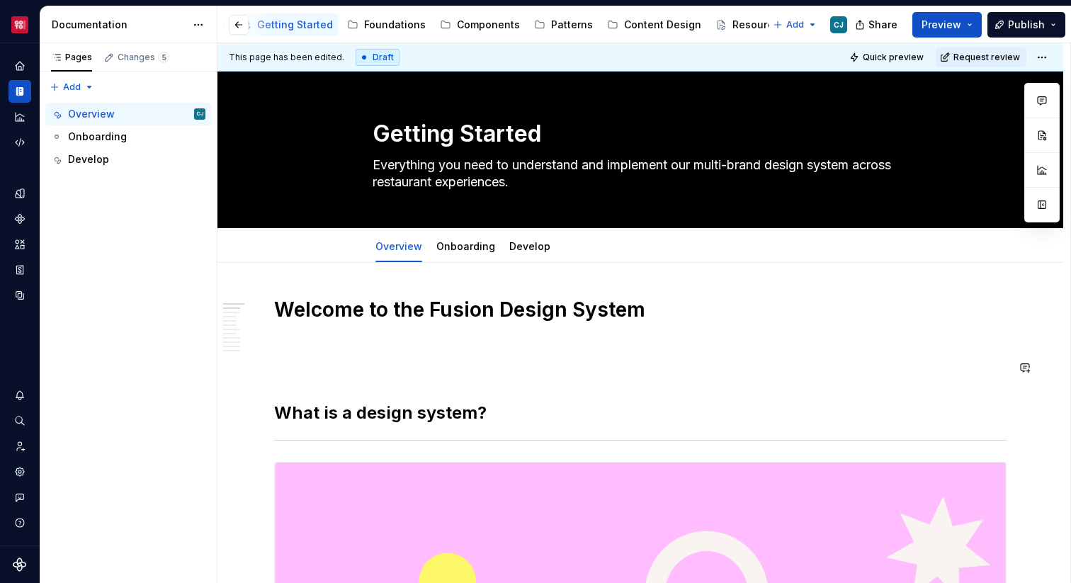
click at [581, 359] on p at bounding box center [640, 367] width 732 height 17
click at [560, 302] on h1 "Welcome to the Fusion Design System" at bounding box center [640, 309] width 732 height 25
click at [258, 309] on span at bounding box center [259, 310] width 11 height 20
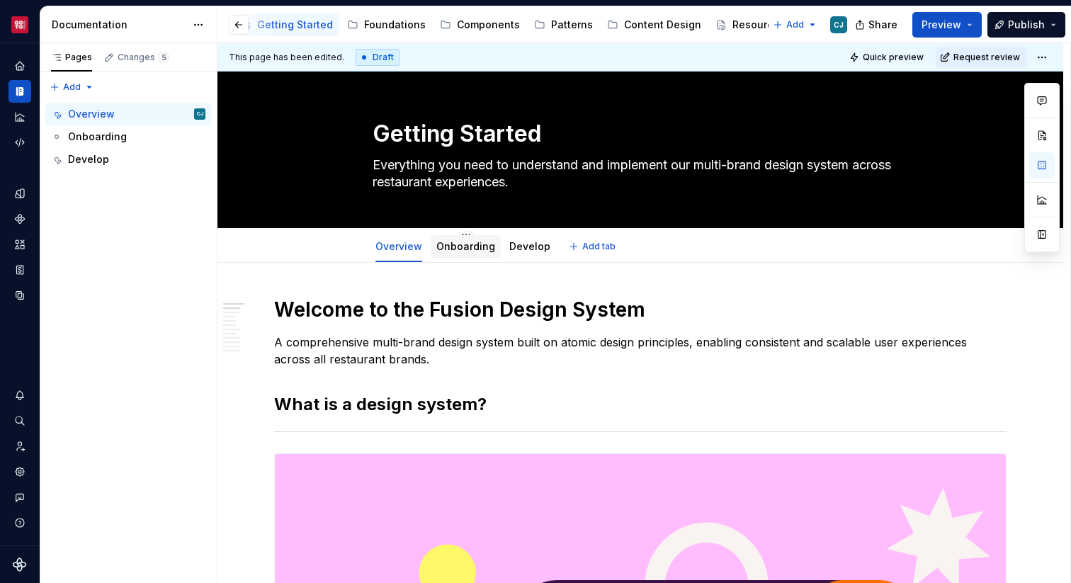
click at [450, 249] on link "Onboarding" at bounding box center [465, 246] width 59 height 12
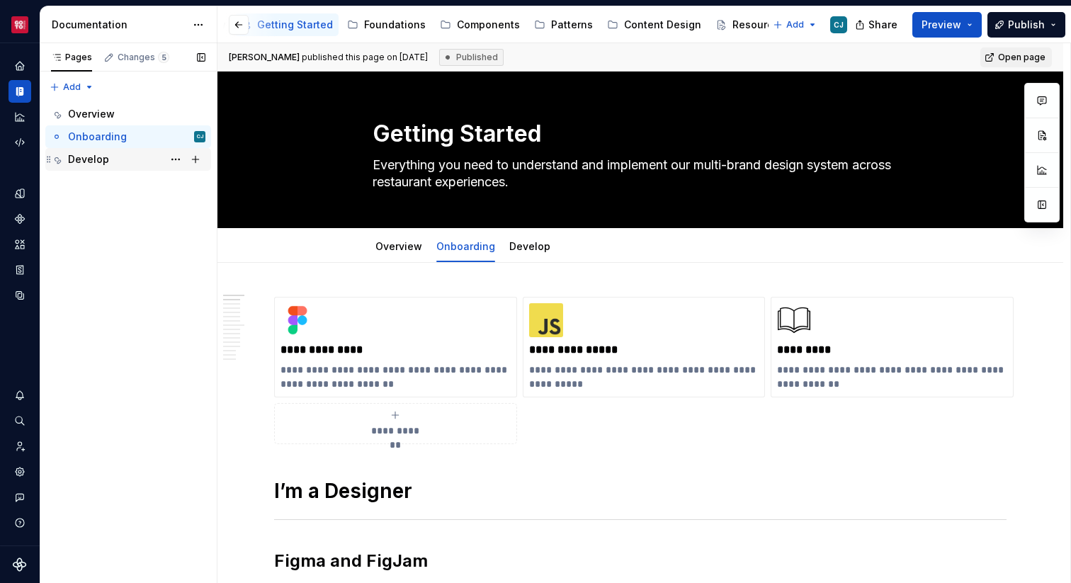
click at [120, 157] on div "Develop" at bounding box center [136, 159] width 137 height 20
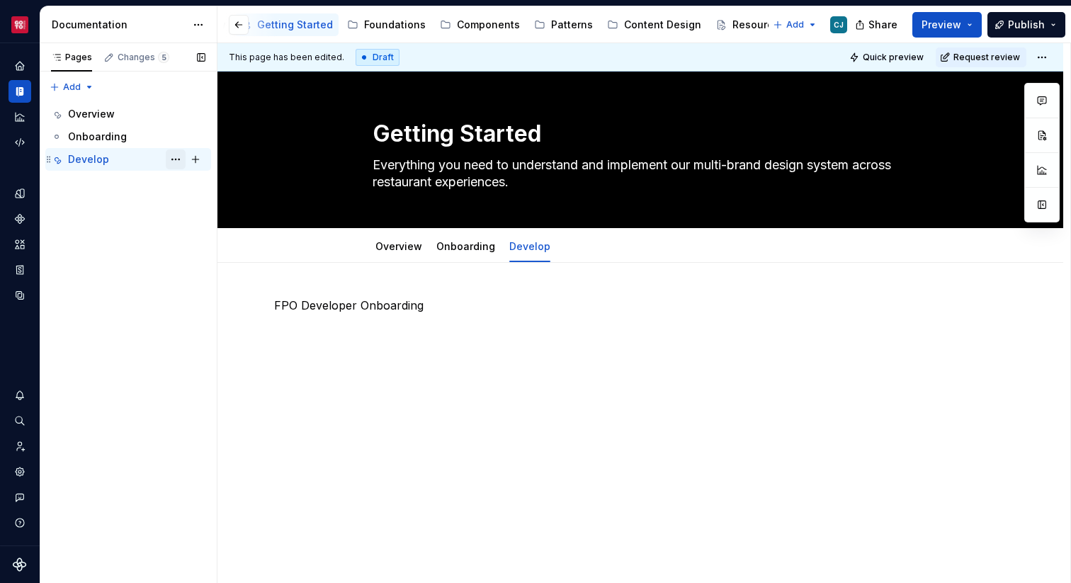
click at [169, 154] on button "Page tree" at bounding box center [176, 159] width 20 height 20
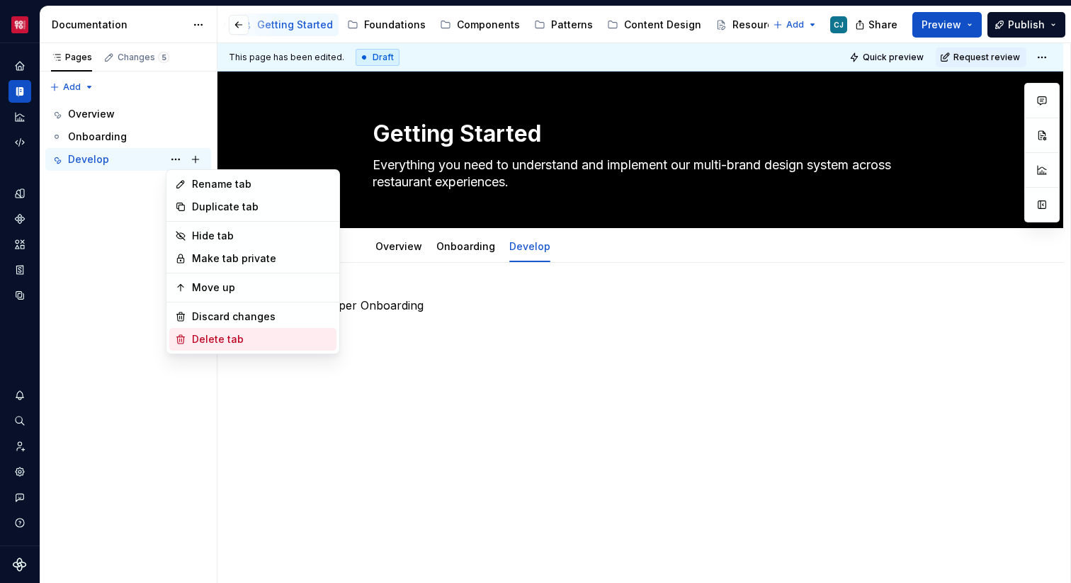
click at [211, 340] on div "Delete tab" at bounding box center [261, 339] width 139 height 14
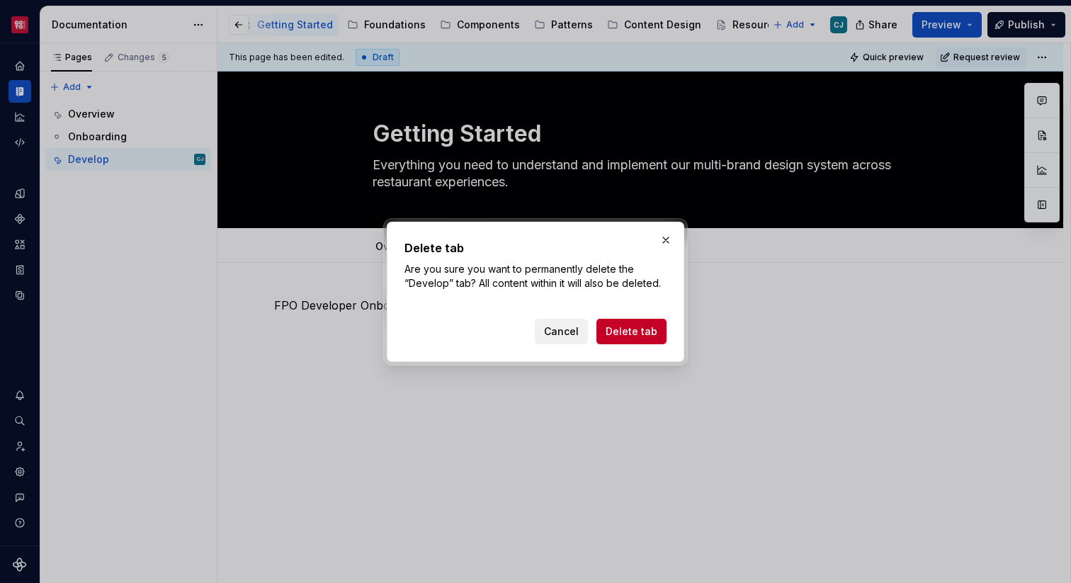
click at [572, 333] on span "Cancel" at bounding box center [561, 331] width 35 height 14
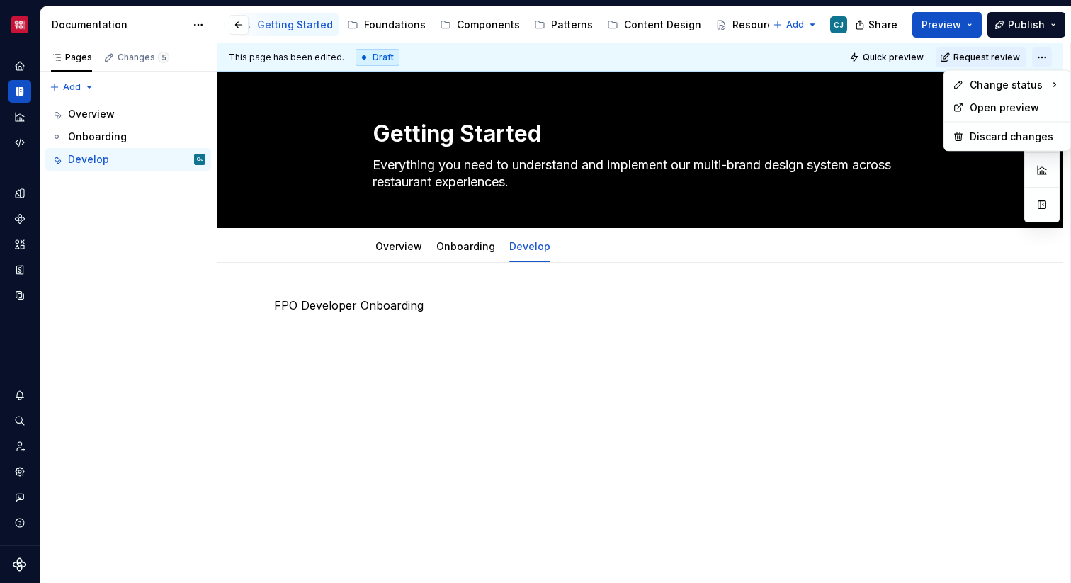
click at [1047, 58] on html "Core CJ Design system data Documentation Accessibility guide for tree Page tree…" at bounding box center [535, 291] width 1071 height 583
click at [173, 160] on div "Pages Changes 5 Add Accessibility guide for tree Page tree. Navigate the tree w…" at bounding box center [128, 313] width 177 height 540
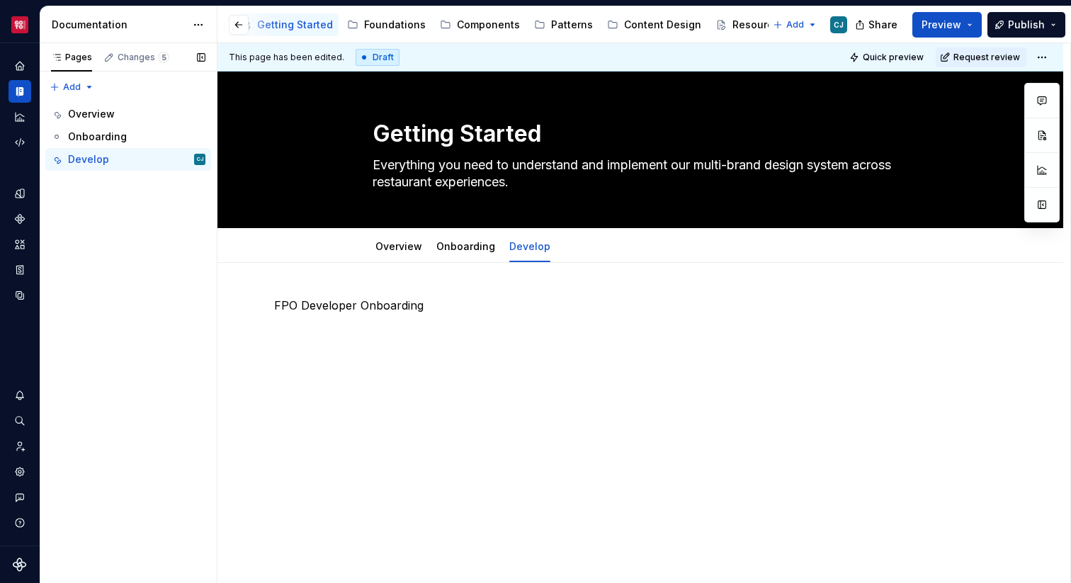
click at [0, 0] on button "Page tree" at bounding box center [0, 0] width 0 height 0
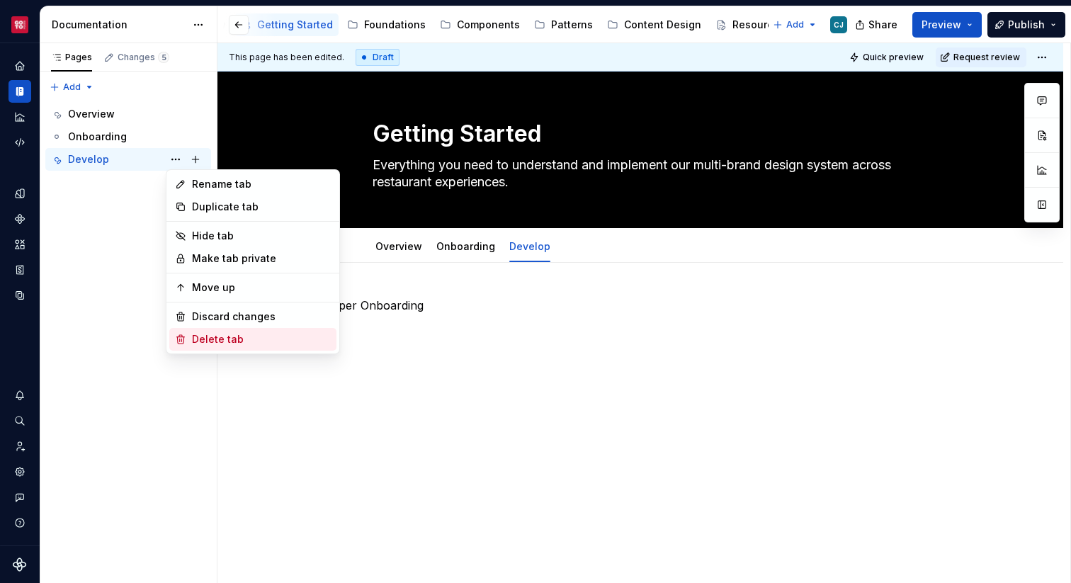
click at [227, 341] on div "Delete tab" at bounding box center [261, 339] width 139 height 14
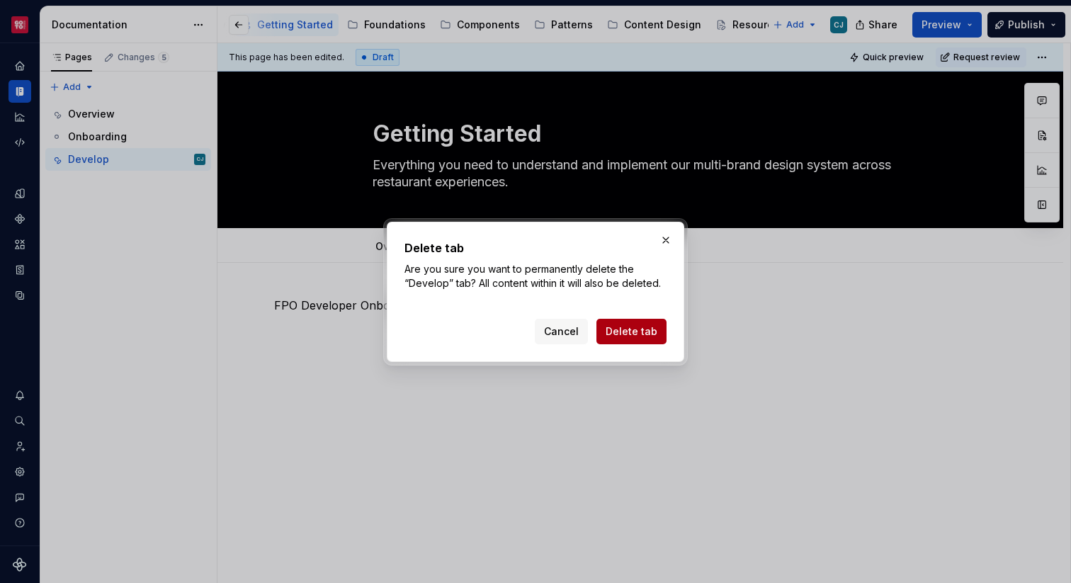
click at [644, 335] on span "Delete tab" at bounding box center [631, 331] width 52 height 14
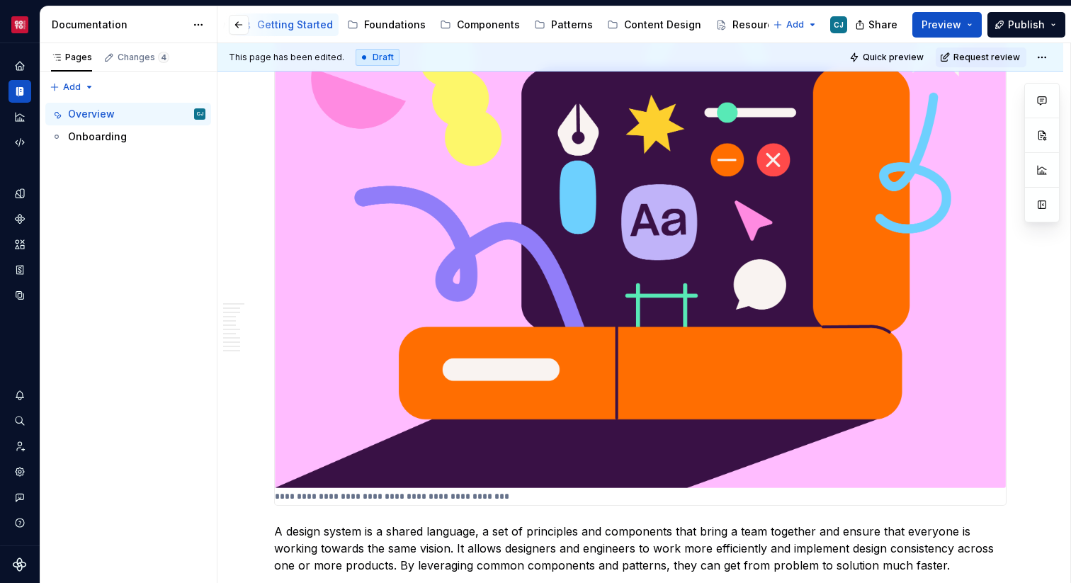
scroll to position [512, 0]
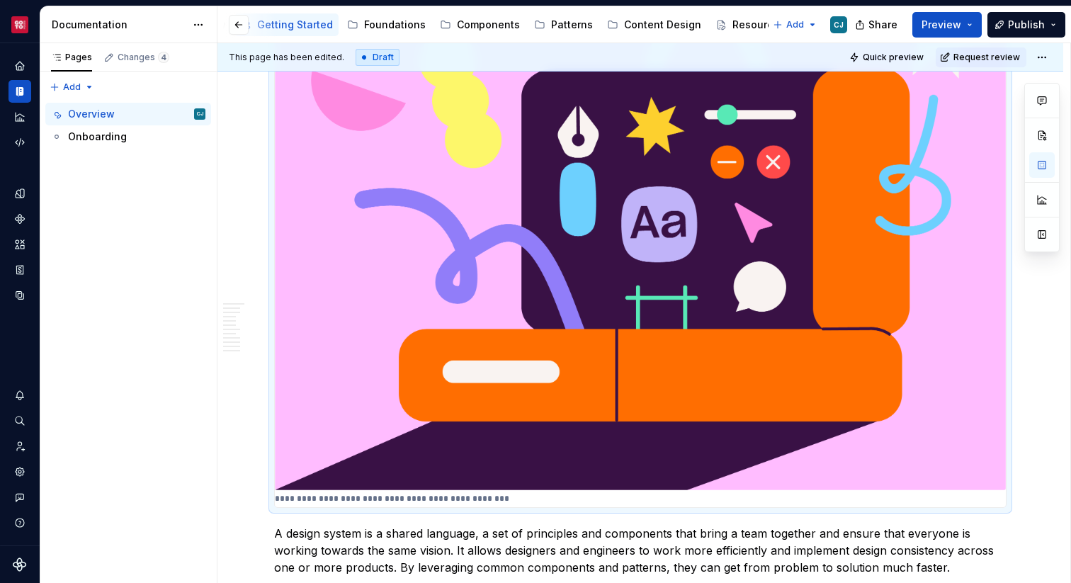
click at [491, 350] on img at bounding box center [640, 216] width 731 height 548
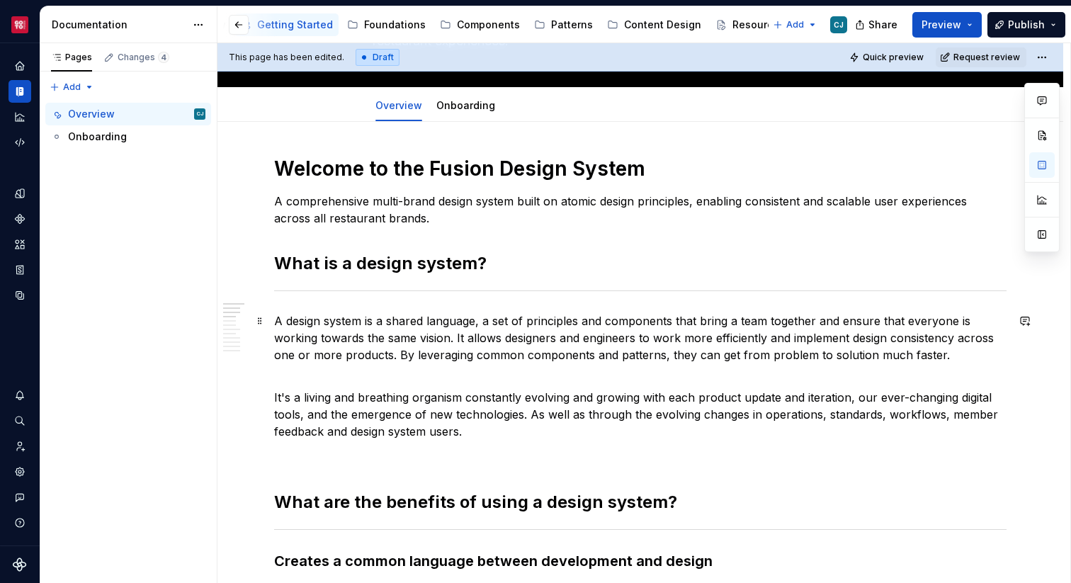
scroll to position [136, 0]
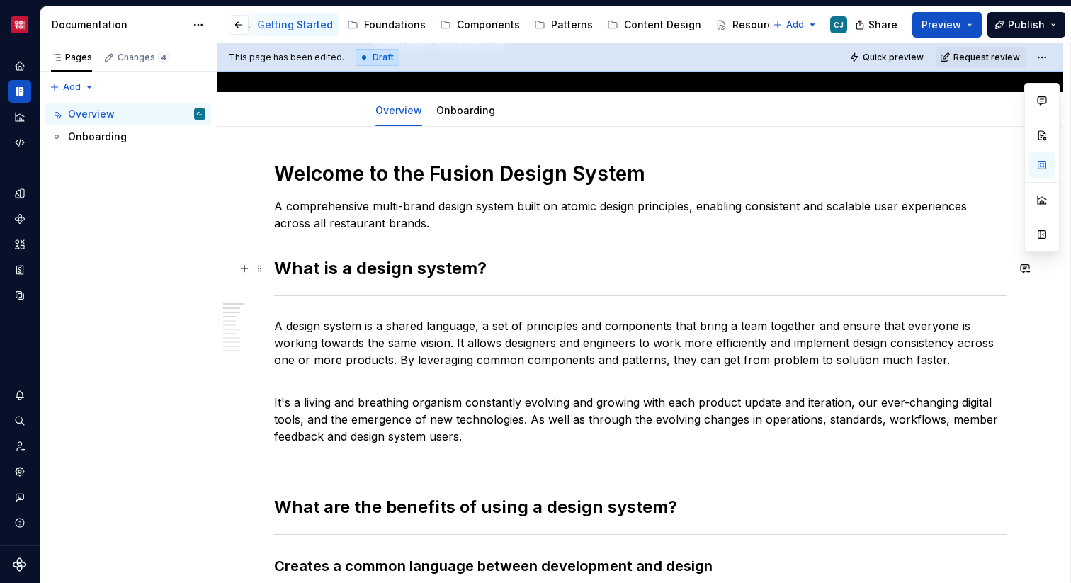
click at [370, 277] on h2 "What is a design system?" at bounding box center [640, 268] width 732 height 23
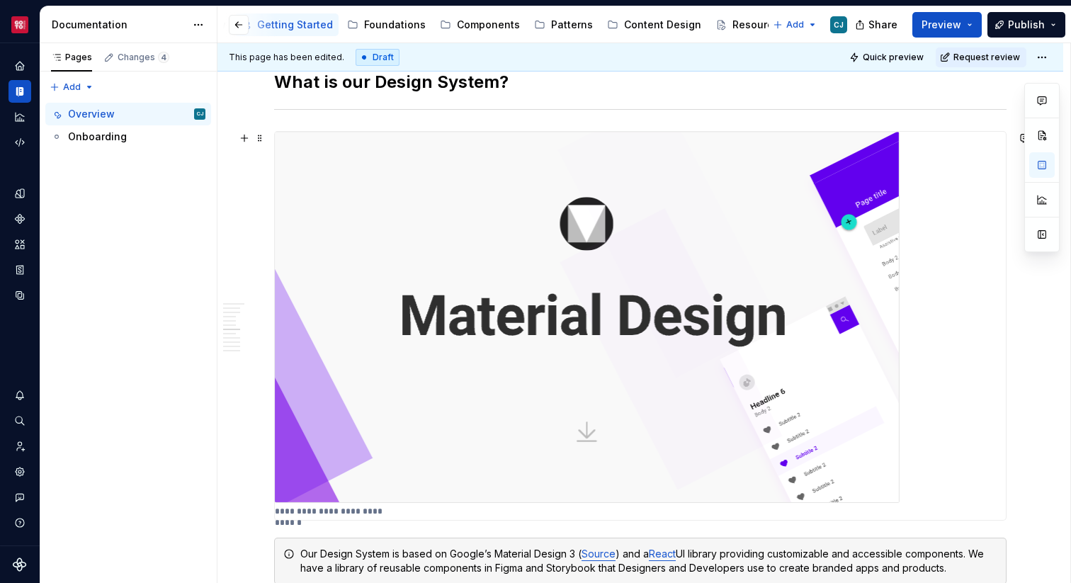
scroll to position [1004, 0]
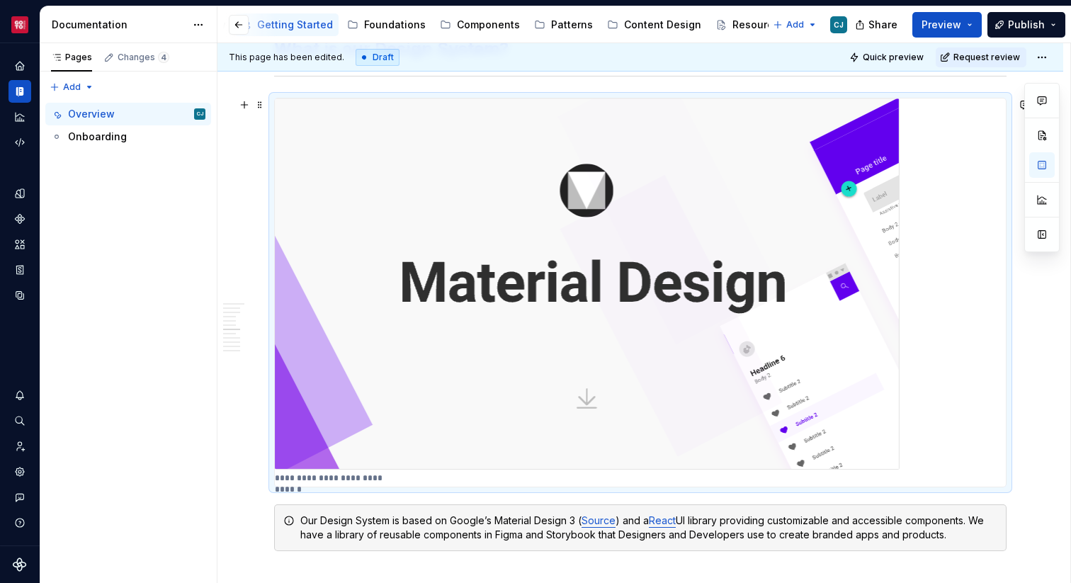
click at [588, 353] on img at bounding box center [587, 283] width 625 height 371
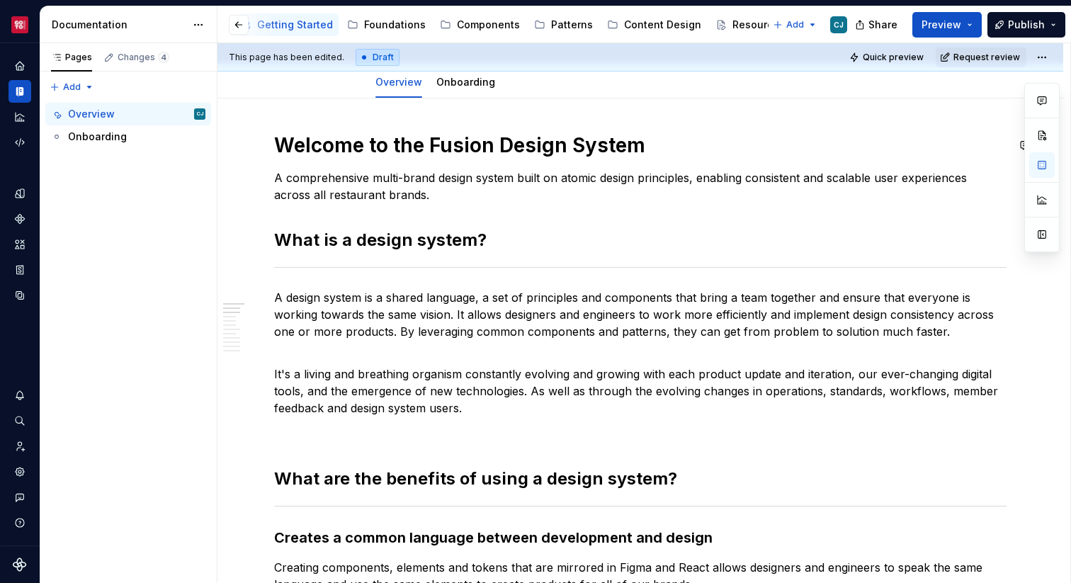
scroll to position [233, 0]
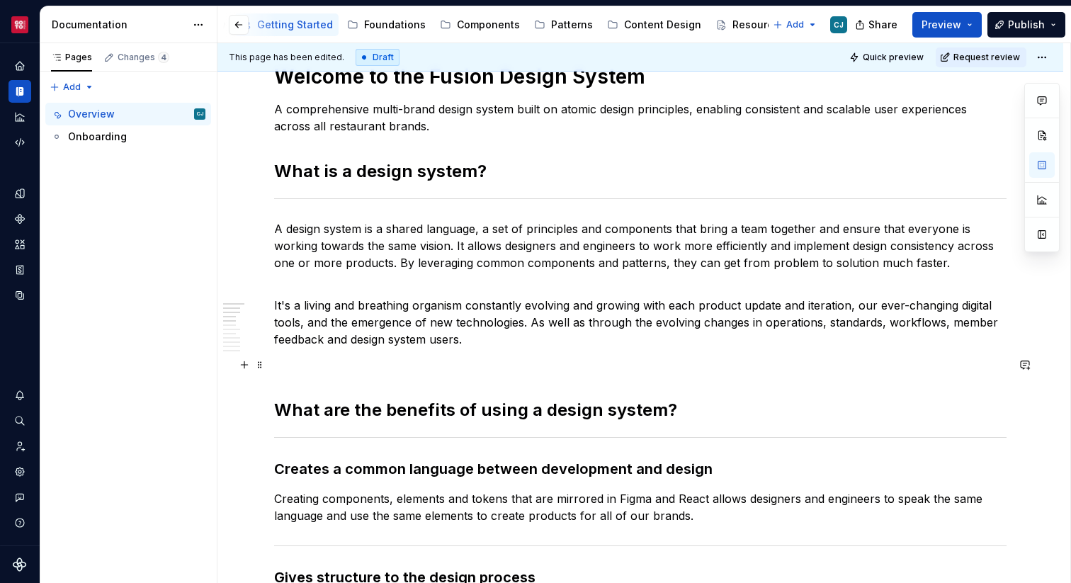
click at [355, 367] on p at bounding box center [640, 364] width 732 height 17
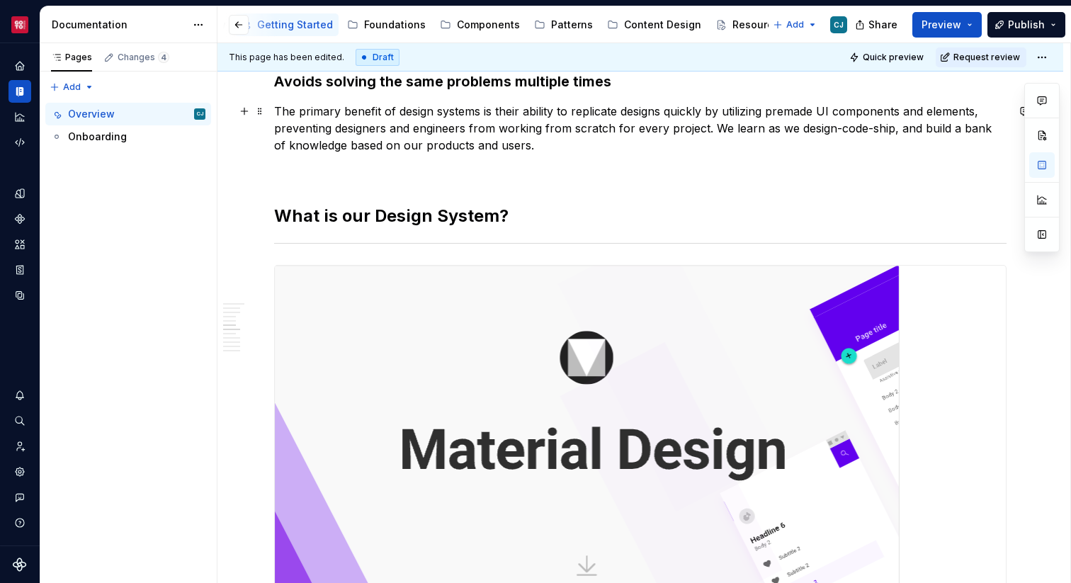
scroll to position [813, 0]
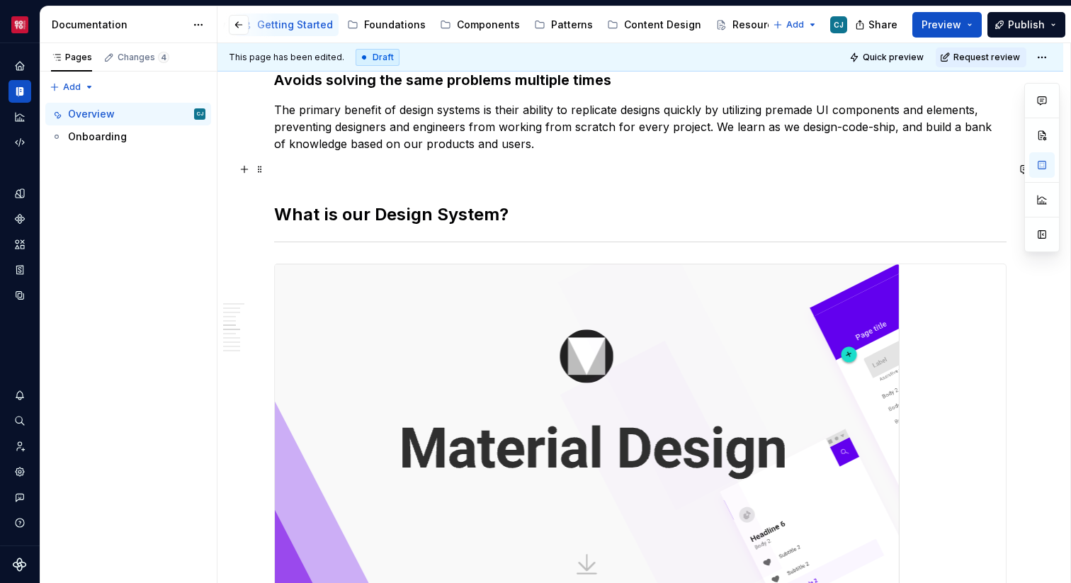
click at [333, 174] on p at bounding box center [640, 169] width 732 height 17
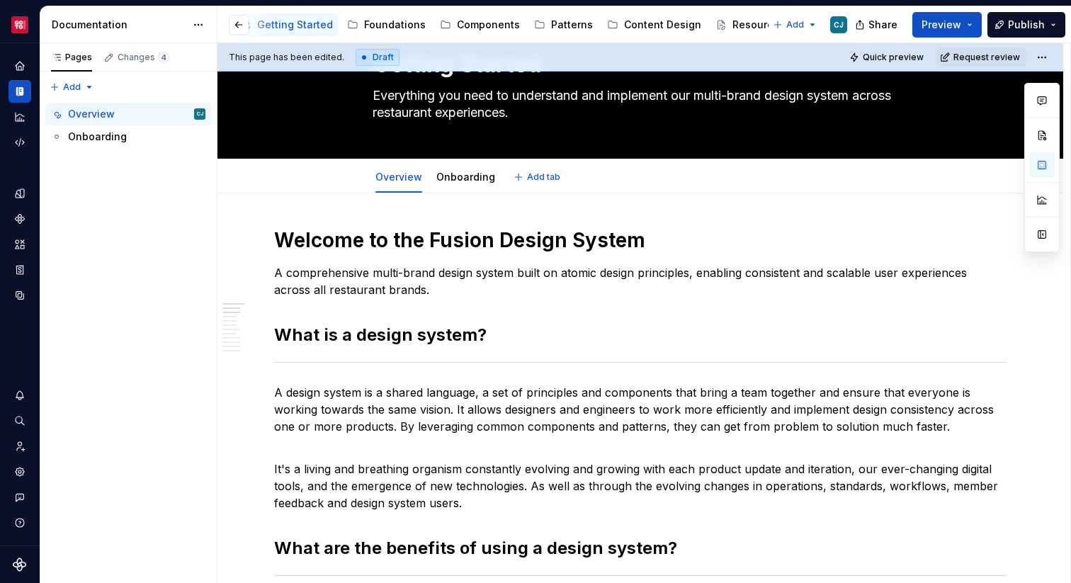
scroll to position [73, 0]
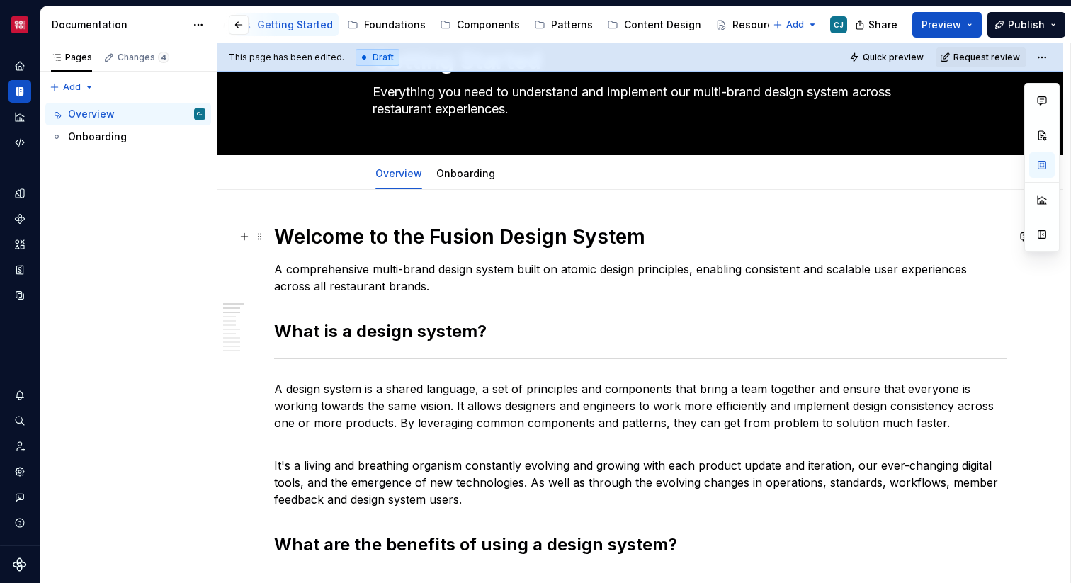
click at [512, 232] on h1 "Welcome to the Fusion Design System" at bounding box center [640, 236] width 732 height 25
click at [434, 334] on h2 "What is a design system?" at bounding box center [640, 331] width 732 height 23
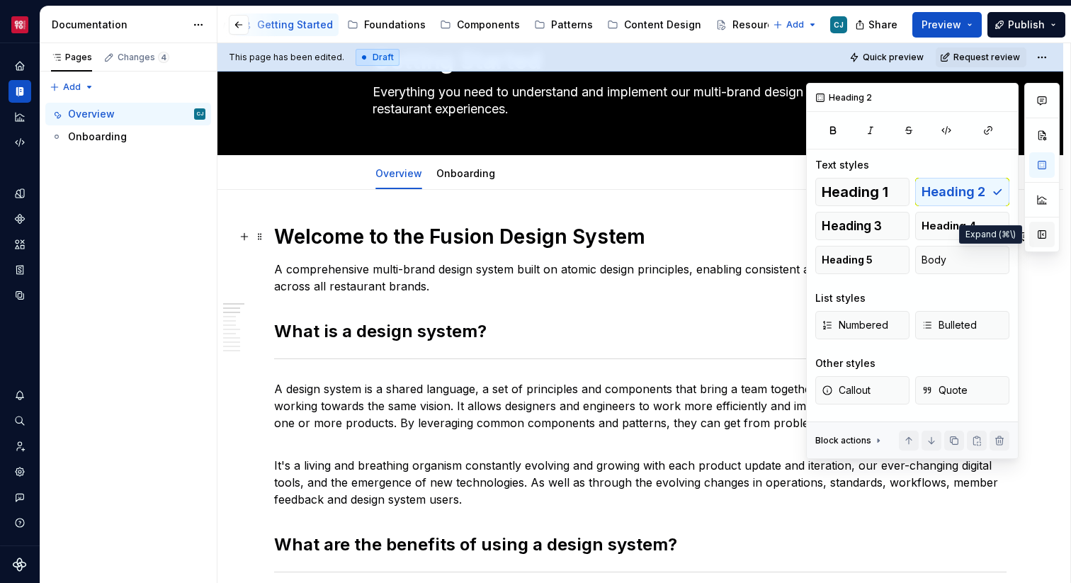
click at [1041, 232] on button "button" at bounding box center [1041, 234] width 25 height 25
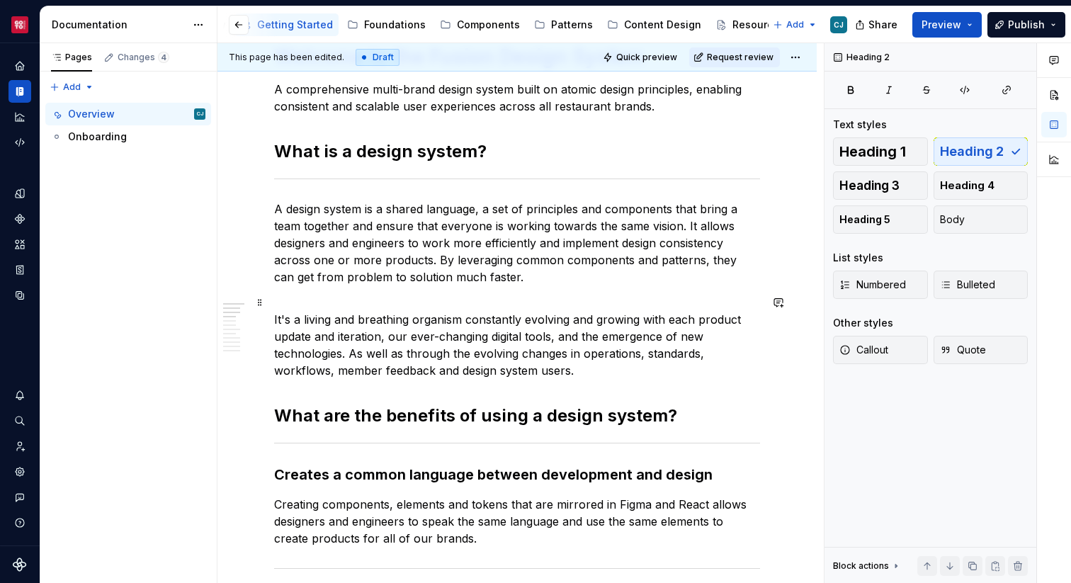
scroll to position [288, 0]
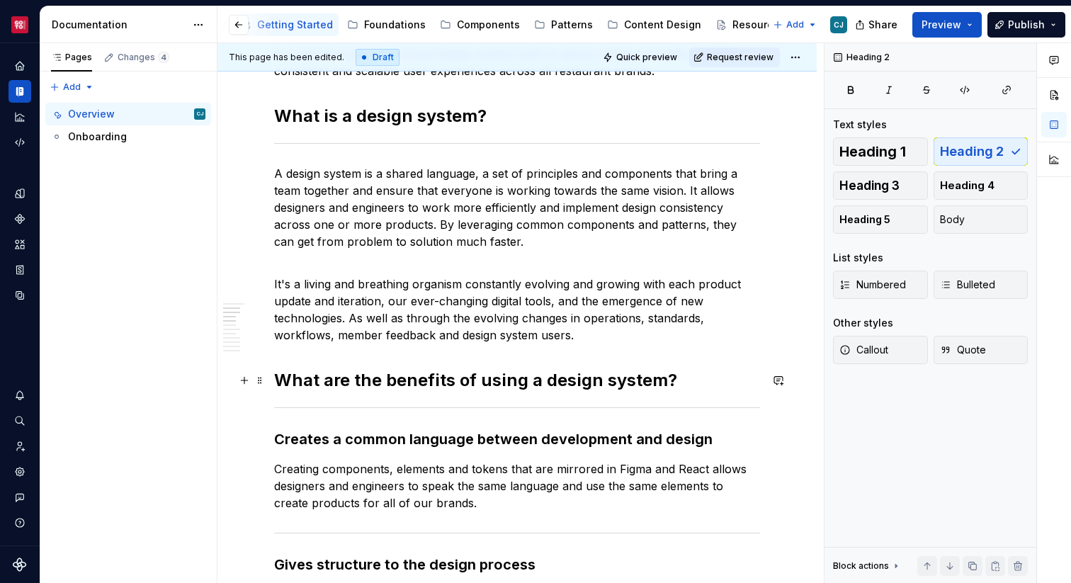
click at [370, 377] on h2 "What are the benefits of using a design system?" at bounding box center [517, 380] width 486 height 23
click at [380, 122] on h2 "What is a design system?" at bounding box center [517, 116] width 486 height 23
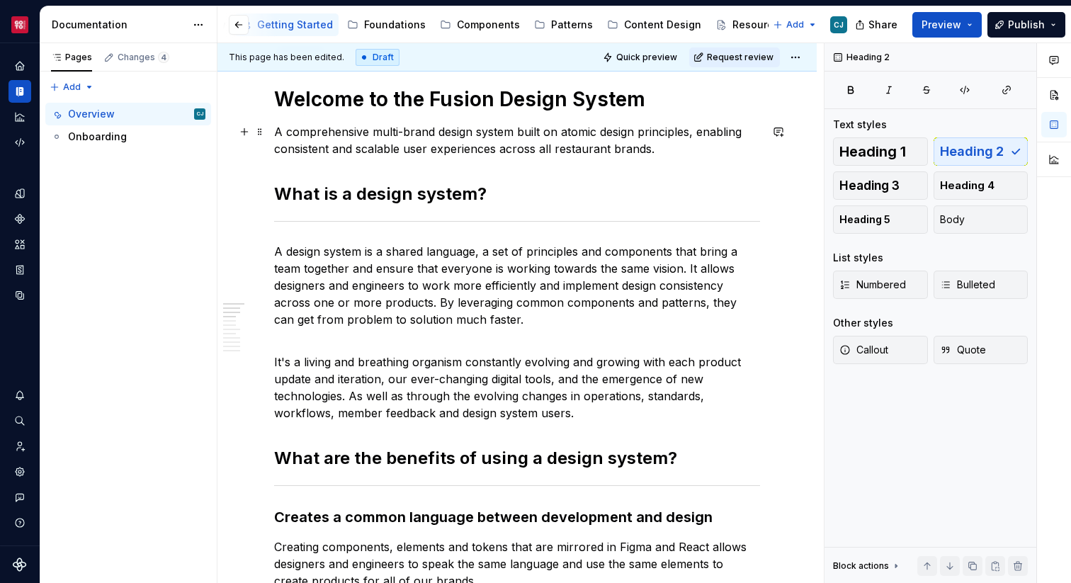
scroll to position [192, 0]
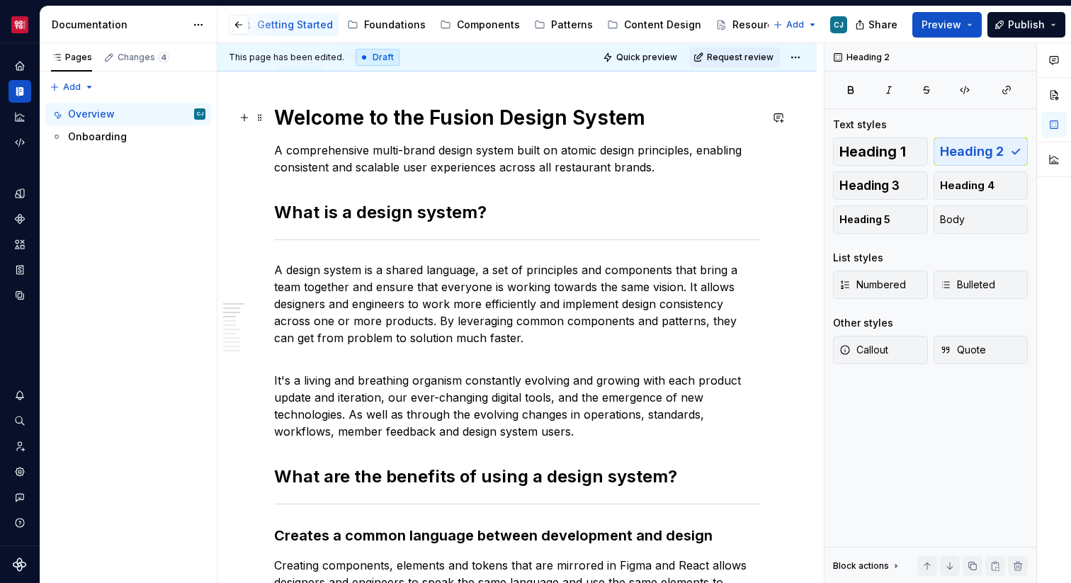
click at [379, 122] on h1 "Welcome to the Fusion Design System" at bounding box center [517, 117] width 486 height 25
click at [383, 209] on h2 "What is a design system?" at bounding box center [517, 212] width 486 height 23
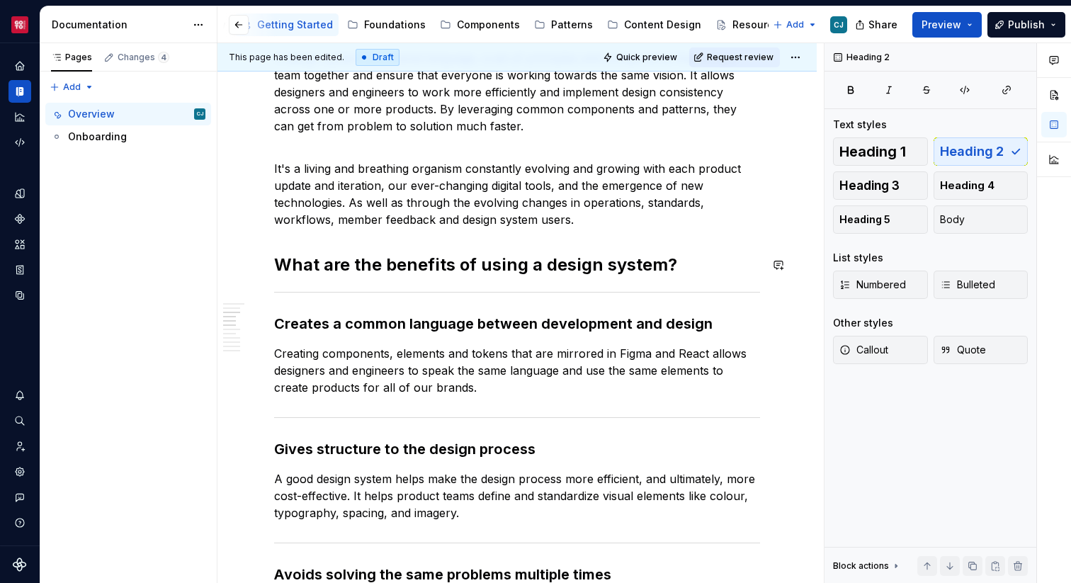
scroll to position [411, 0]
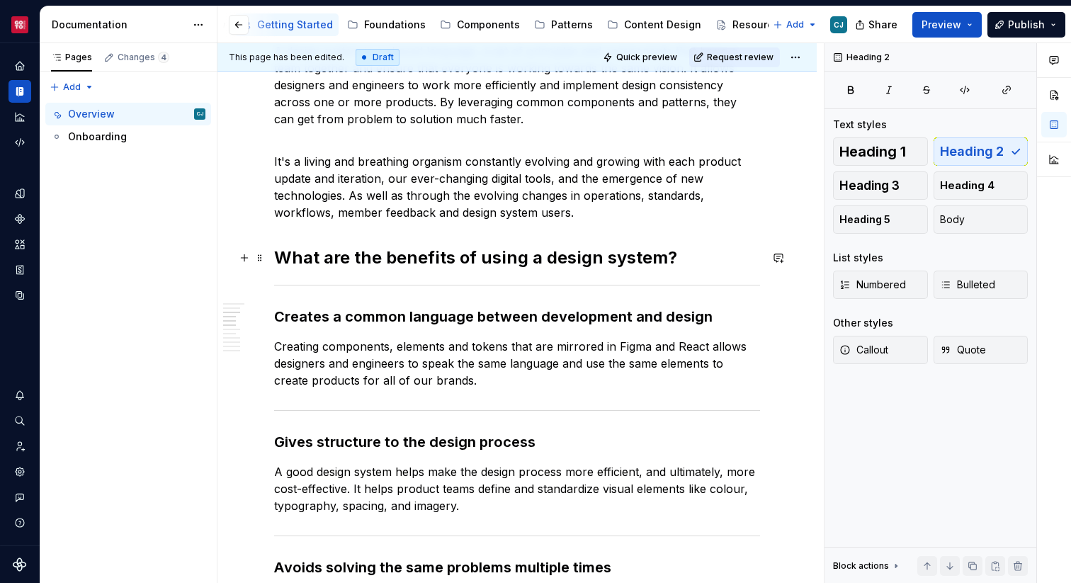
click at [412, 256] on h2 "What are the benefits of using a design system?" at bounding box center [517, 257] width 486 height 23
click at [418, 318] on h3 "Creates a common language between development and design" at bounding box center [517, 317] width 486 height 20
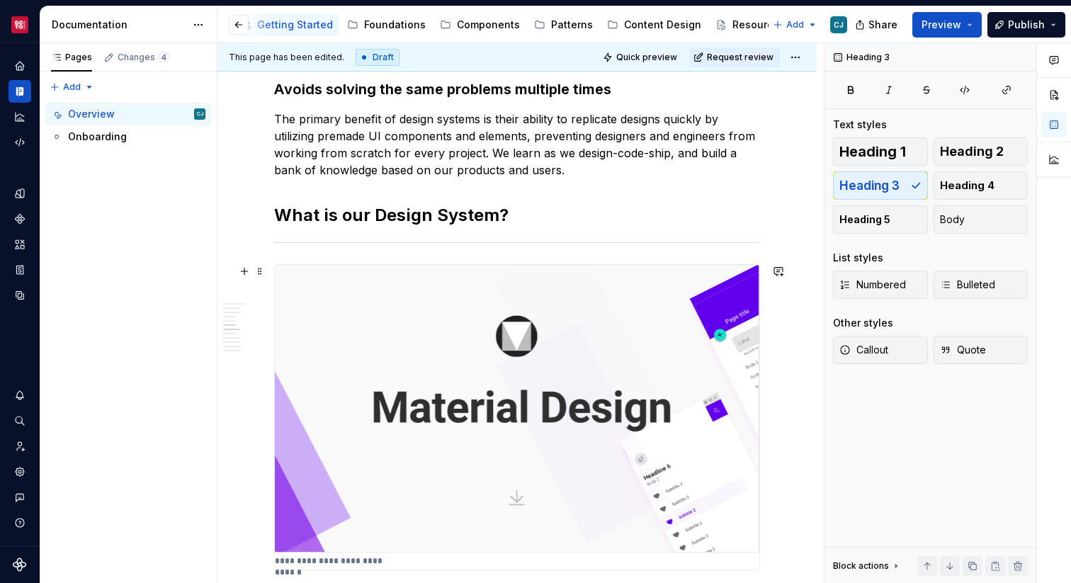
scroll to position [900, 0]
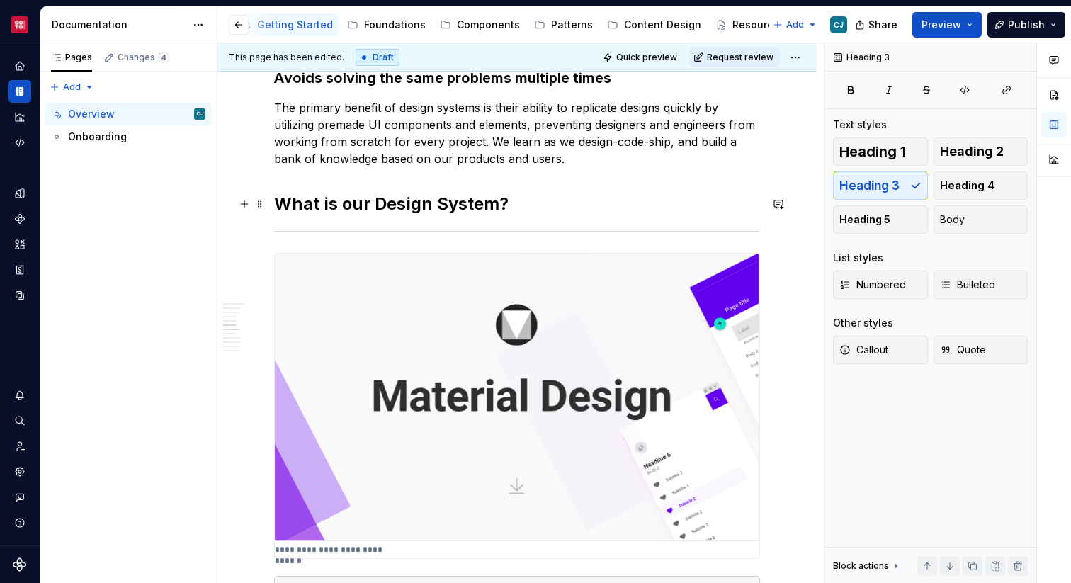
click at [397, 198] on h2 "What is our Design System?" at bounding box center [517, 204] width 486 height 23
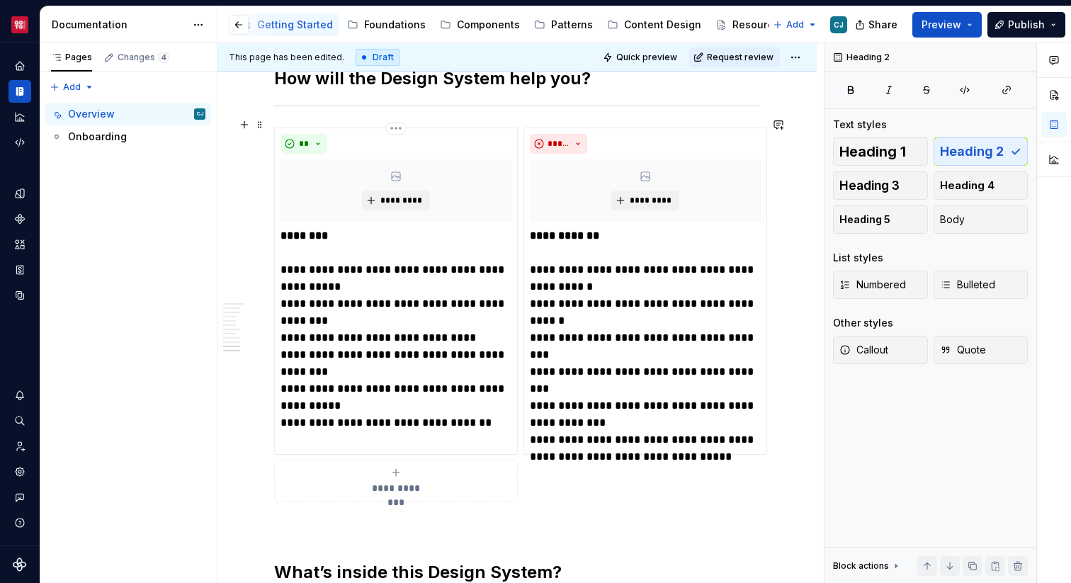
scroll to position [2258, 0]
click at [314, 133] on button "**" at bounding box center [303, 143] width 47 height 20
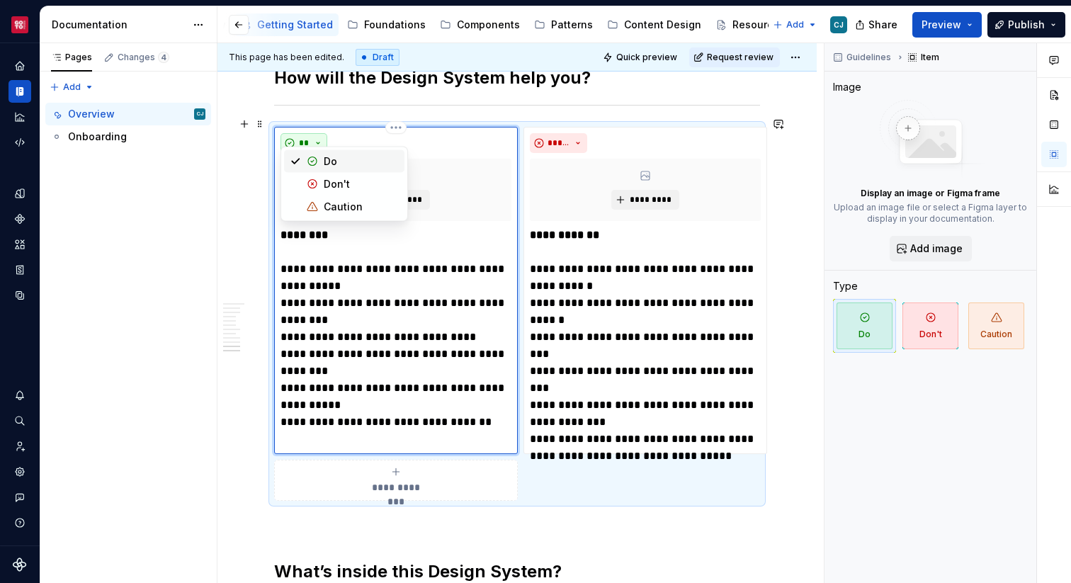
click at [314, 133] on button "**" at bounding box center [303, 143] width 47 height 20
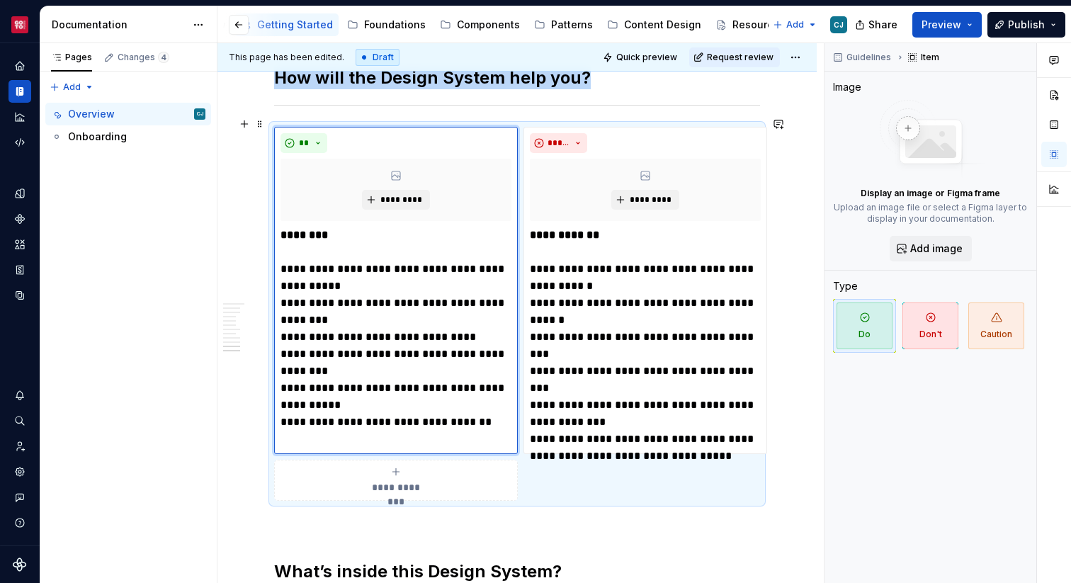
click at [498, 494] on div "**********" at bounding box center [517, 314] width 486 height 374
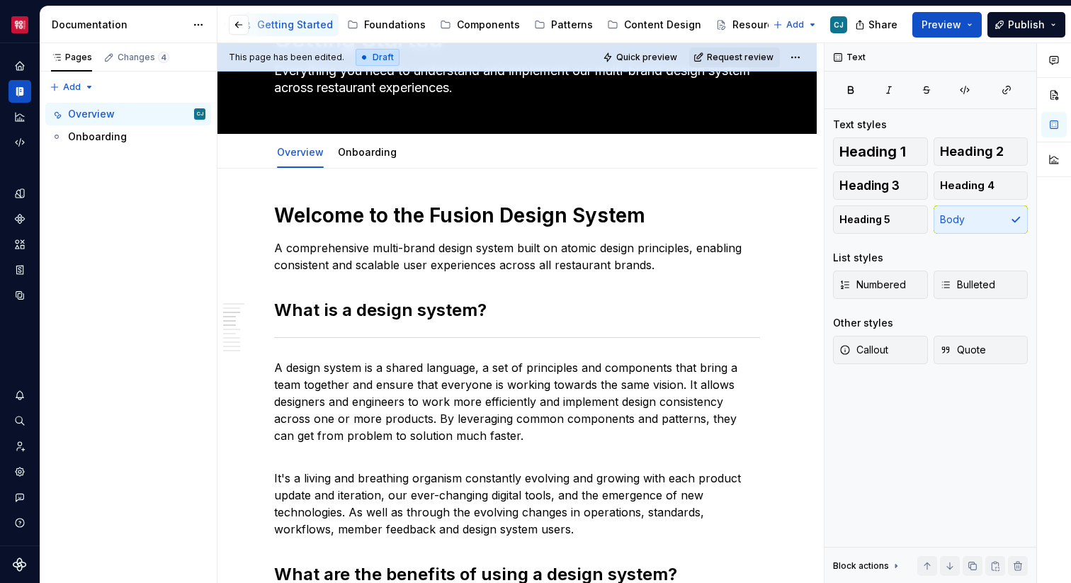
scroll to position [0, 0]
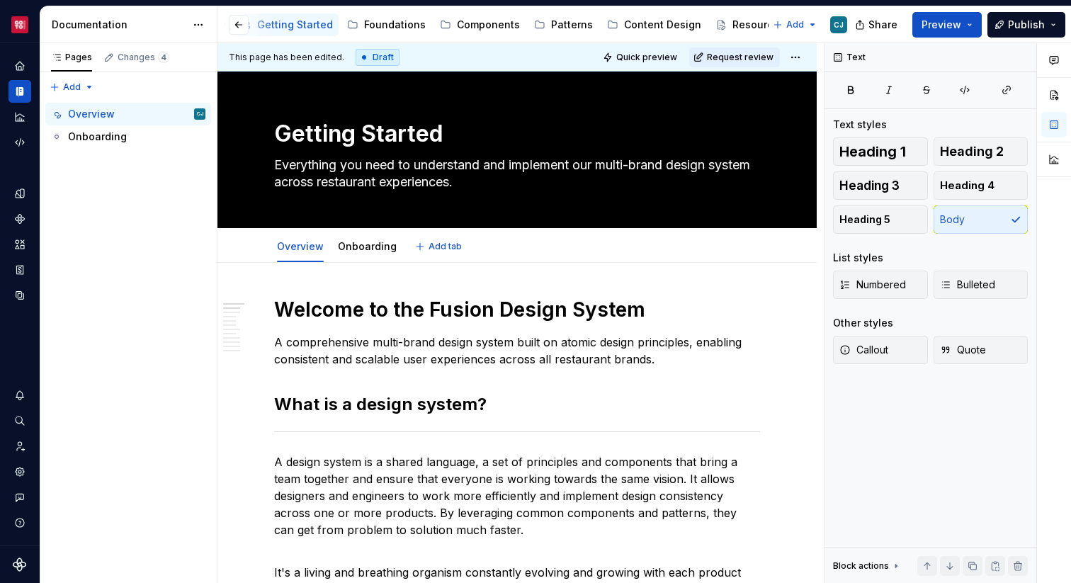
type textarea "*"
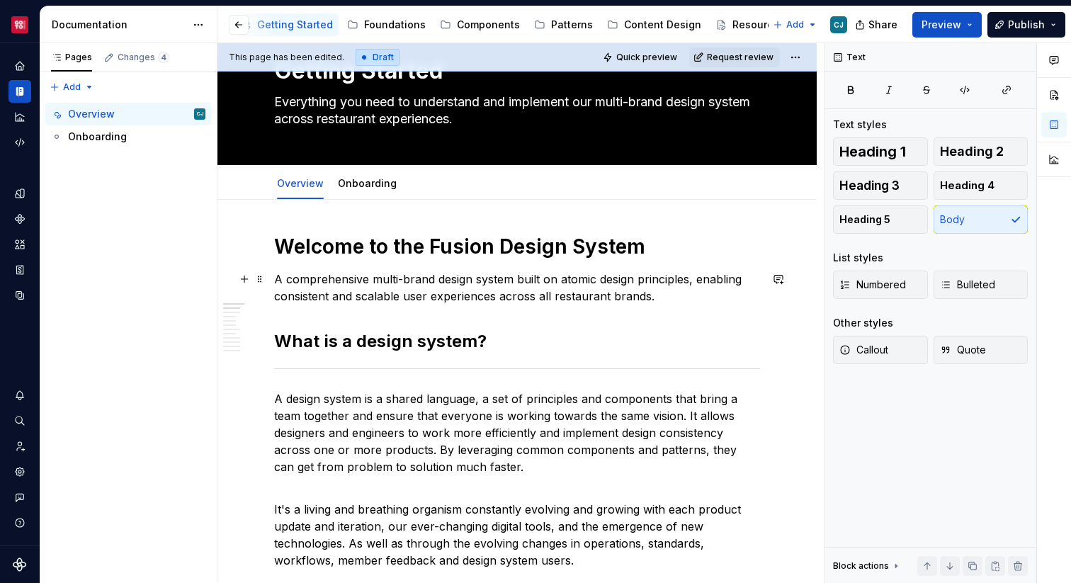
scroll to position [64, 0]
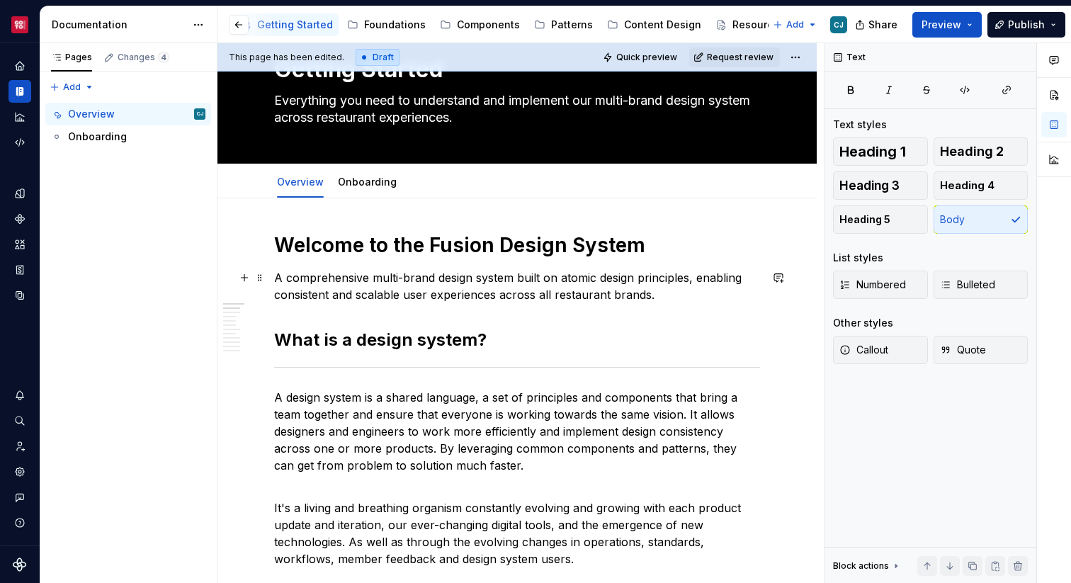
click at [708, 296] on p "A comprehensive multi-brand design system built on atomic design principles, en…" at bounding box center [517, 286] width 486 height 34
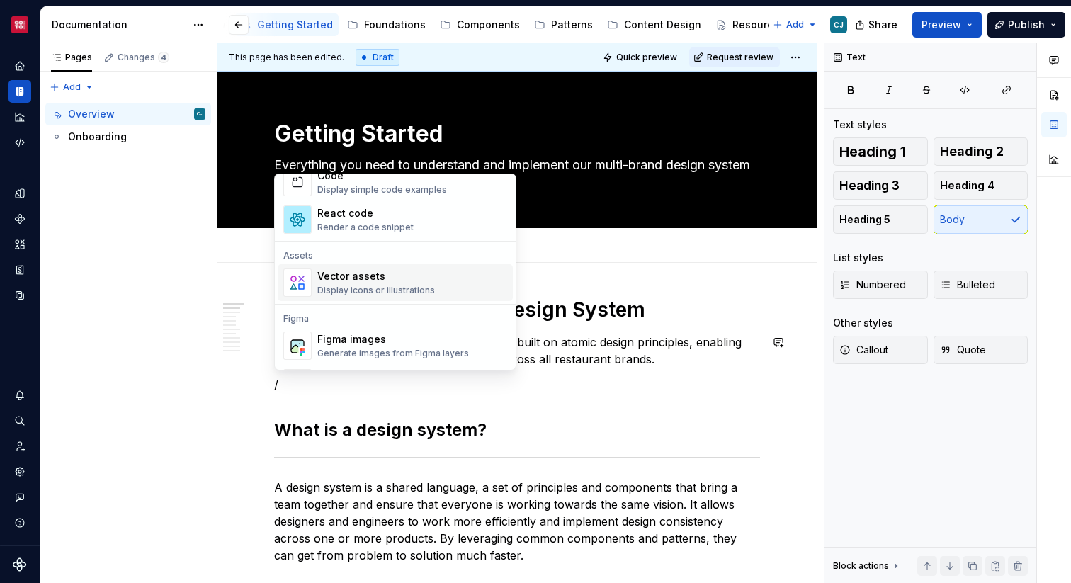
scroll to position [1219, 0]
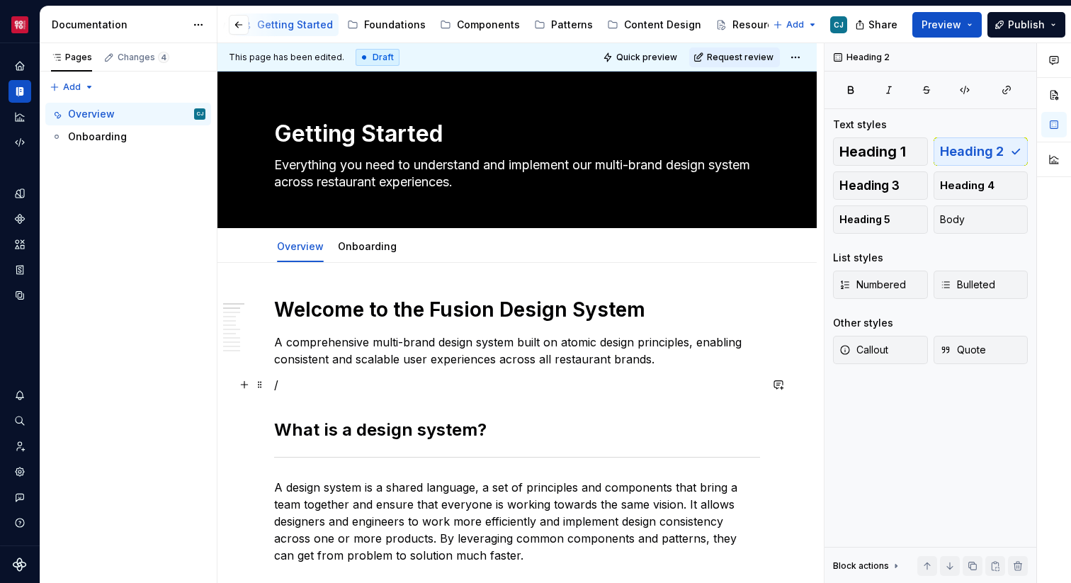
click at [322, 377] on p "/" at bounding box center [517, 384] width 486 height 17
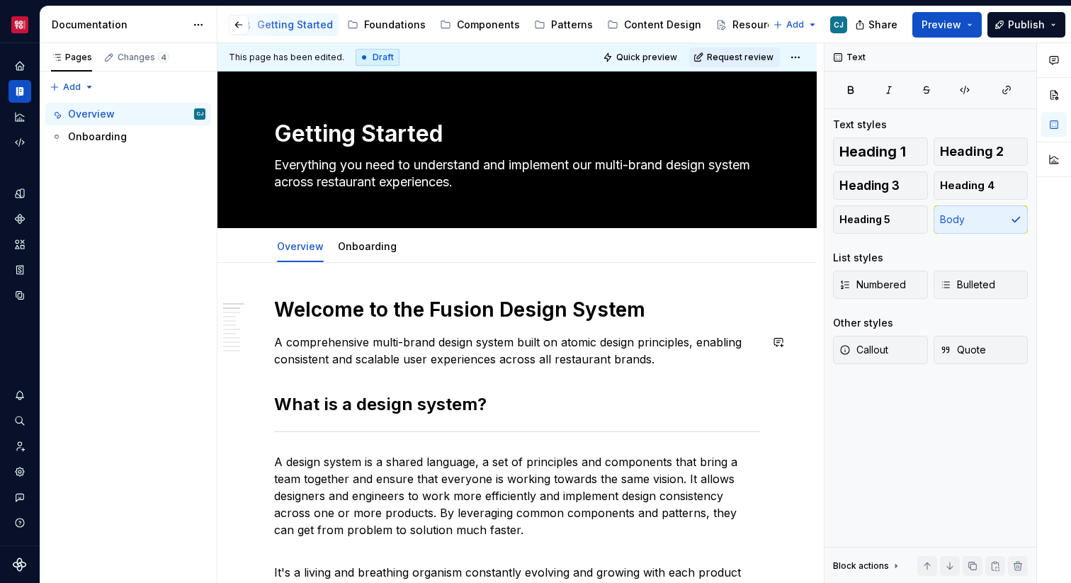
click at [961, 30] on span "Preview" at bounding box center [941, 25] width 40 height 14
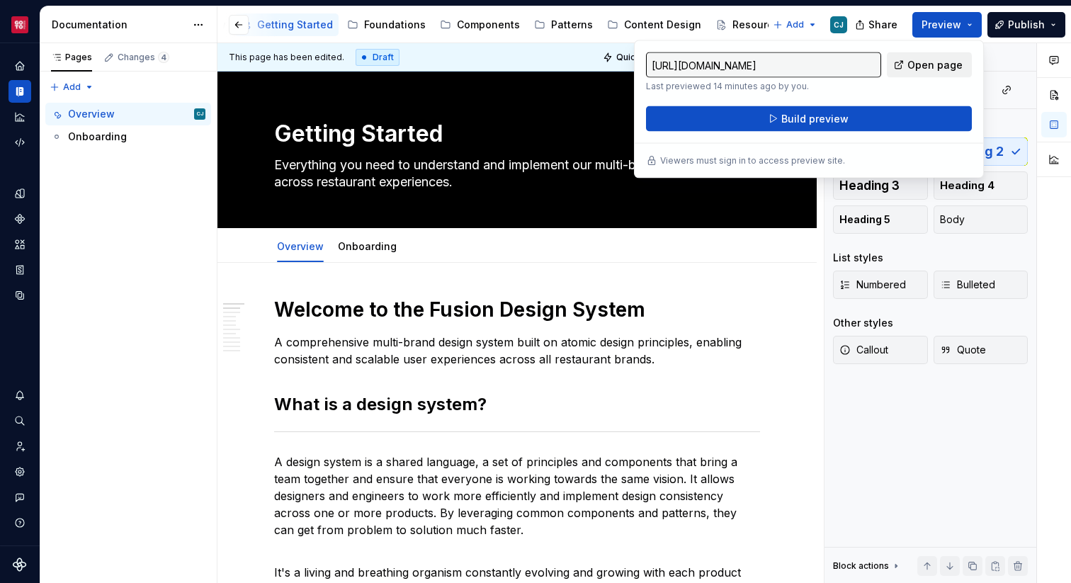
click at [914, 68] on span "Open page" at bounding box center [934, 65] width 55 height 14
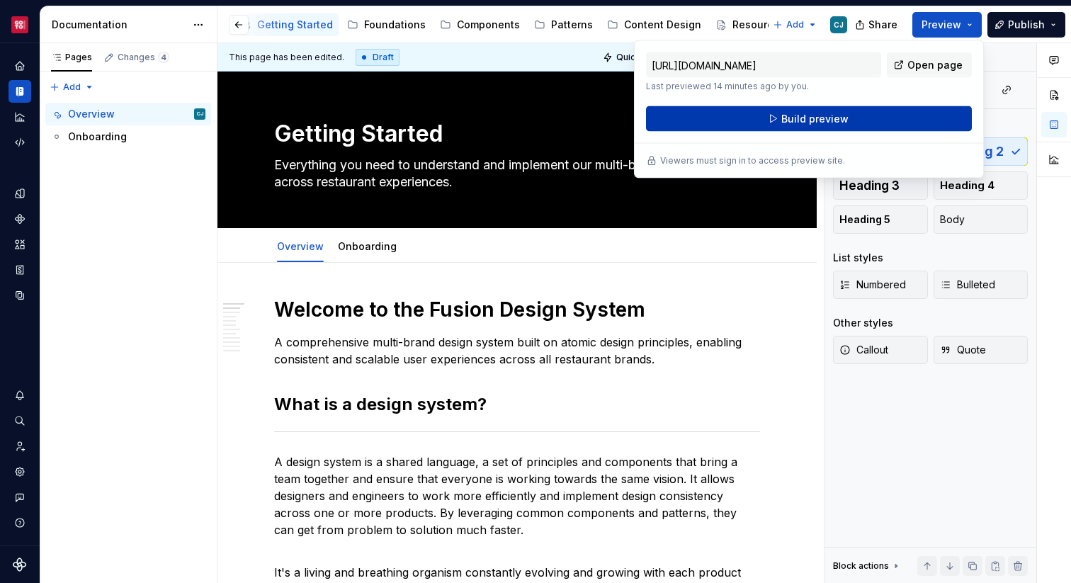
click at [814, 119] on span "Build preview" at bounding box center [814, 119] width 67 height 14
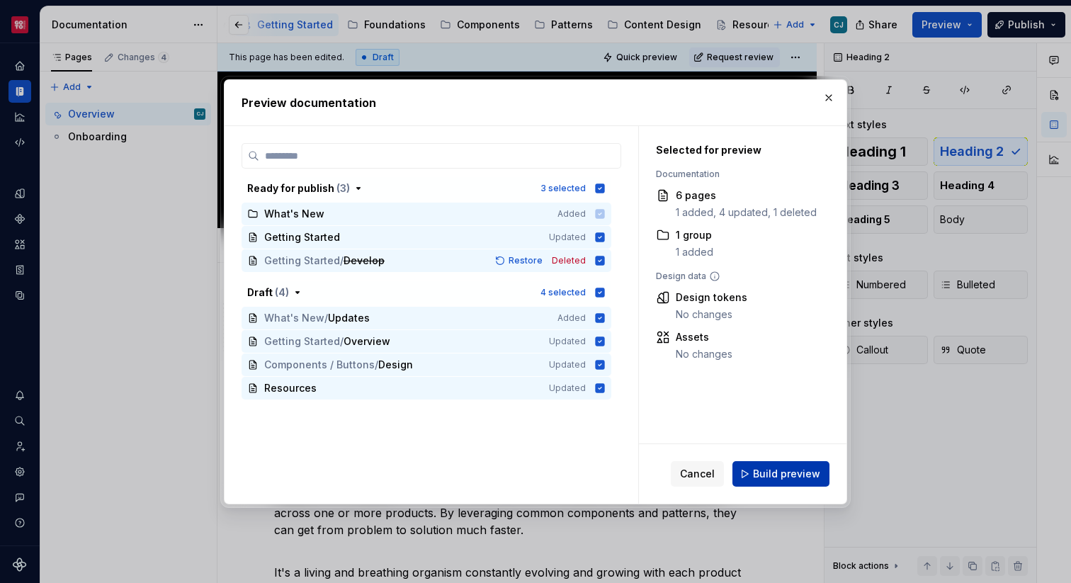
click at [791, 472] on span "Build preview" at bounding box center [786, 474] width 67 height 14
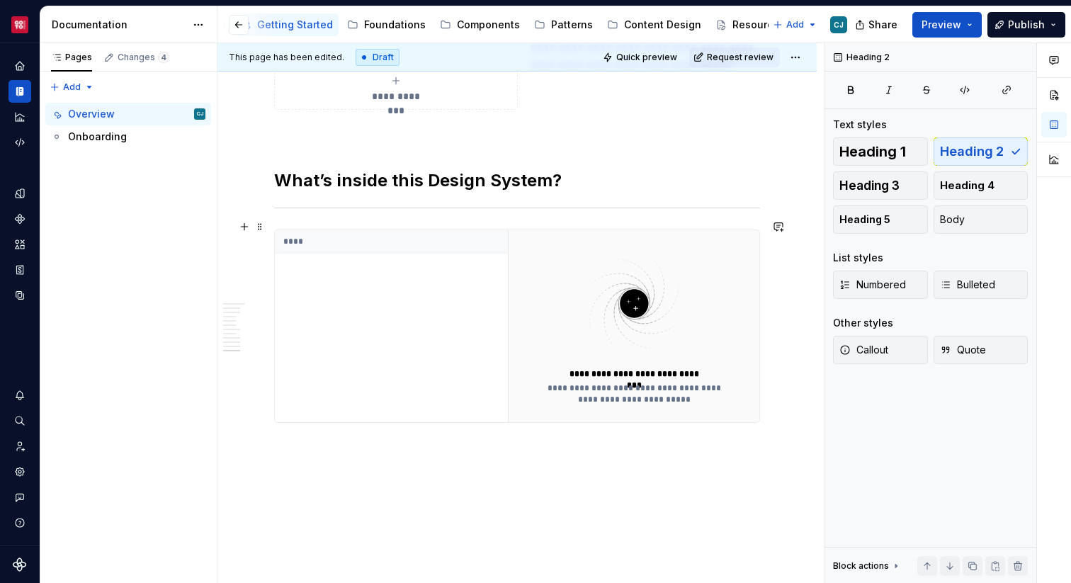
scroll to position [2647, 0]
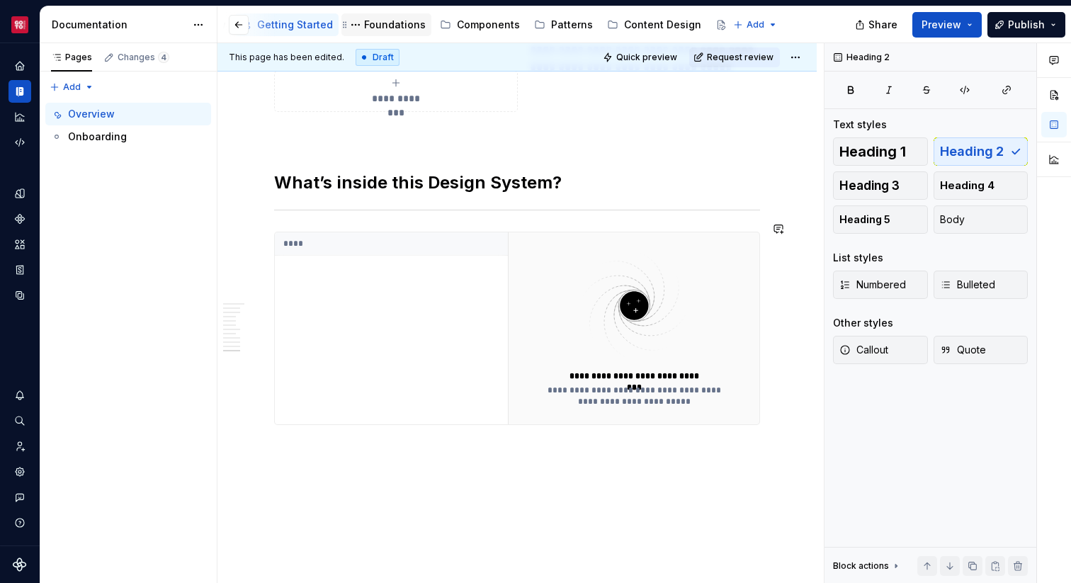
type textarea "*"
